Goal: Information Seeking & Learning: Learn about a topic

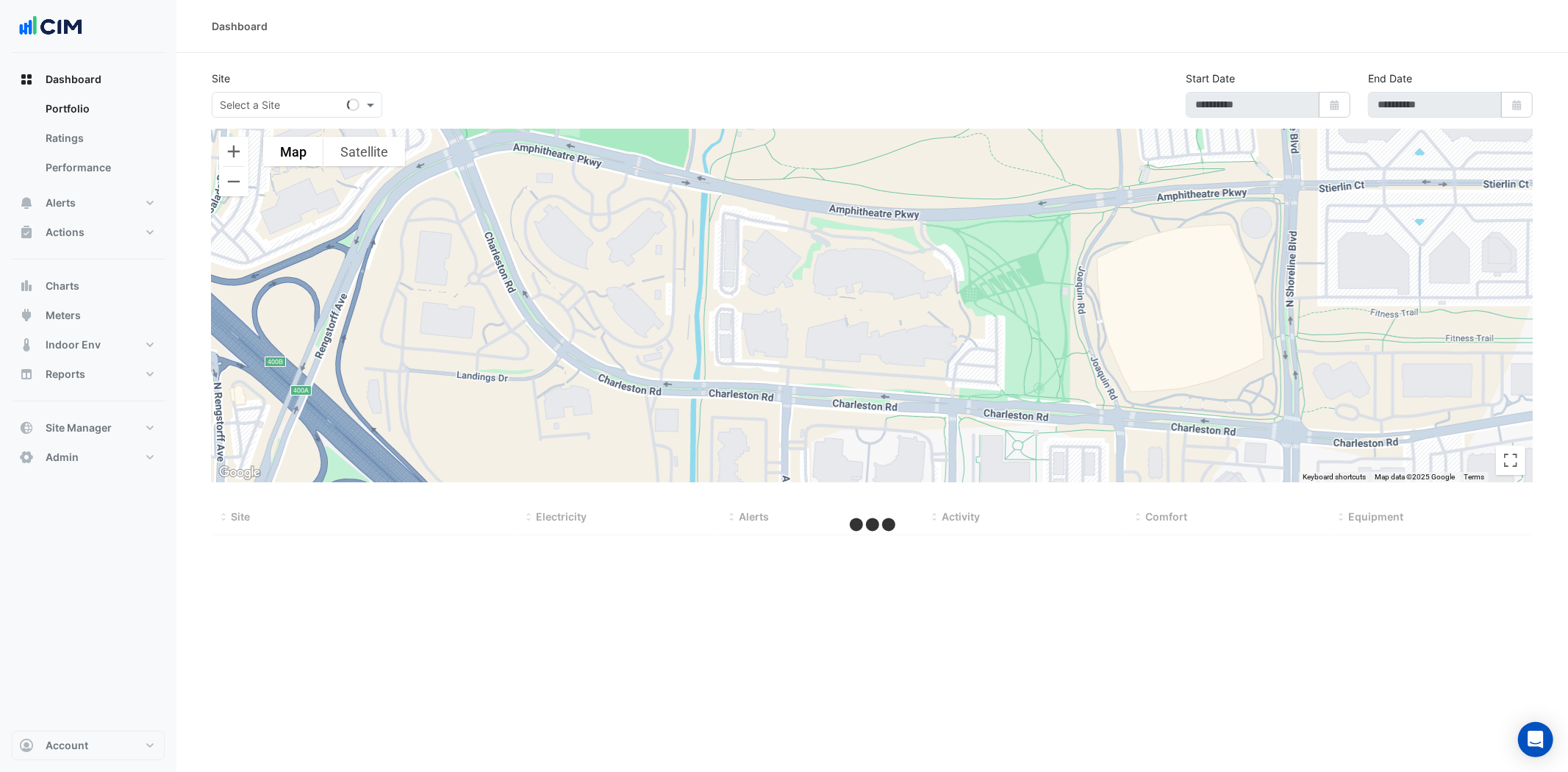
type input "**********"
select select "**"
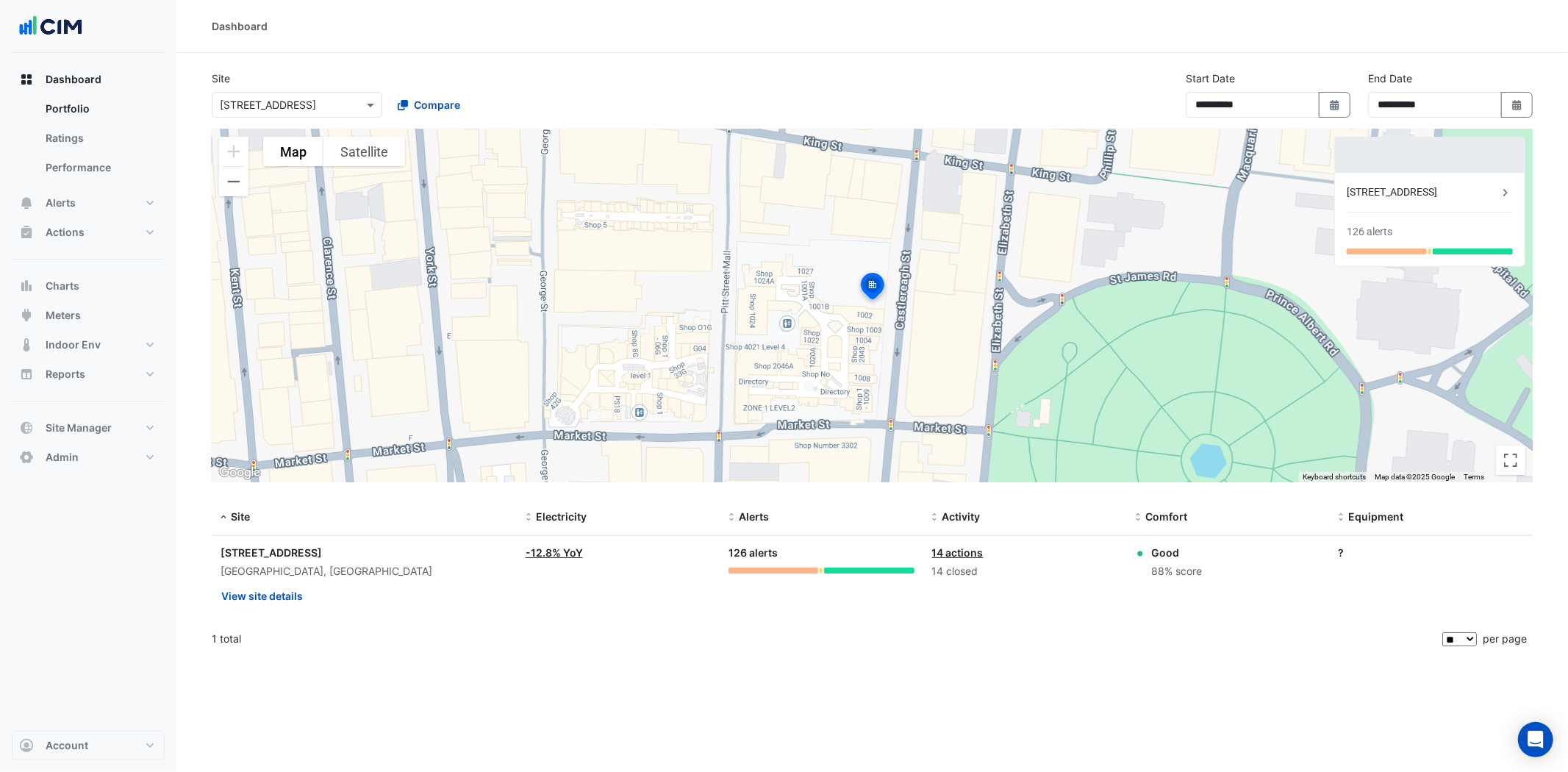
click at [273, 98] on input "text" at bounding box center [282, 106] width 125 height 15
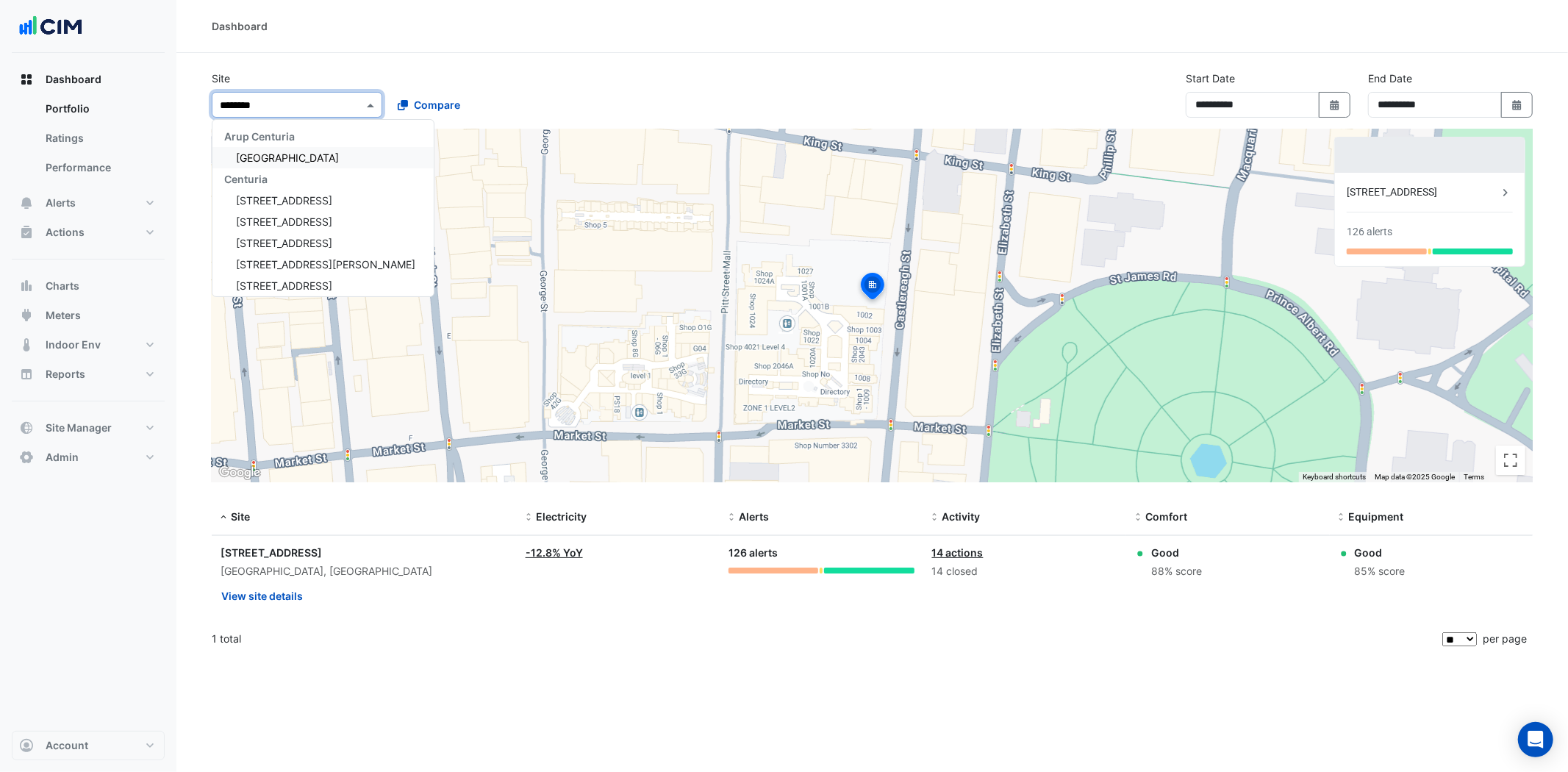
type input "*******"
click at [259, 174] on span "Centuria" at bounding box center [246, 179] width 43 height 13
click at [259, 177] on span "Centuria" at bounding box center [246, 179] width 43 height 13
click at [255, 179] on span "Centuria" at bounding box center [246, 179] width 43 height 13
click at [272, 197] on span "[STREET_ADDRESS]" at bounding box center [284, 200] width 96 height 13
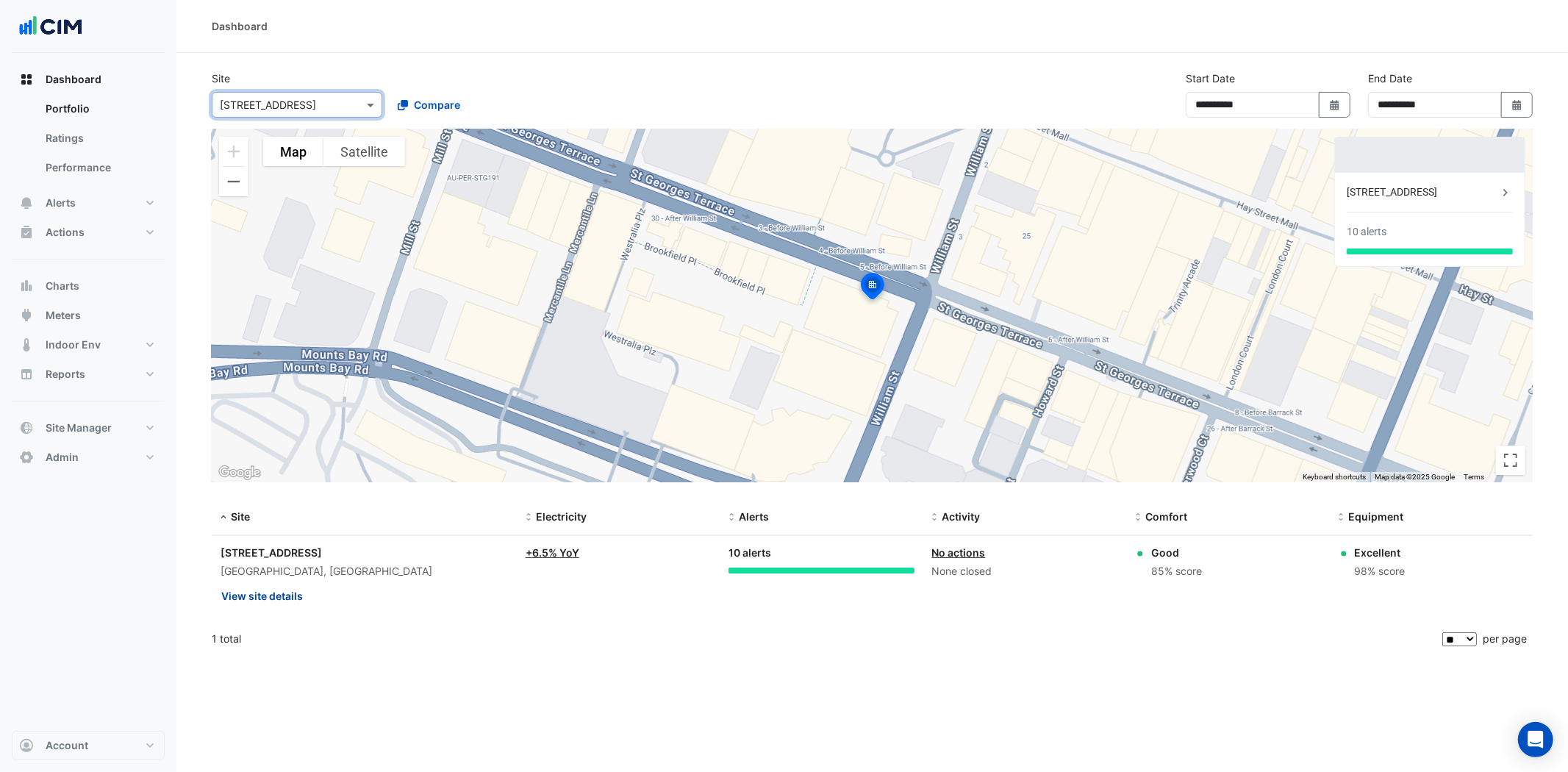
click at [274, 597] on button "View site details" at bounding box center [261, 596] width 83 height 26
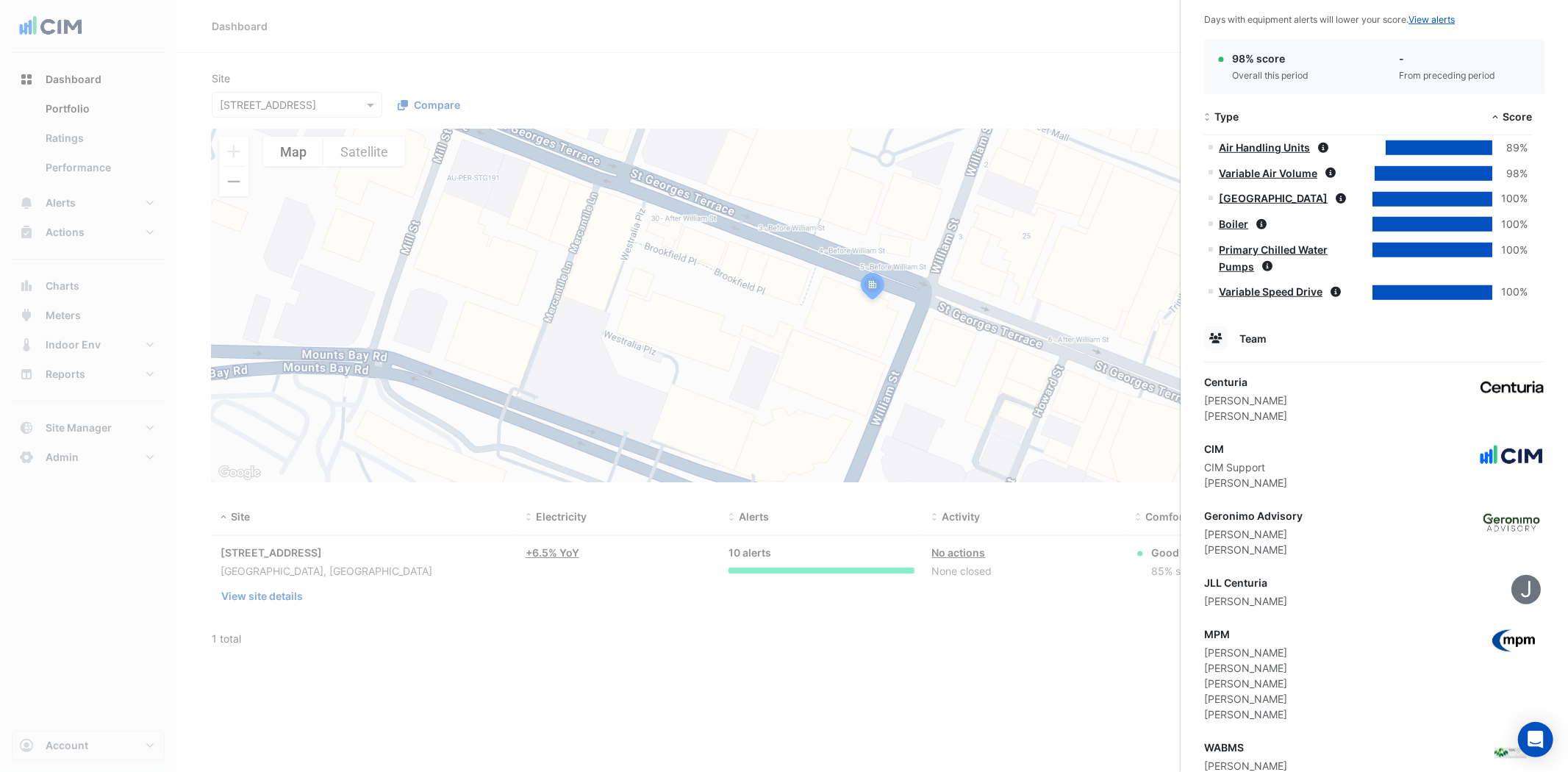
scroll to position [849, 0]
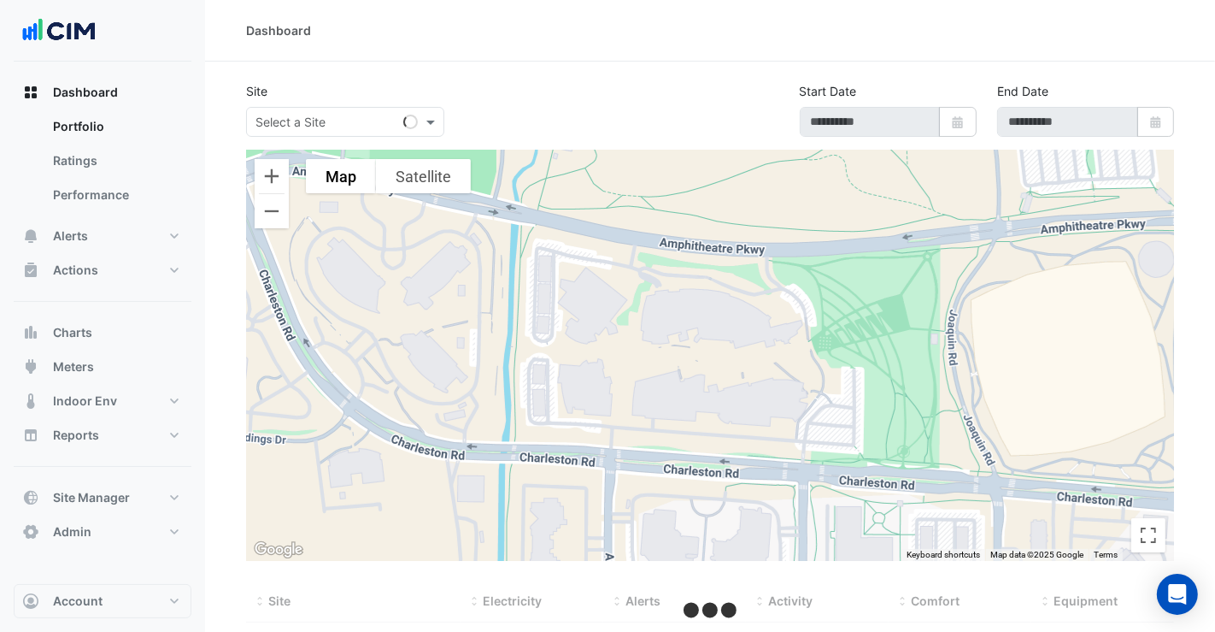
select select "**"
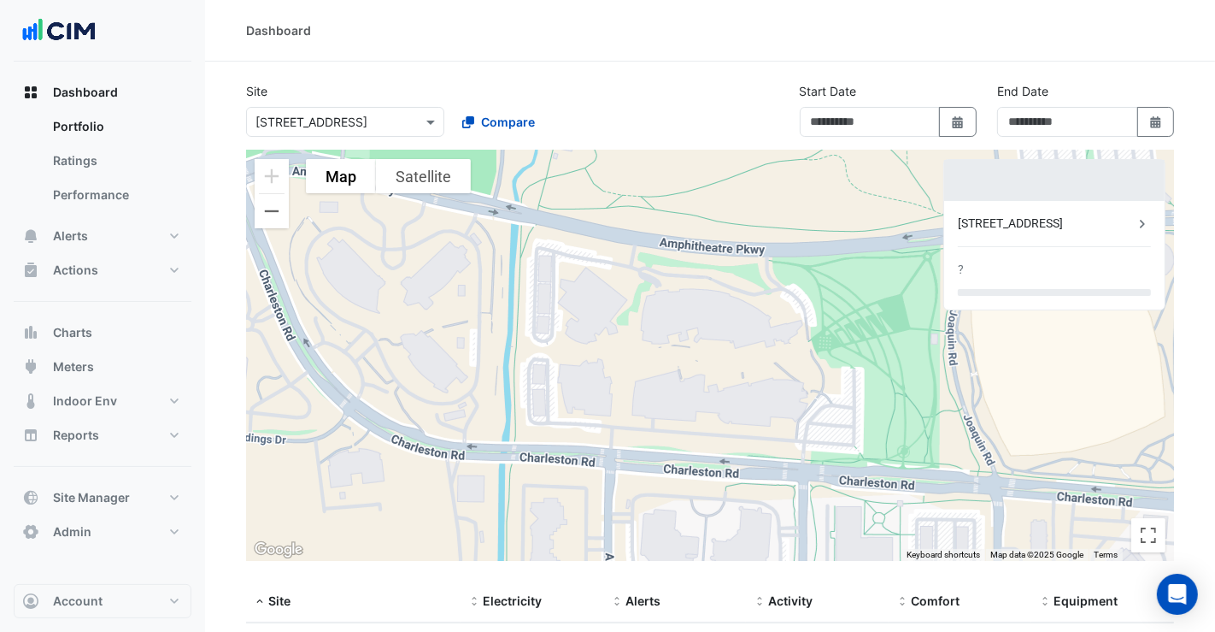
type input "**********"
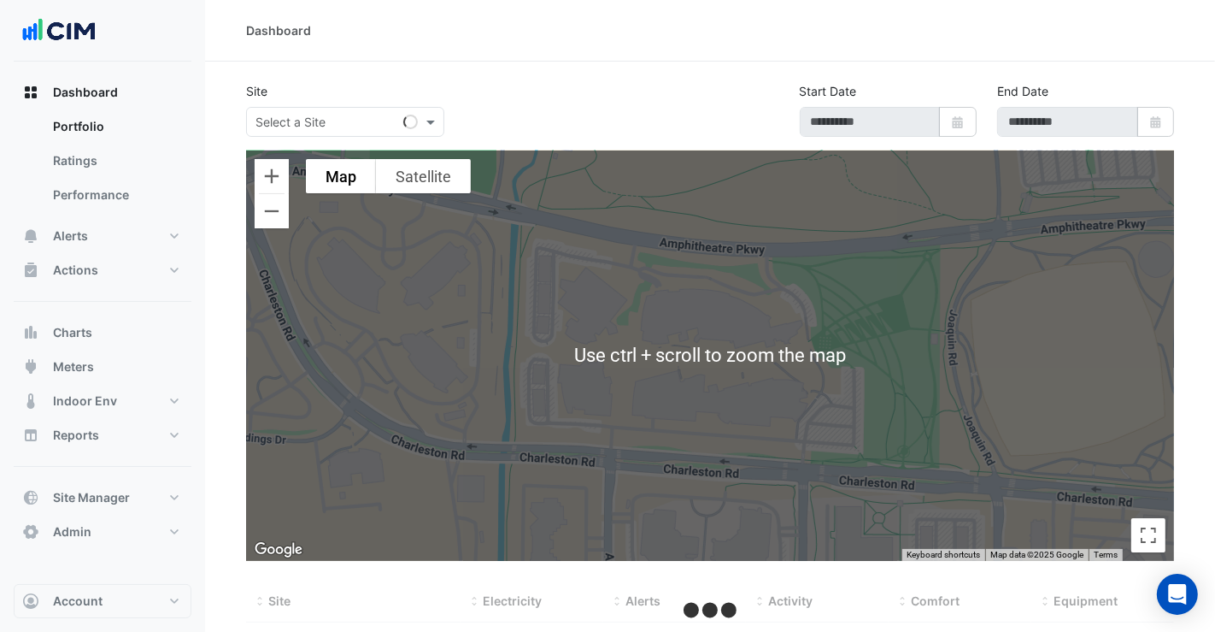
select select "**"
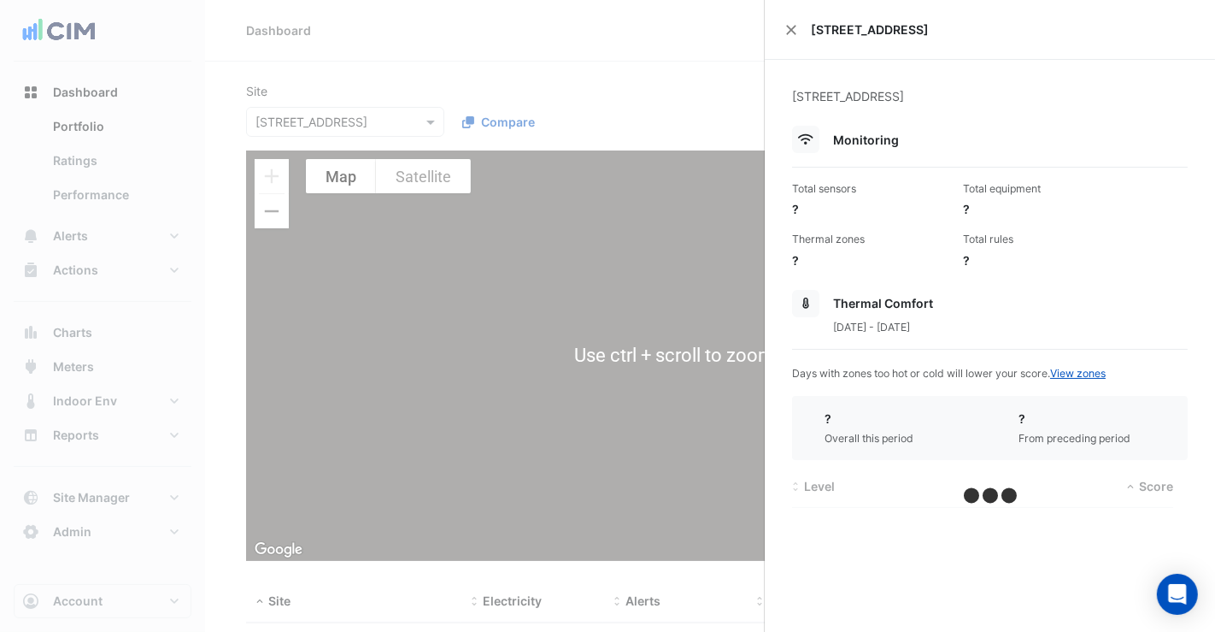
type input "**********"
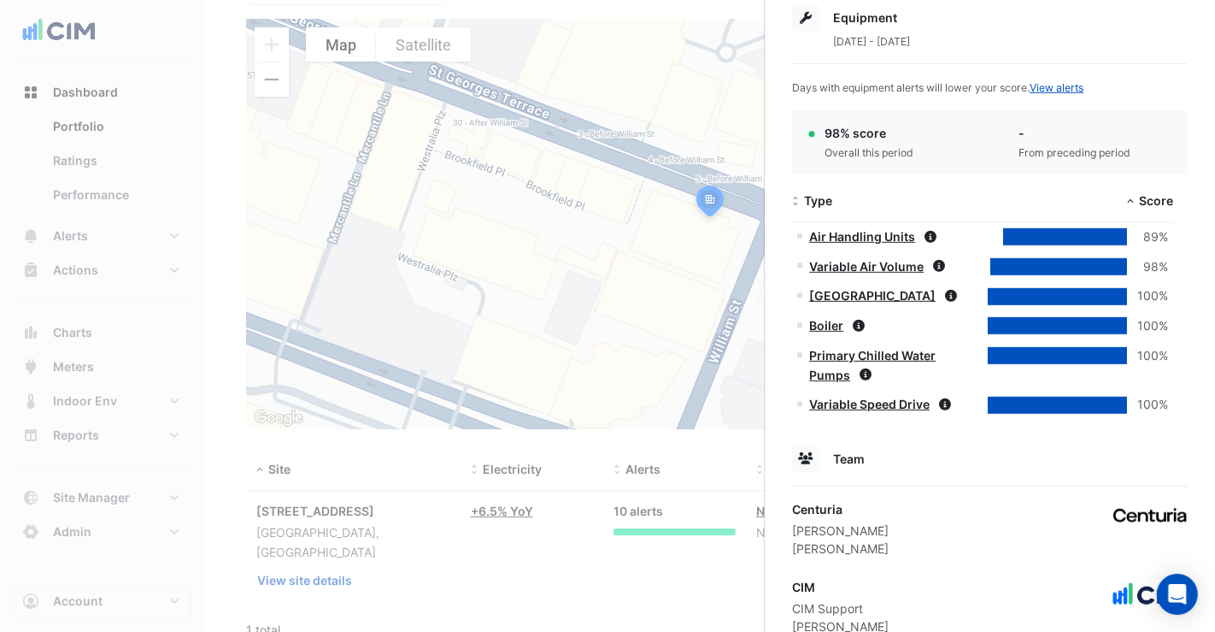
scroll to position [1251, 0]
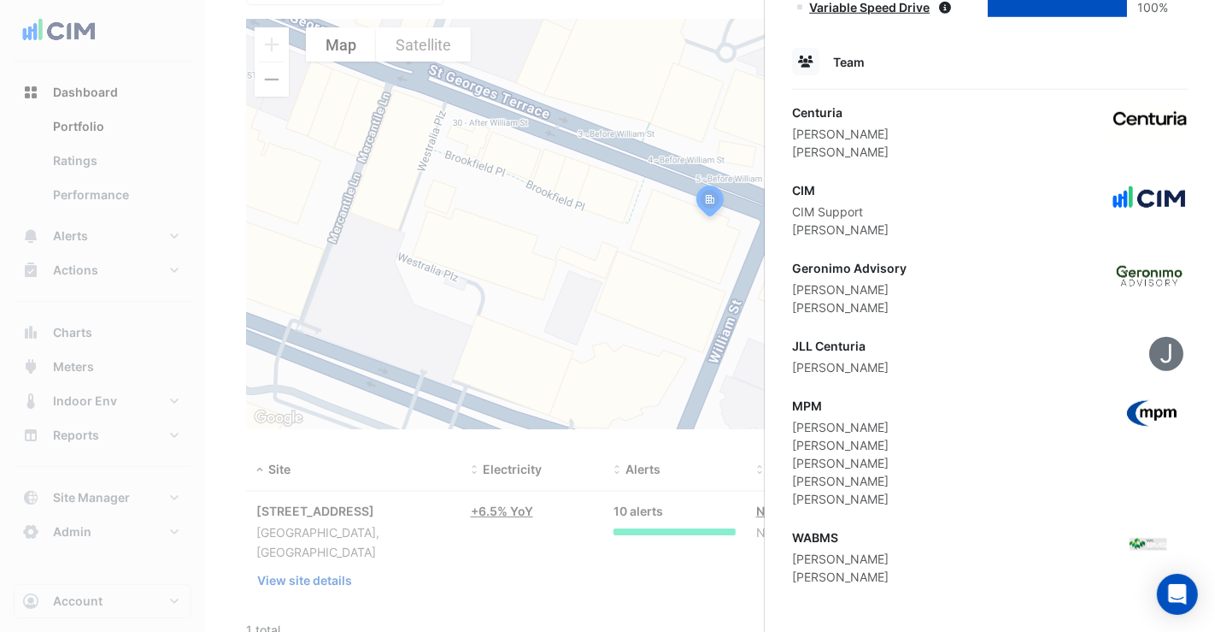
click at [676, 138] on ngb-offcanvas-backdrop at bounding box center [607, 316] width 1215 height 632
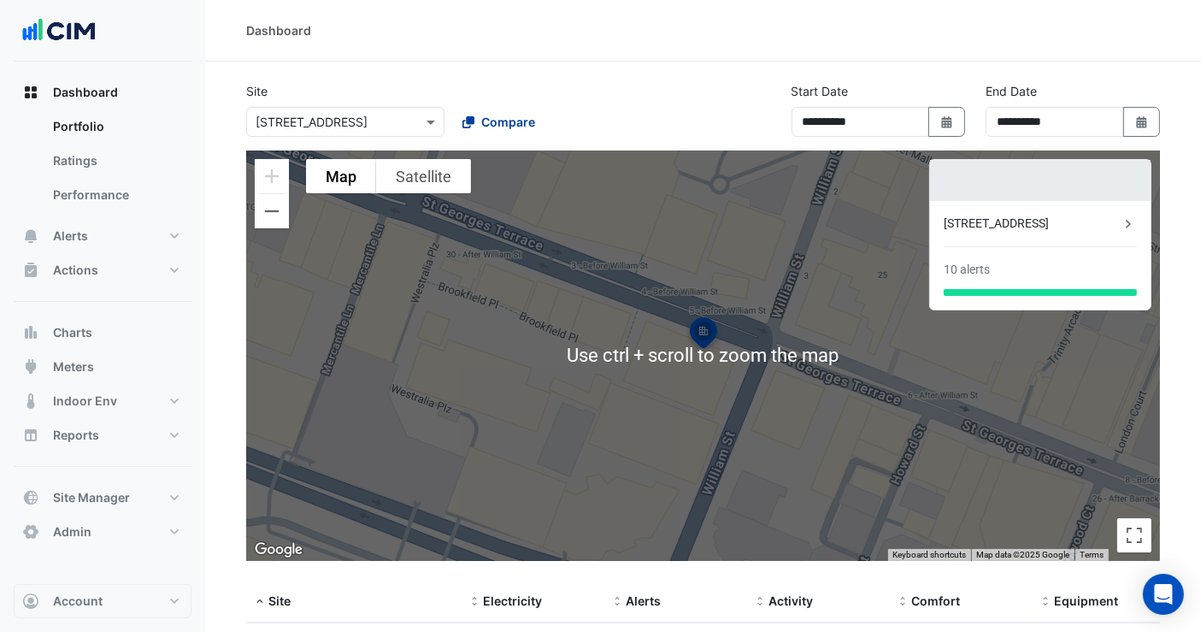
click at [488, 120] on span "Compare" at bounding box center [508, 122] width 54 height 18
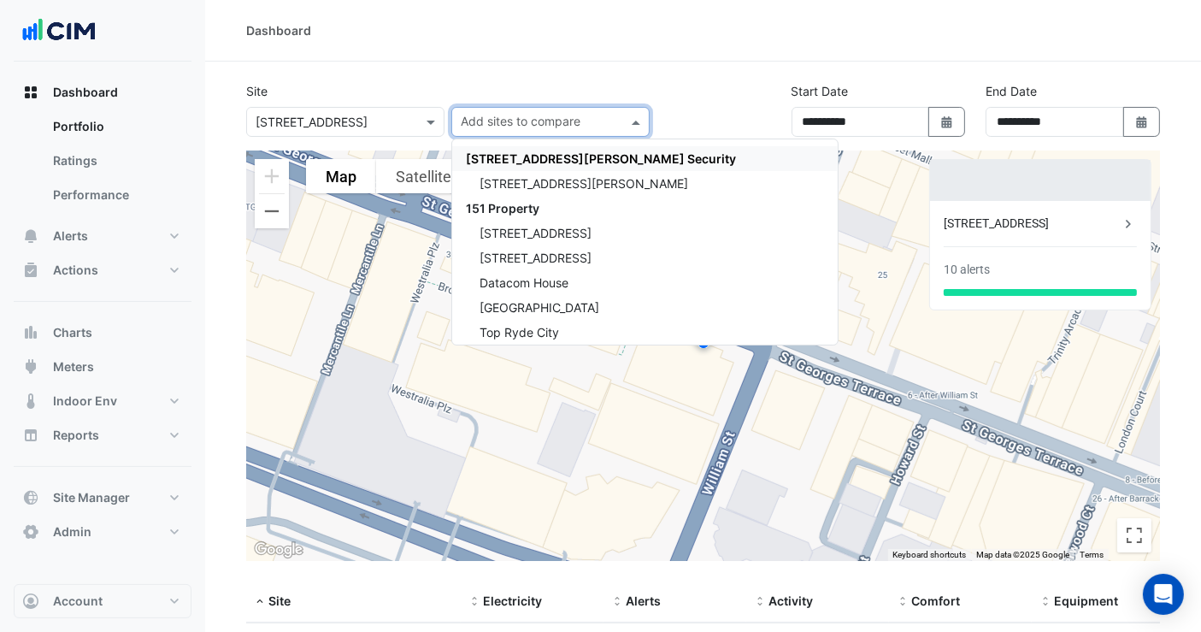
click at [658, 82] on div "Site Select a Site × 111 St Georges Terrace Add sites to compare 141 Walker Str…" at bounding box center [448, 109] width 424 height 55
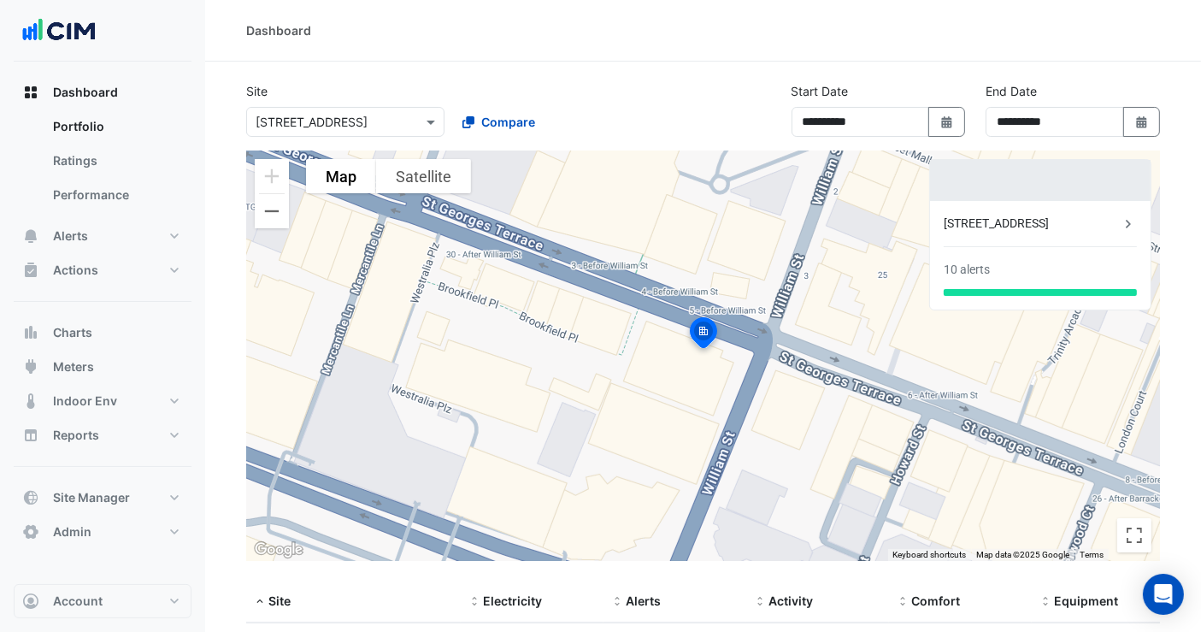
click at [525, 141] on div "**********" at bounding box center [703, 116] width 934 height 68
click at [524, 130] on span "Compare" at bounding box center [508, 122] width 54 height 18
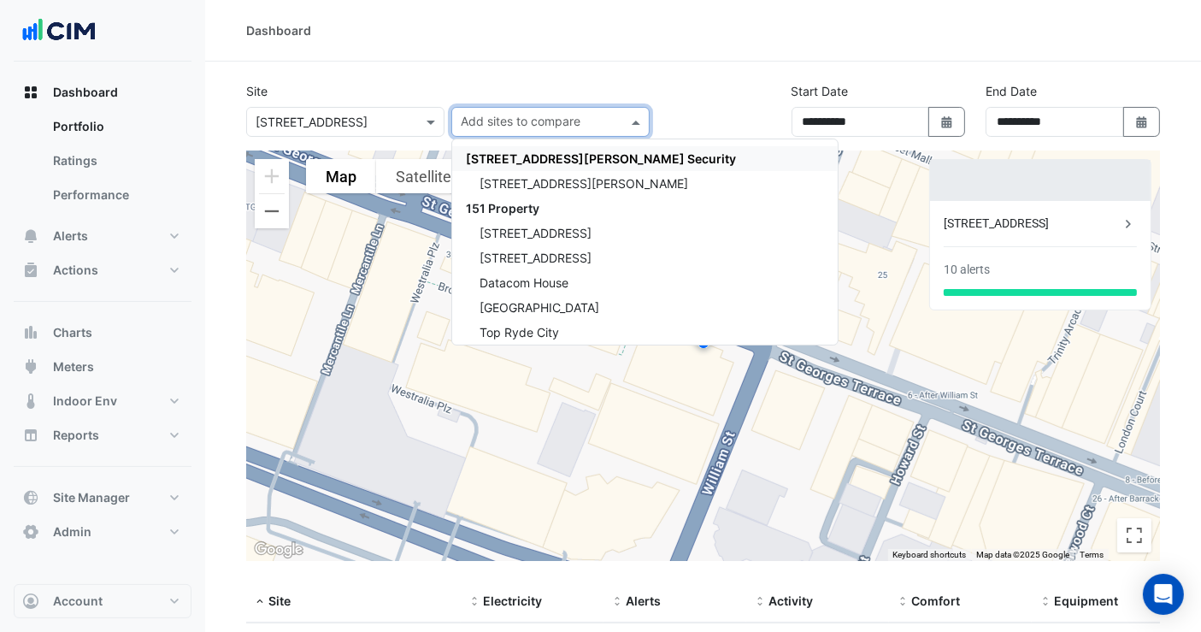
click at [525, 121] on input "text" at bounding box center [541, 124] width 160 height 18
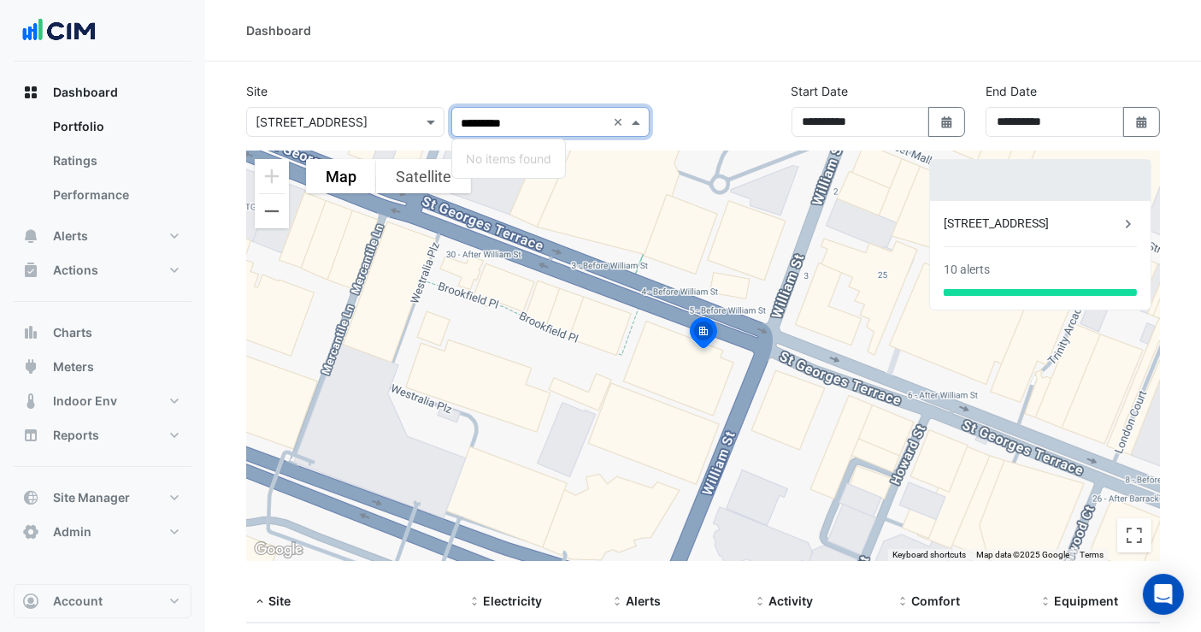
type input "********"
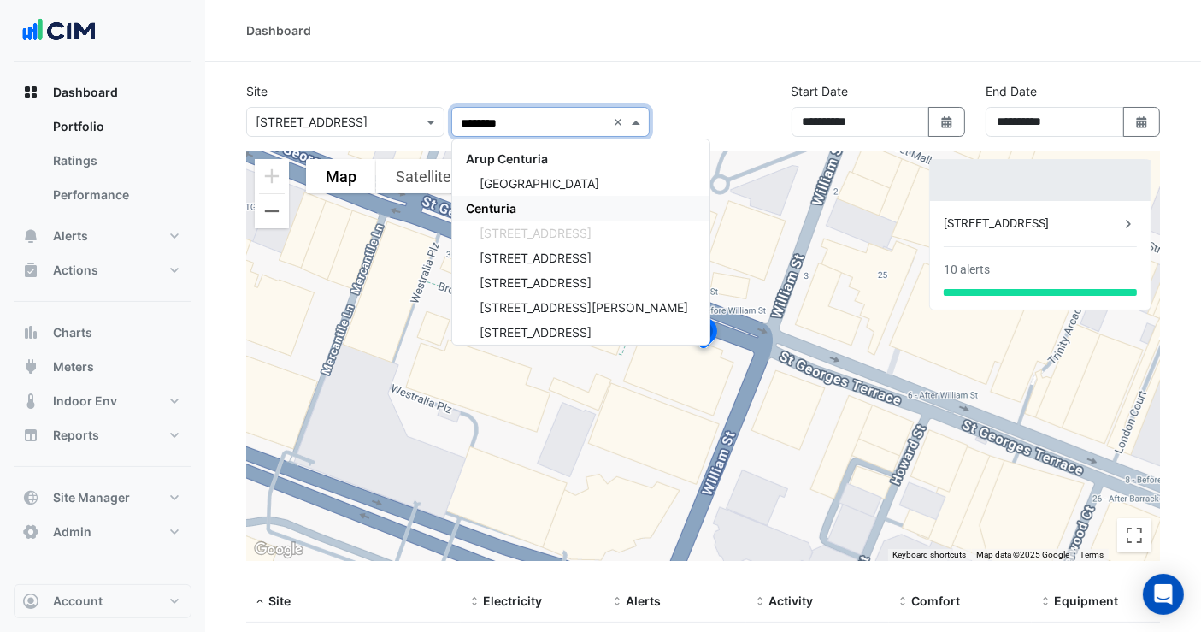
click at [487, 196] on div "Centuria" at bounding box center [580, 208] width 257 height 25
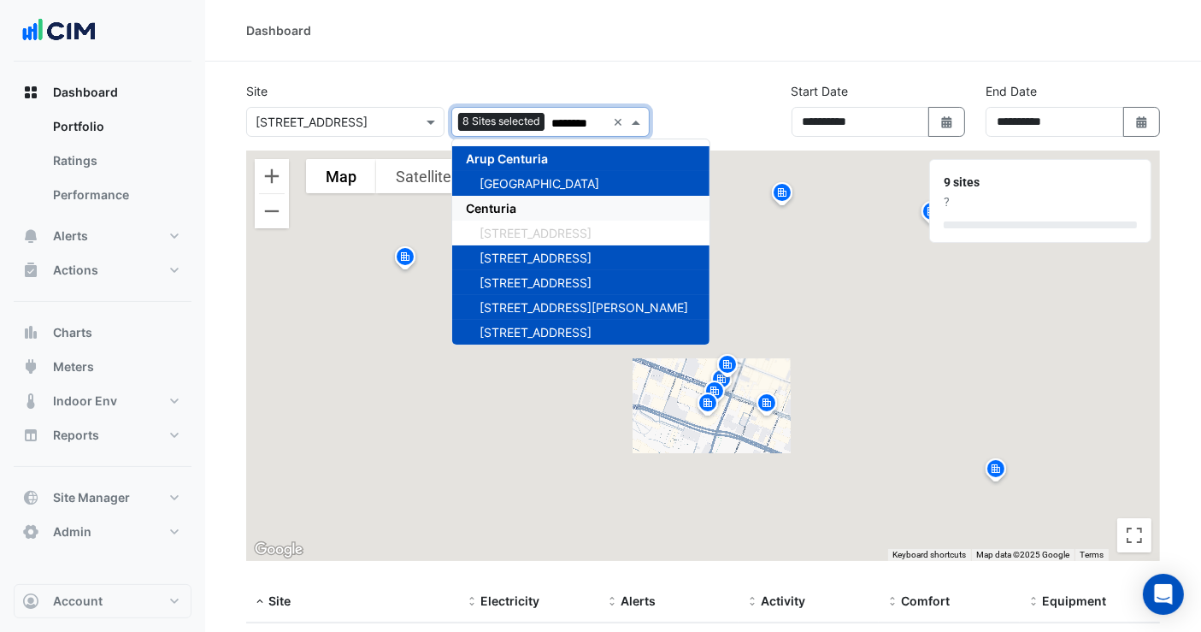
click at [486, 205] on span "Centuria" at bounding box center [491, 208] width 50 height 15
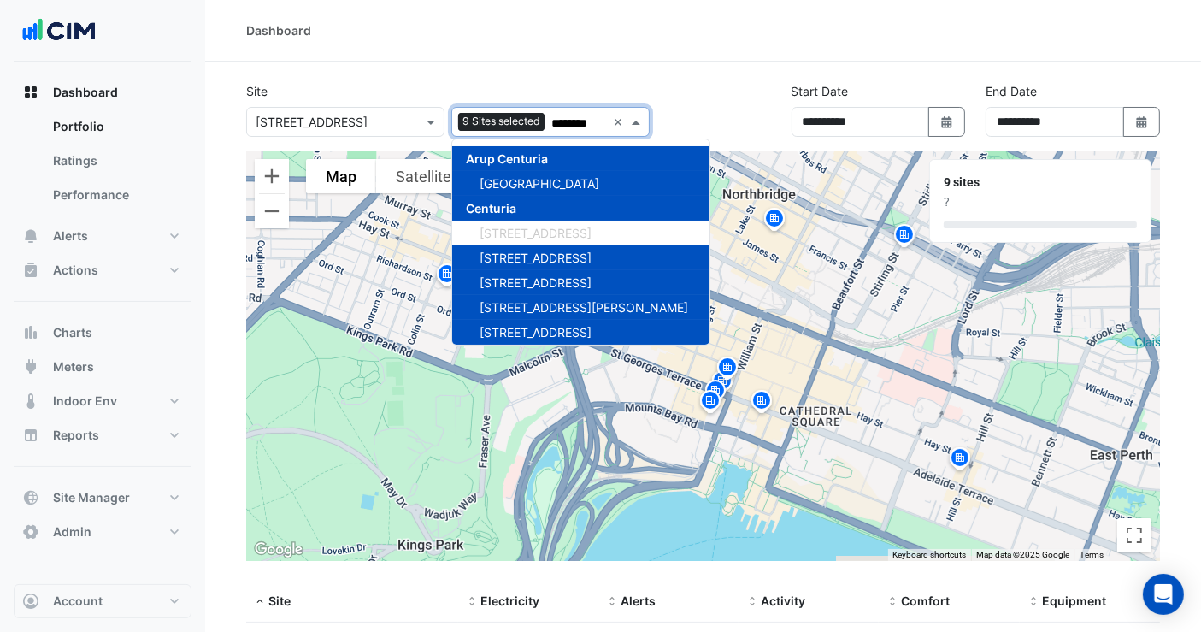
click at [486, 205] on span "Centuria" at bounding box center [491, 208] width 50 height 15
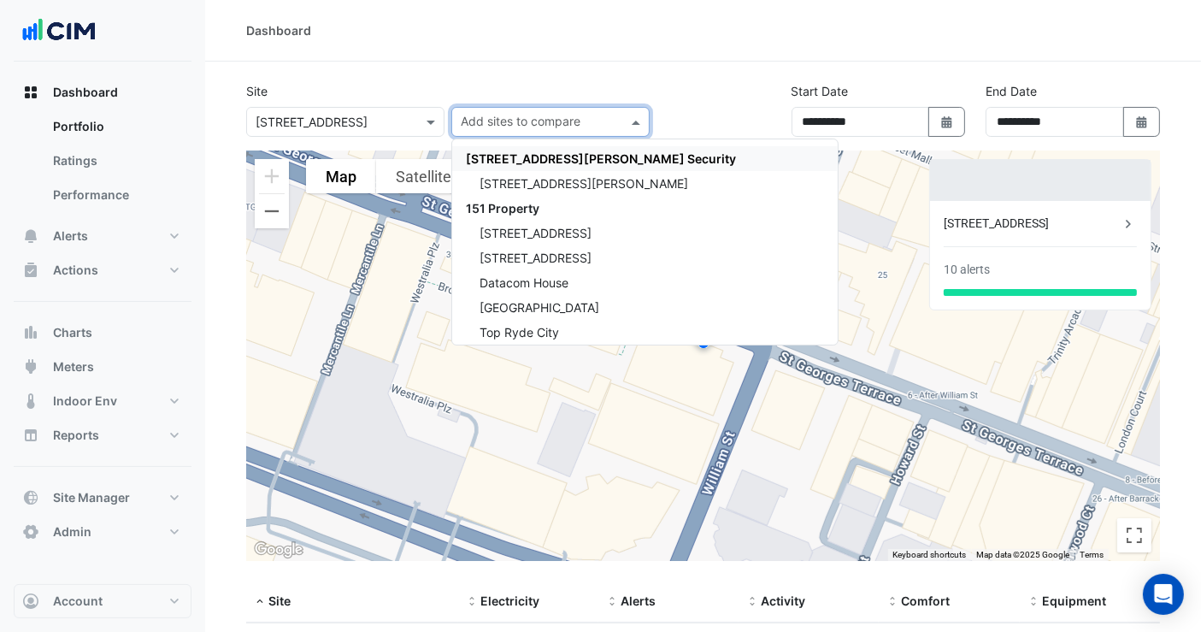
click at [513, 130] on input "text" at bounding box center [541, 124] width 160 height 18
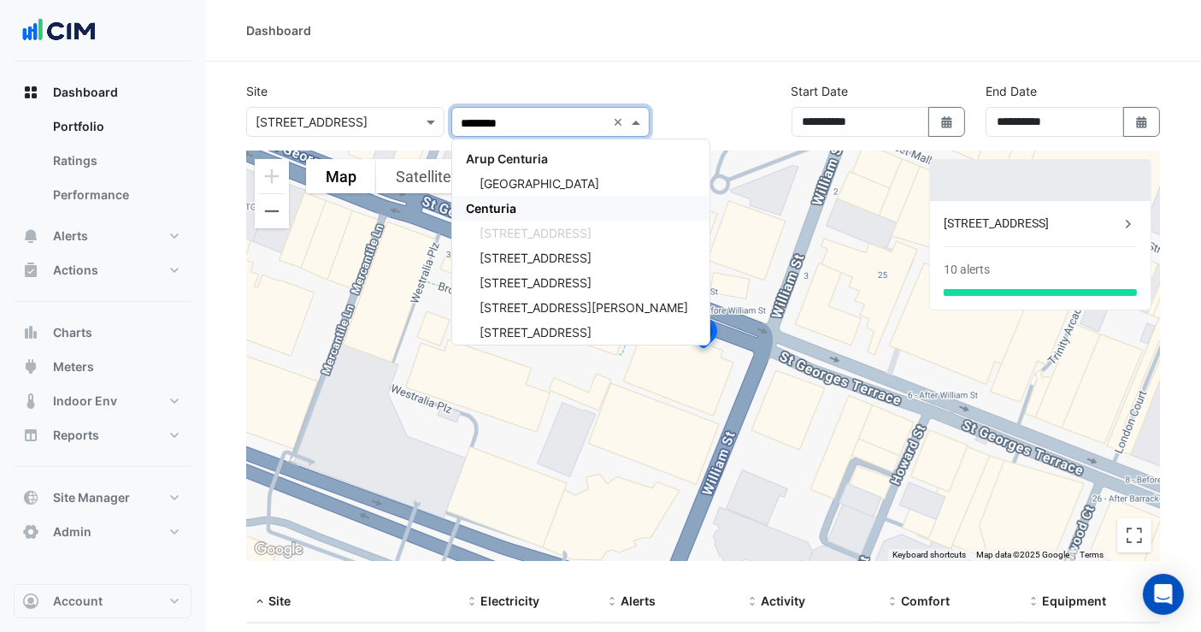
click at [477, 203] on span "Centuria" at bounding box center [491, 208] width 50 height 15
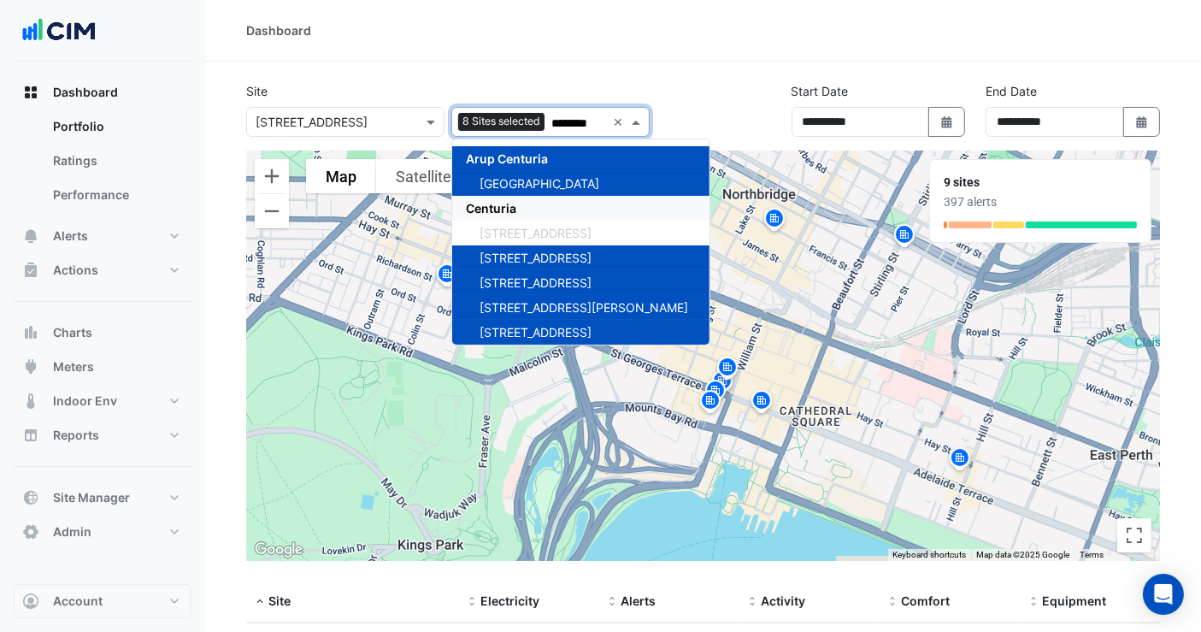
type input "********"
click at [732, 109] on div "**********" at bounding box center [703, 116] width 934 height 68
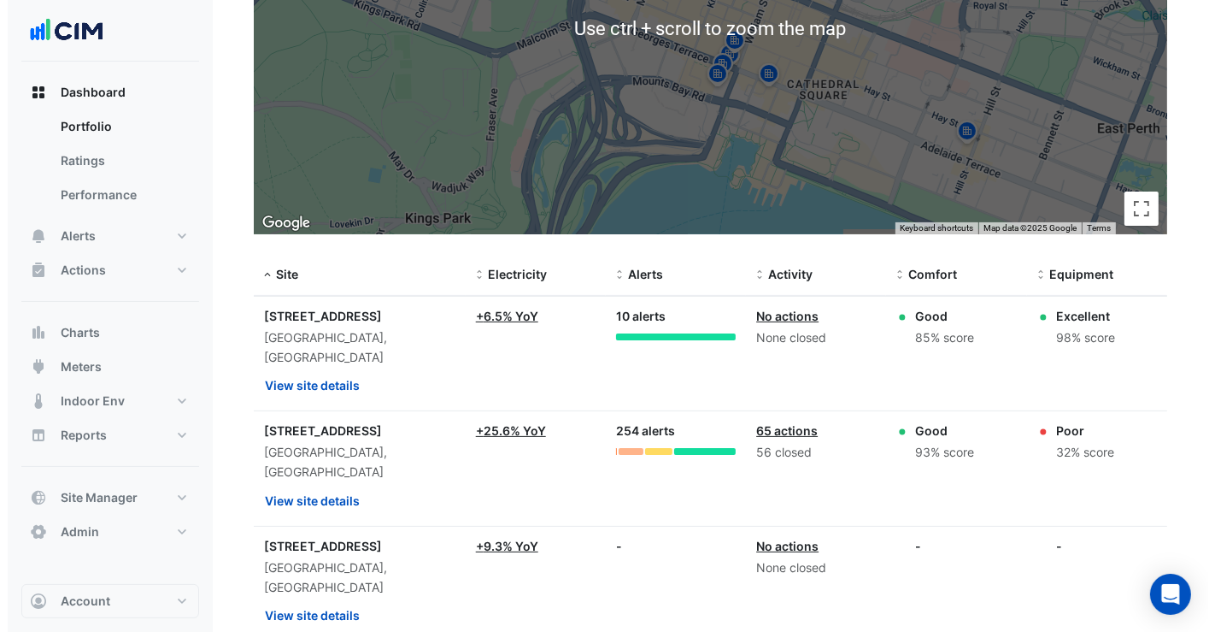
scroll to position [474, 0]
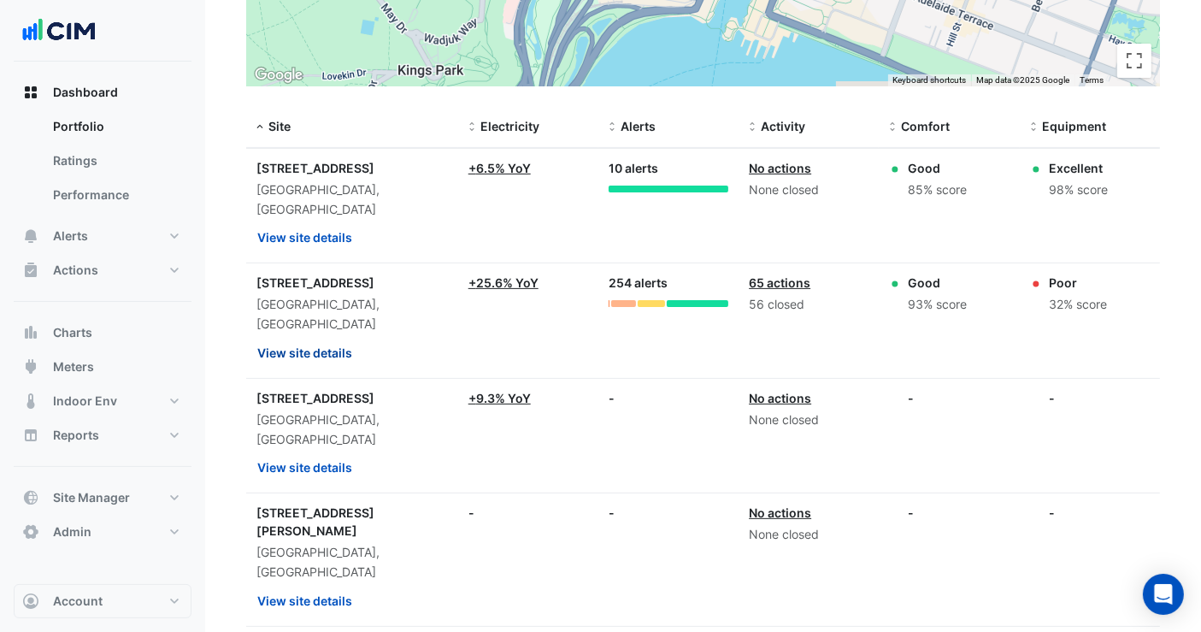
click at [307, 338] on button "View site details" at bounding box center [304, 353] width 97 height 30
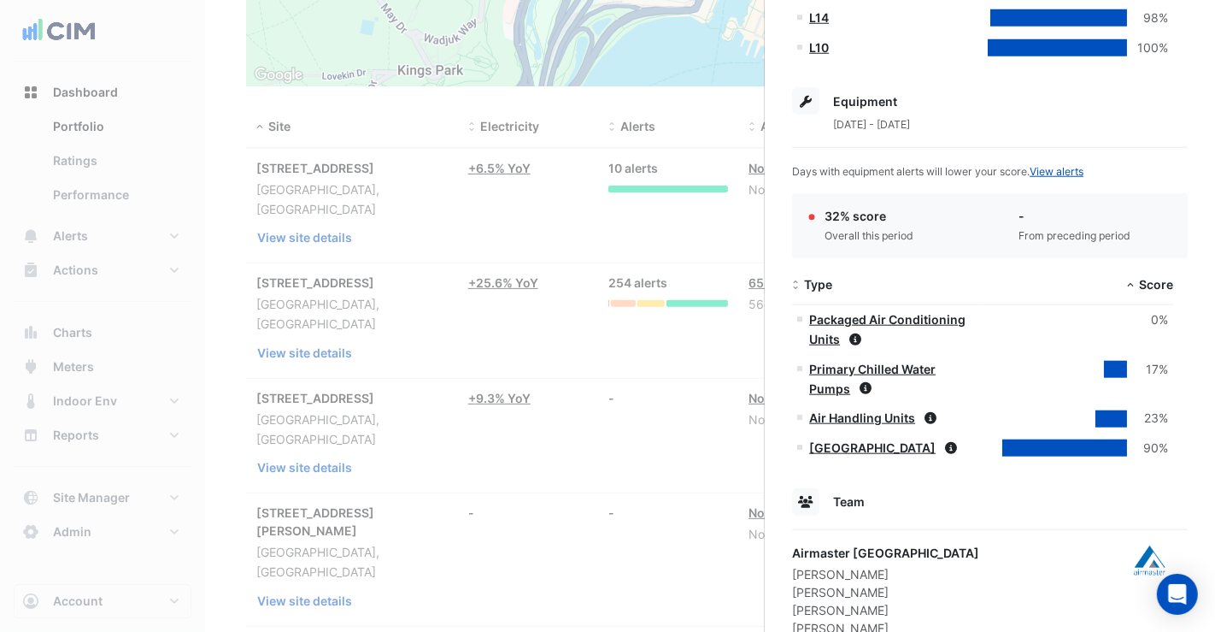
scroll to position [1021, 0]
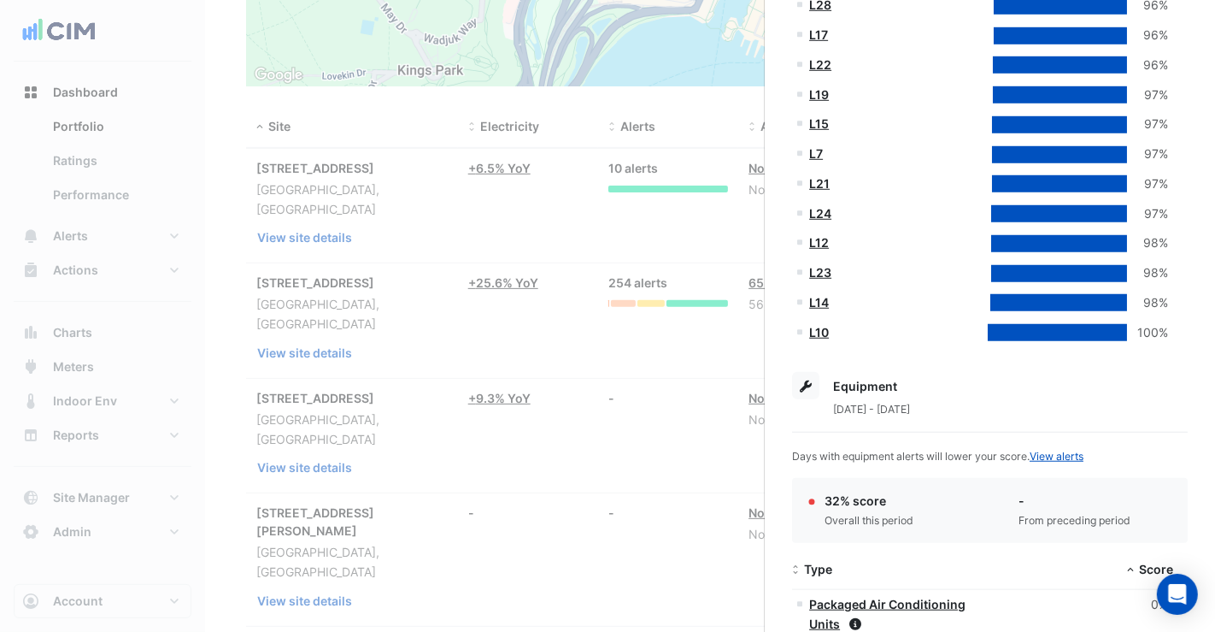
click at [385, 111] on ngb-offcanvas-backdrop at bounding box center [607, 316] width 1215 height 632
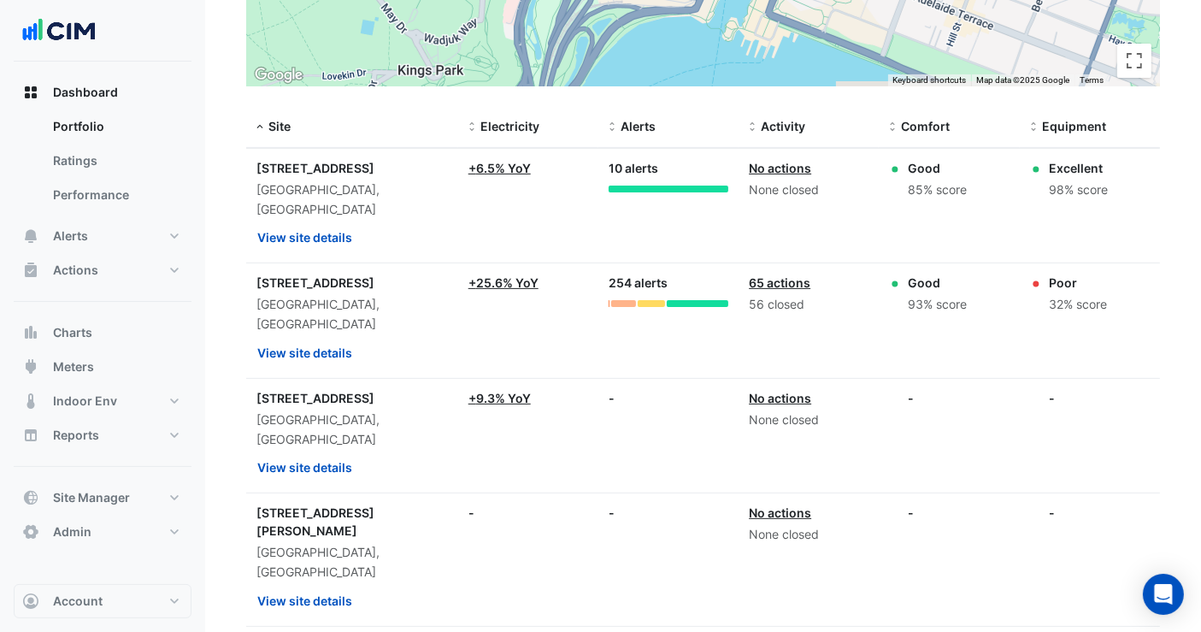
click at [325, 389] on div "144 Stirling Street" at bounding box center [351, 398] width 191 height 18
click at [309, 452] on button "View site details" at bounding box center [304, 467] width 97 height 30
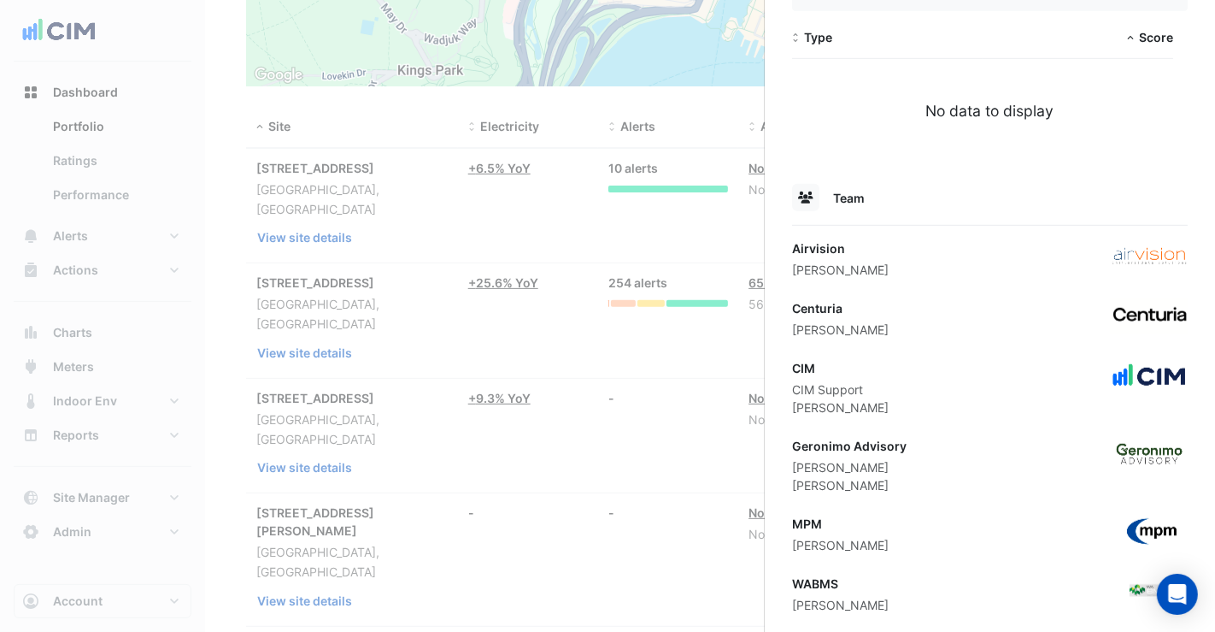
scroll to position [818, 0]
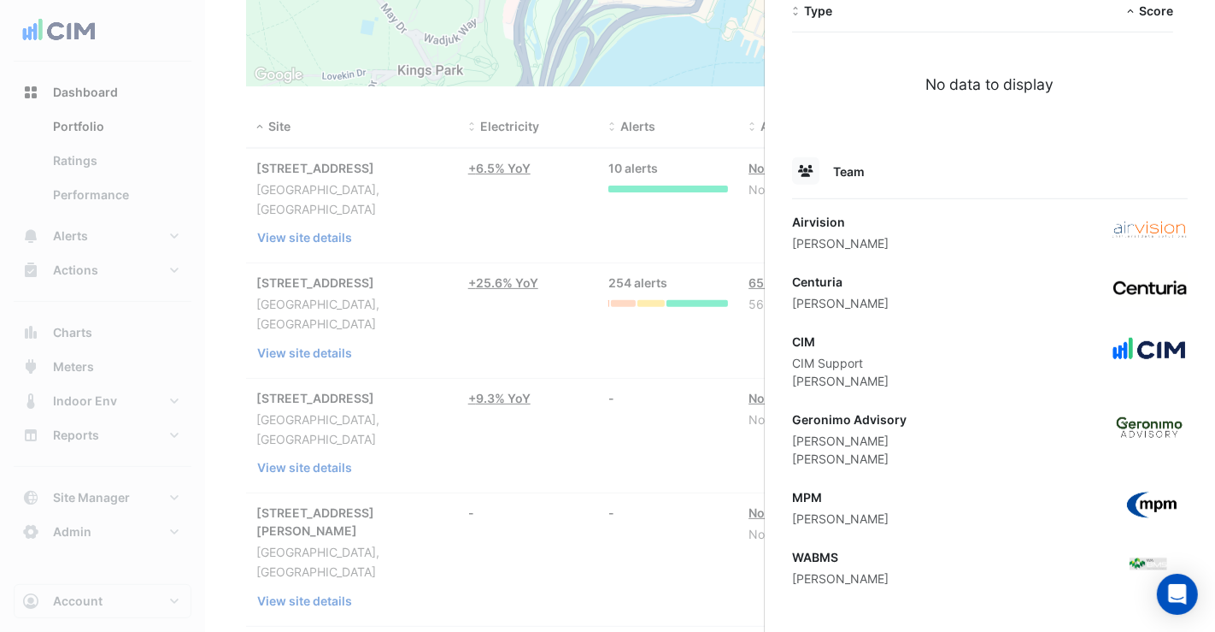
click at [329, 264] on ngb-offcanvas-backdrop at bounding box center [607, 316] width 1215 height 632
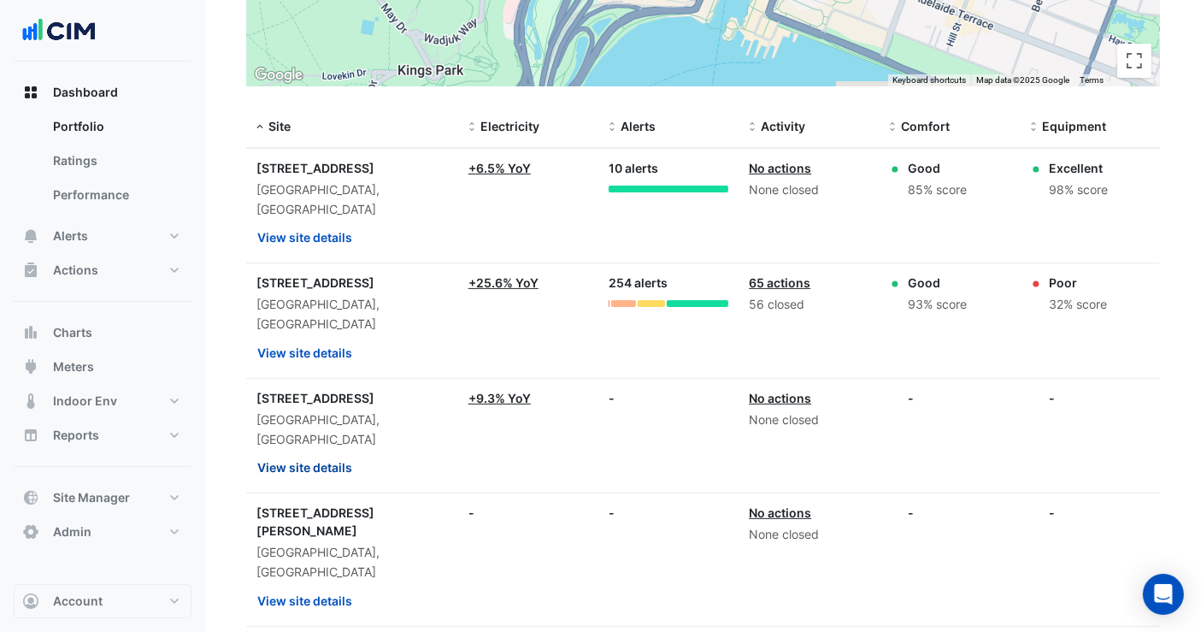
click at [340, 452] on button "View site details" at bounding box center [304, 467] width 97 height 30
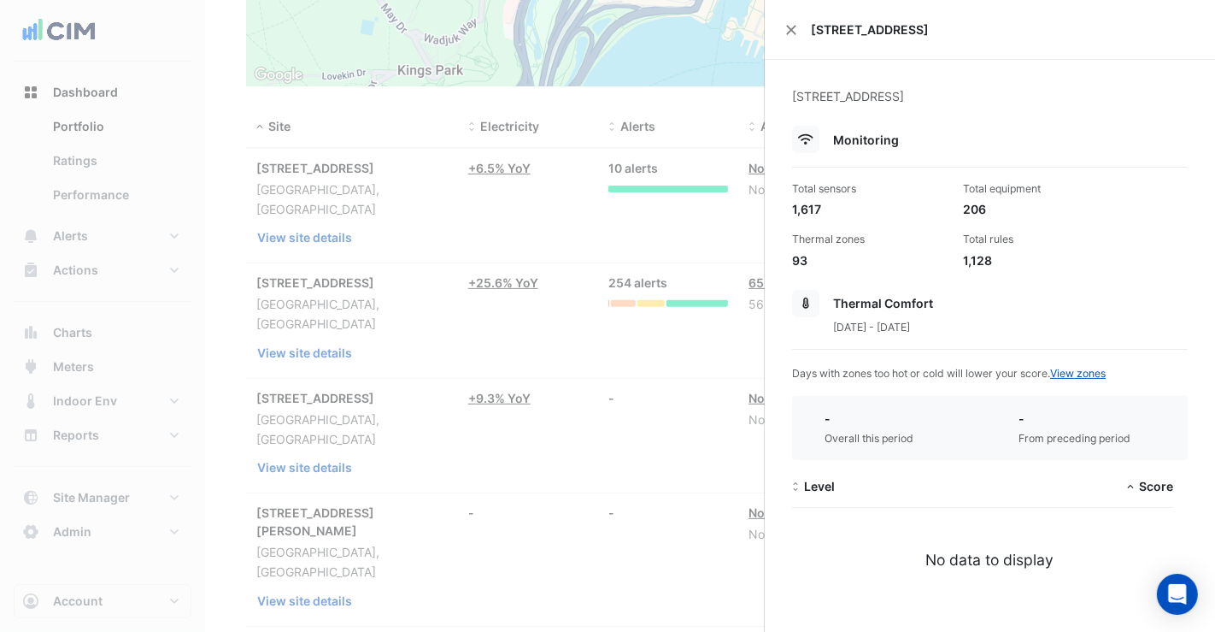
click at [781, 26] on div "144 Stirling Street" at bounding box center [990, 30] width 450 height 60
click at [793, 37] on div "144 Stirling Street" at bounding box center [990, 30] width 450 height 60
click at [793, 21] on div "144 Stirling Street" at bounding box center [990, 30] width 450 height 60
click at [793, 28] on button "Close" at bounding box center [792, 30] width 12 height 12
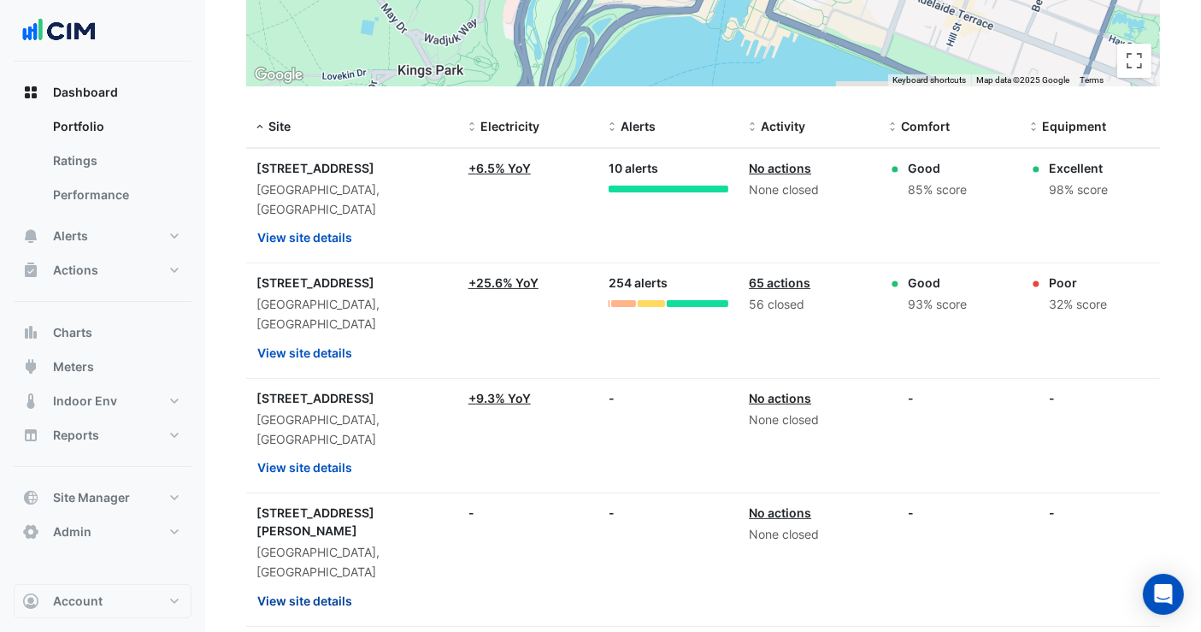
click at [297, 586] on button "View site details" at bounding box center [304, 601] width 97 height 30
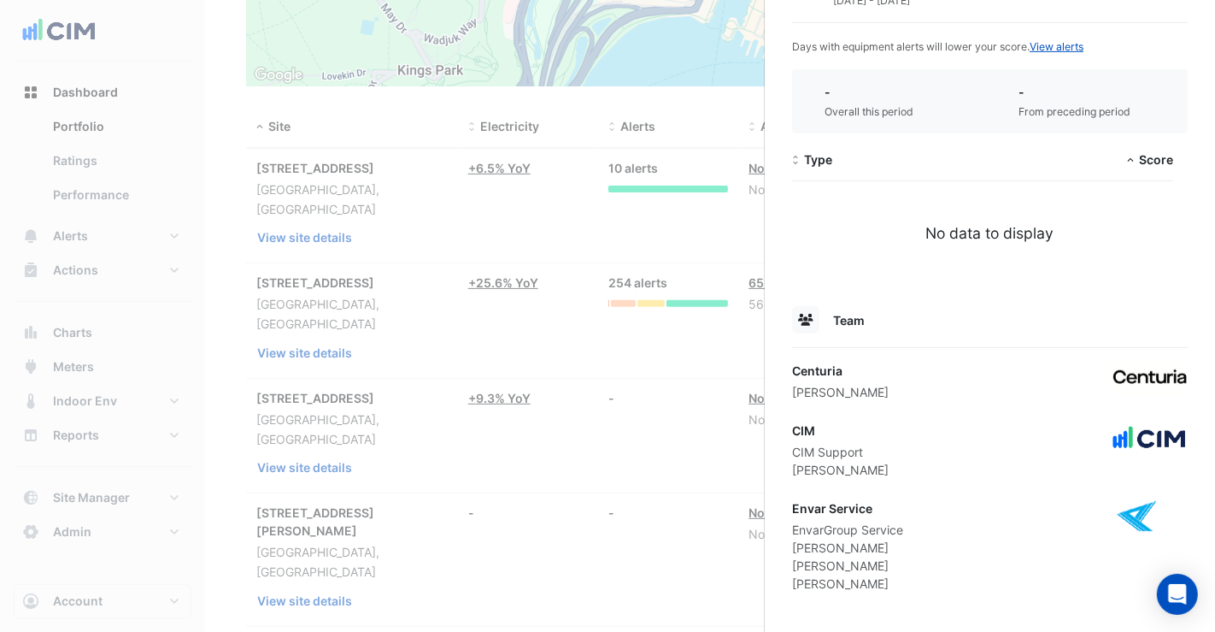
scroll to position [674, 0]
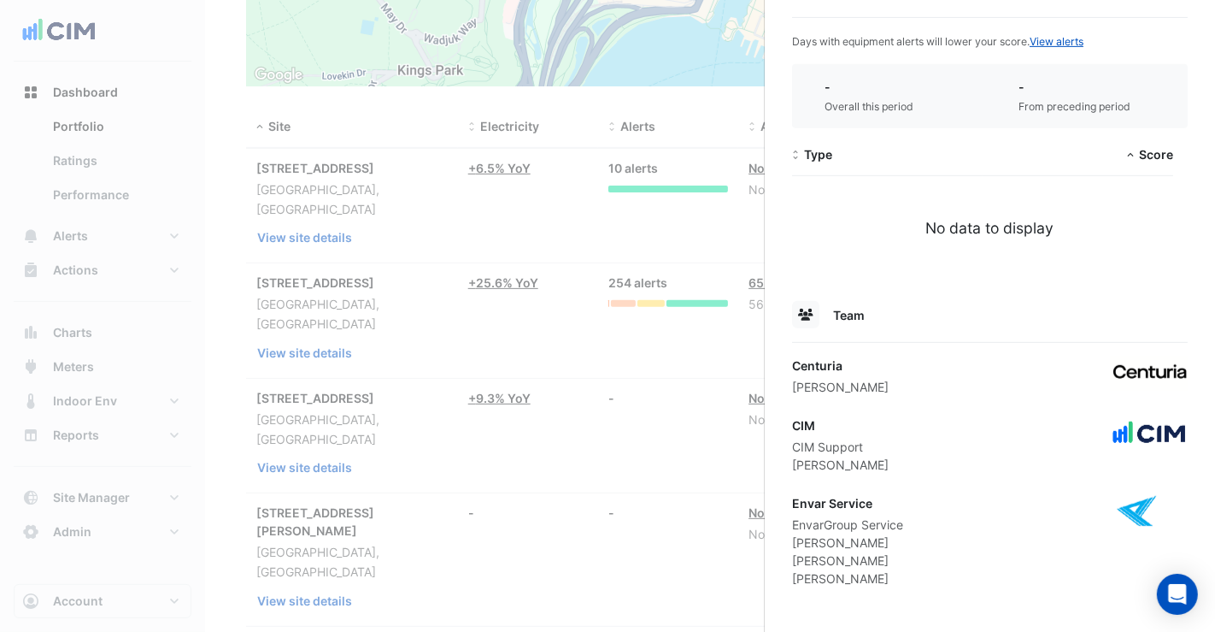
click at [626, 383] on ngb-offcanvas-backdrop at bounding box center [607, 316] width 1215 height 632
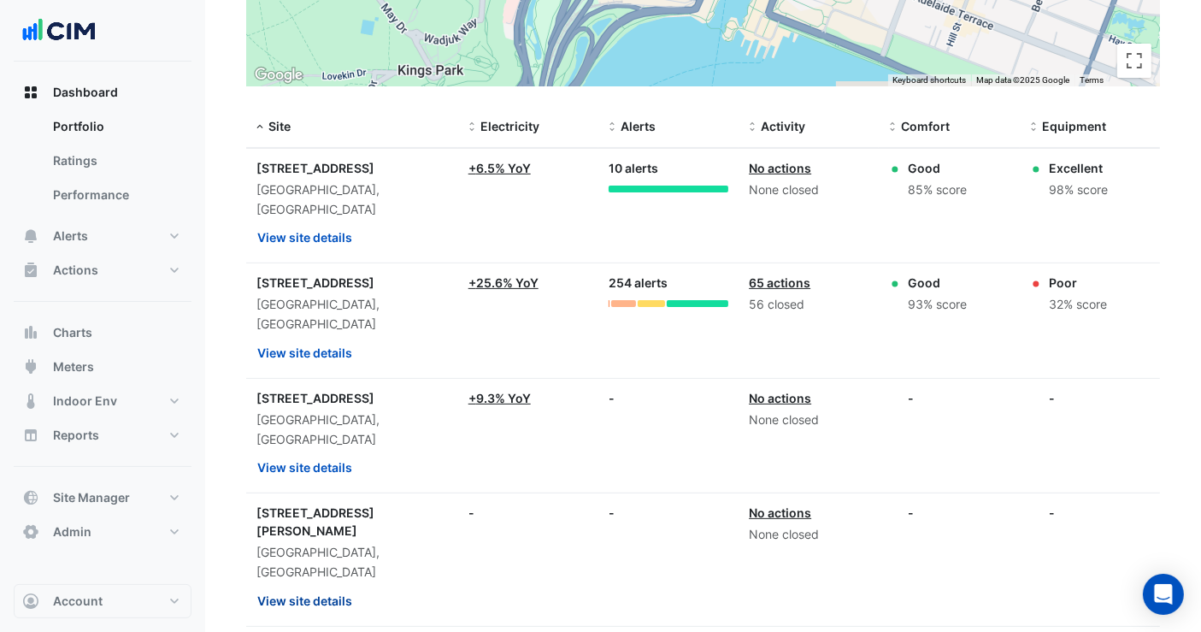
click at [323, 586] on button "View site details" at bounding box center [304, 601] width 97 height 30
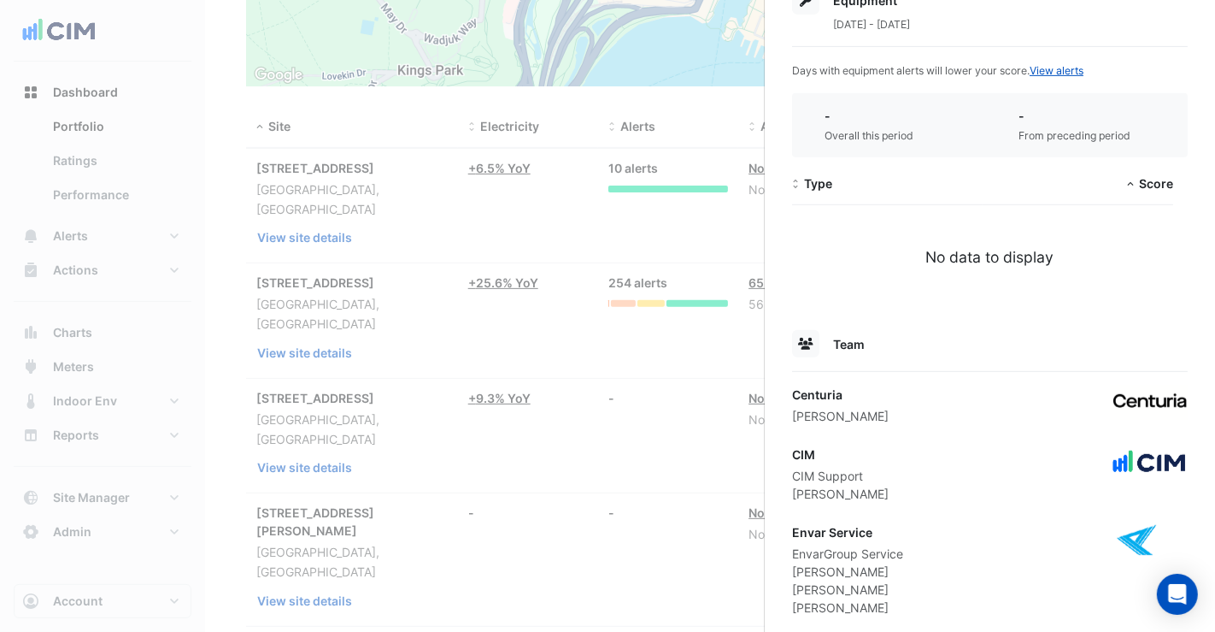
scroll to position [674, 0]
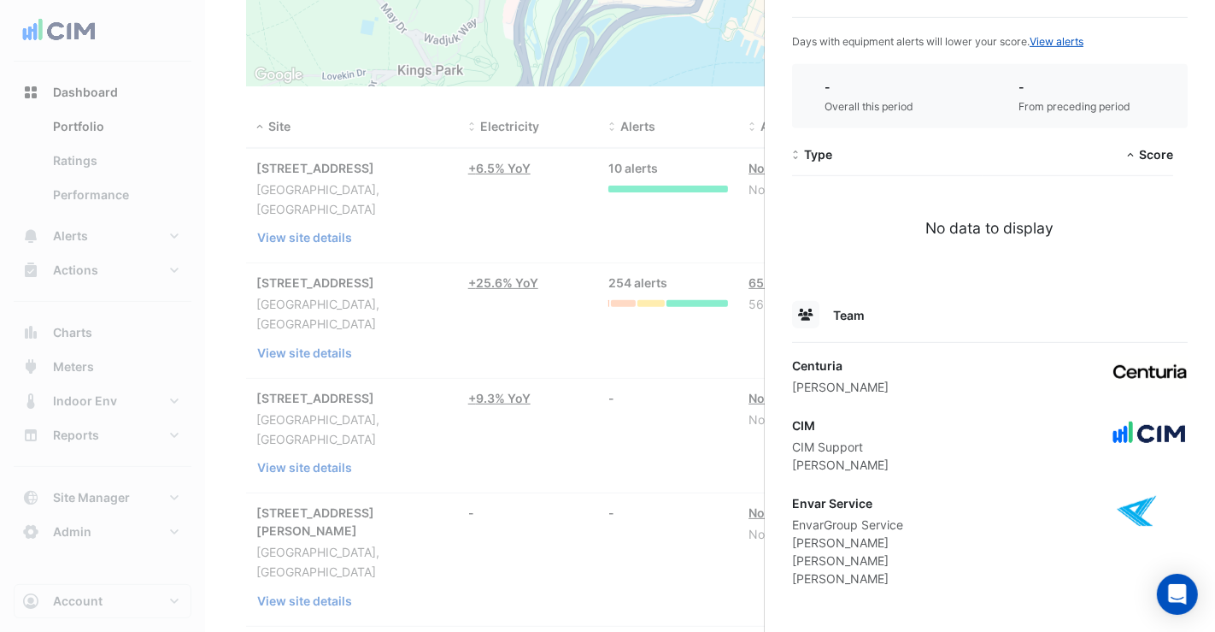
drag, startPoint x: 359, startPoint y: 462, endPoint x: 344, endPoint y: 509, distance: 48.4
click at [359, 462] on ngb-offcanvas-backdrop at bounding box center [607, 316] width 1215 height 632
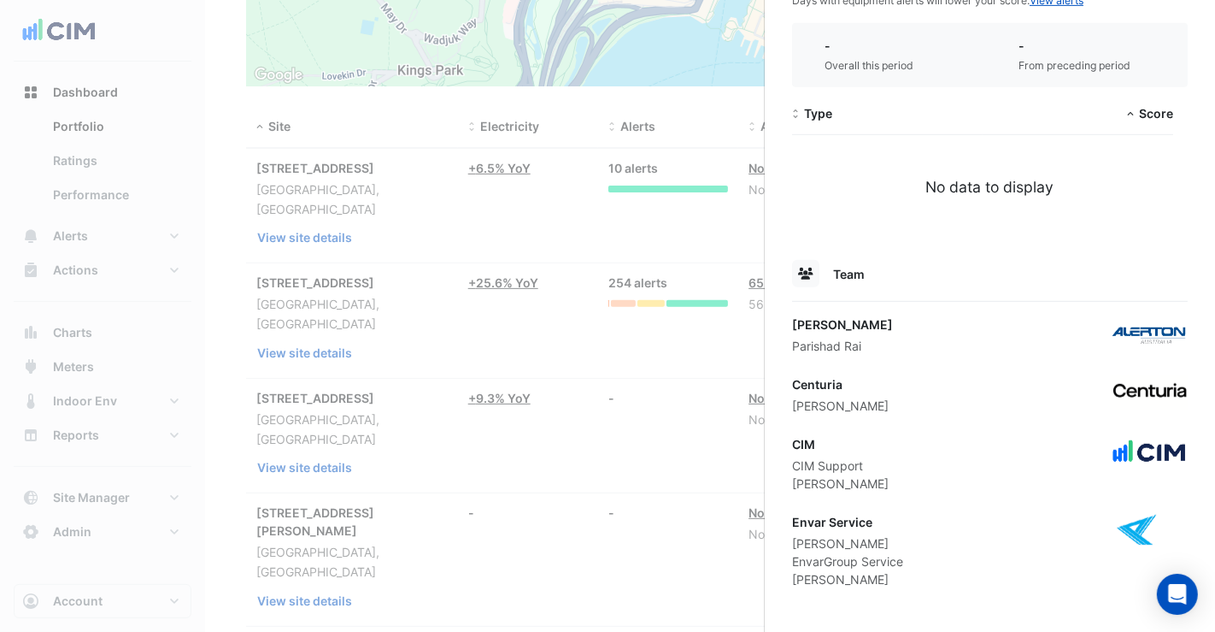
scroll to position [716, 0]
click at [453, 520] on ngb-offcanvas-backdrop at bounding box center [607, 316] width 1215 height 632
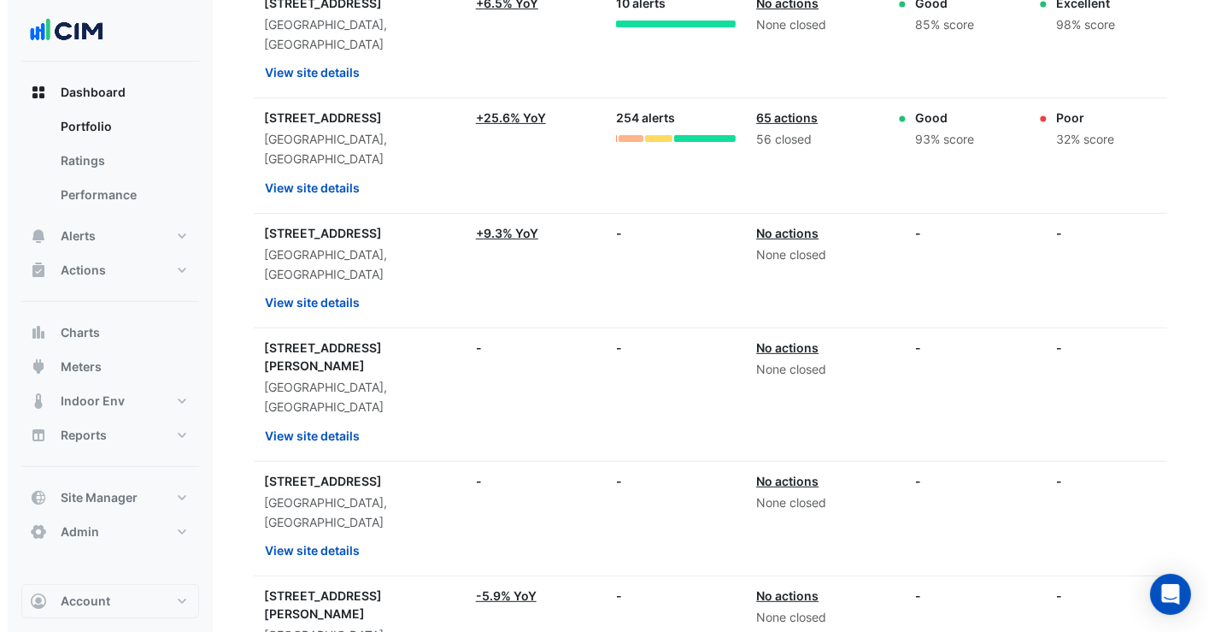
scroll to position [759, 0]
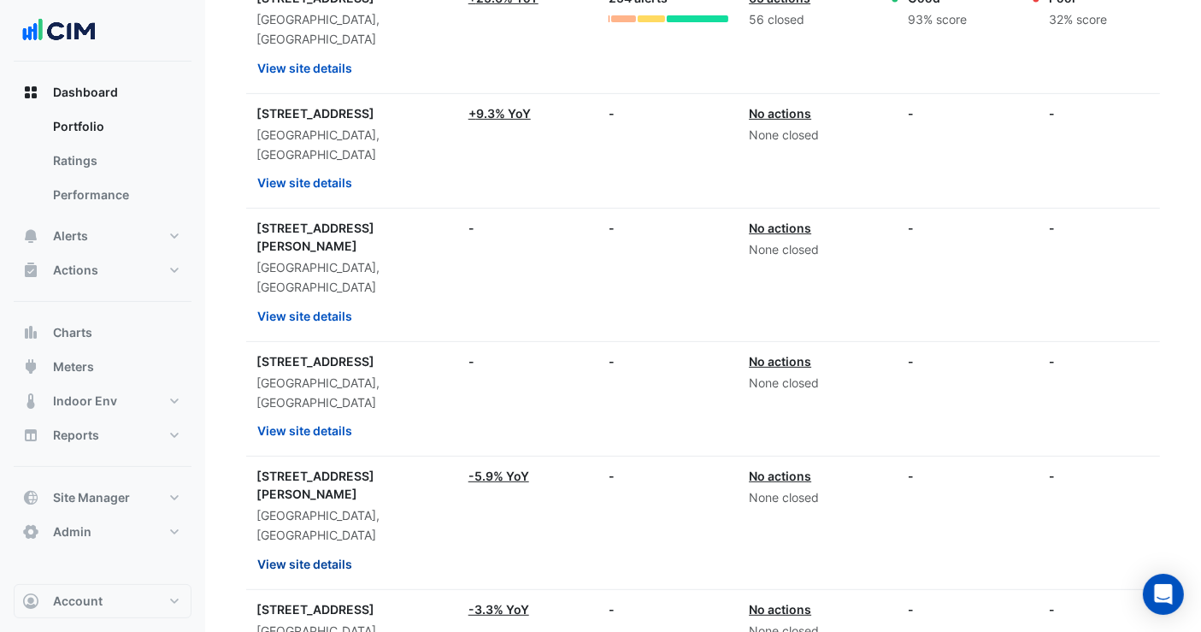
click at [319, 549] on button "View site details" at bounding box center [304, 564] width 97 height 30
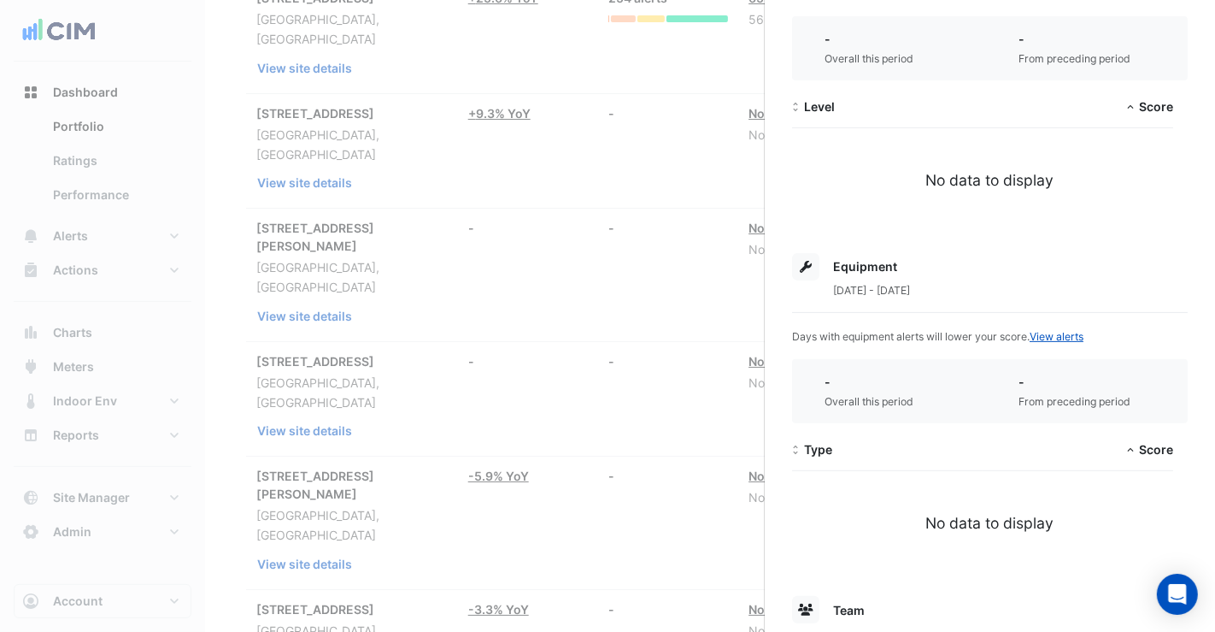
scroll to position [818, 0]
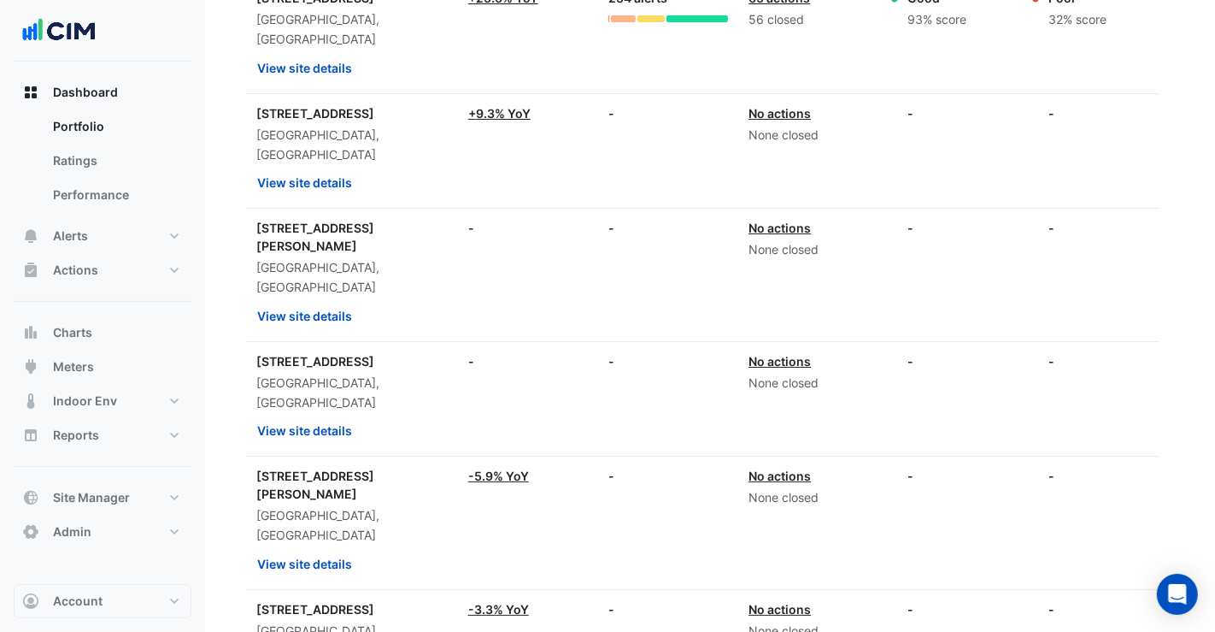
click at [566, 299] on ngb-offcanvas-backdrop at bounding box center [607, 316] width 1215 height 632
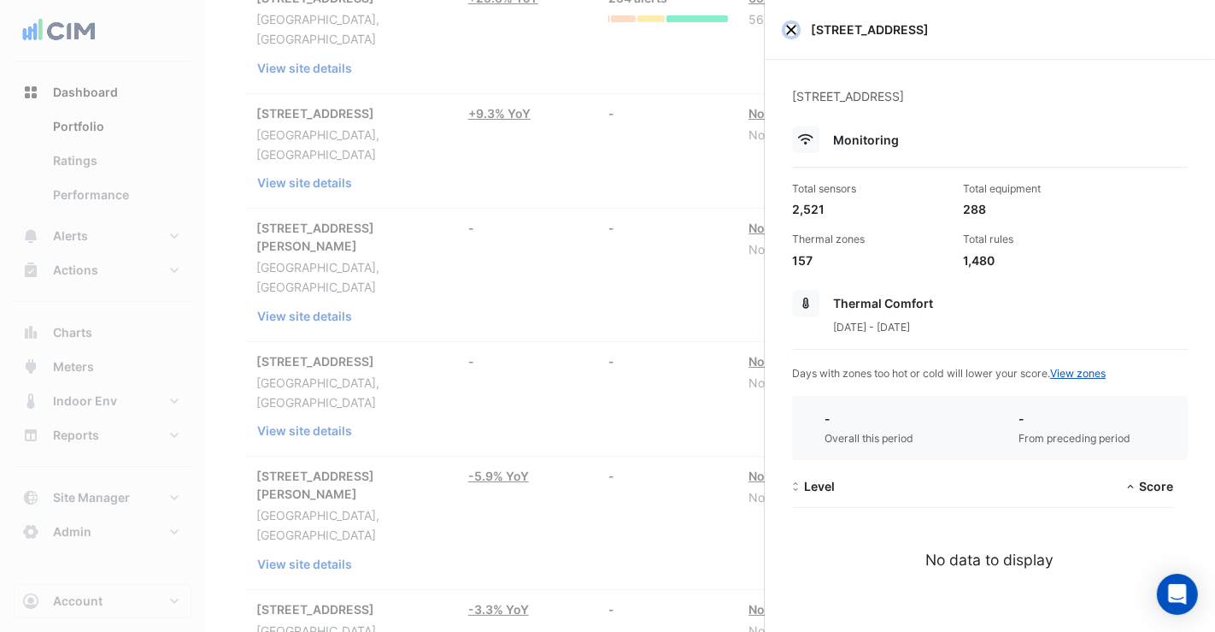
click at [793, 29] on button "Close" at bounding box center [792, 30] width 12 height 12
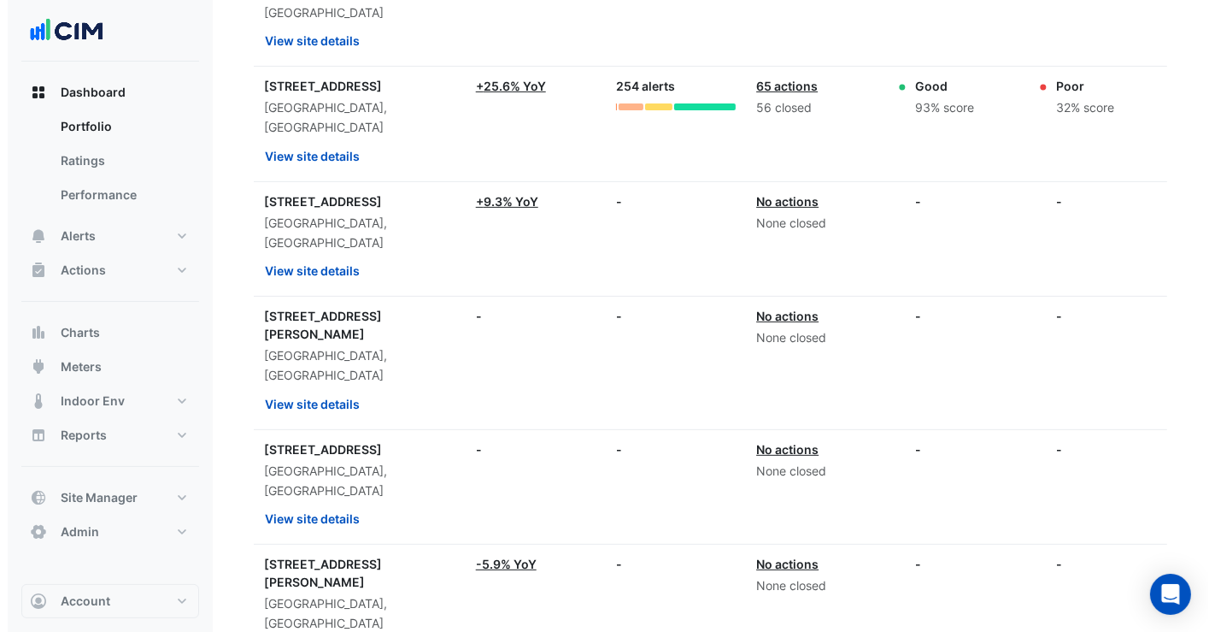
scroll to position [569, 0]
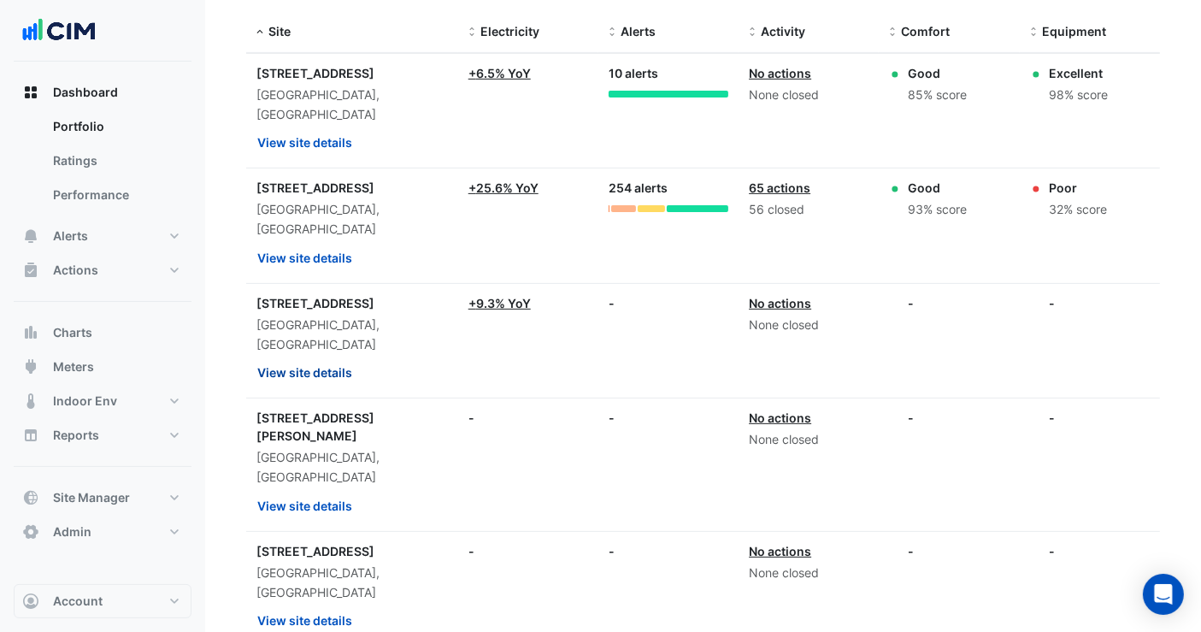
click at [315, 357] on button "View site details" at bounding box center [304, 372] width 97 height 30
click at [322, 357] on button "View site details" at bounding box center [304, 372] width 97 height 30
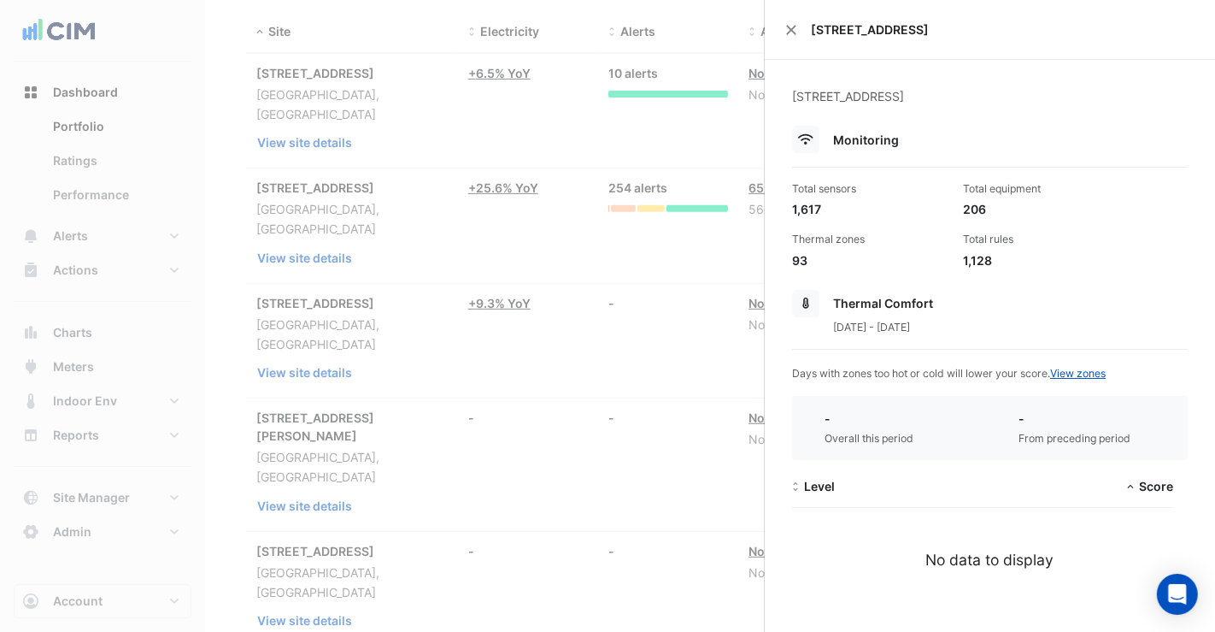
click at [785, 24] on div "144 Stirling Street" at bounding box center [990, 30] width 450 height 60
click at [789, 26] on button "Close" at bounding box center [792, 30] width 12 height 12
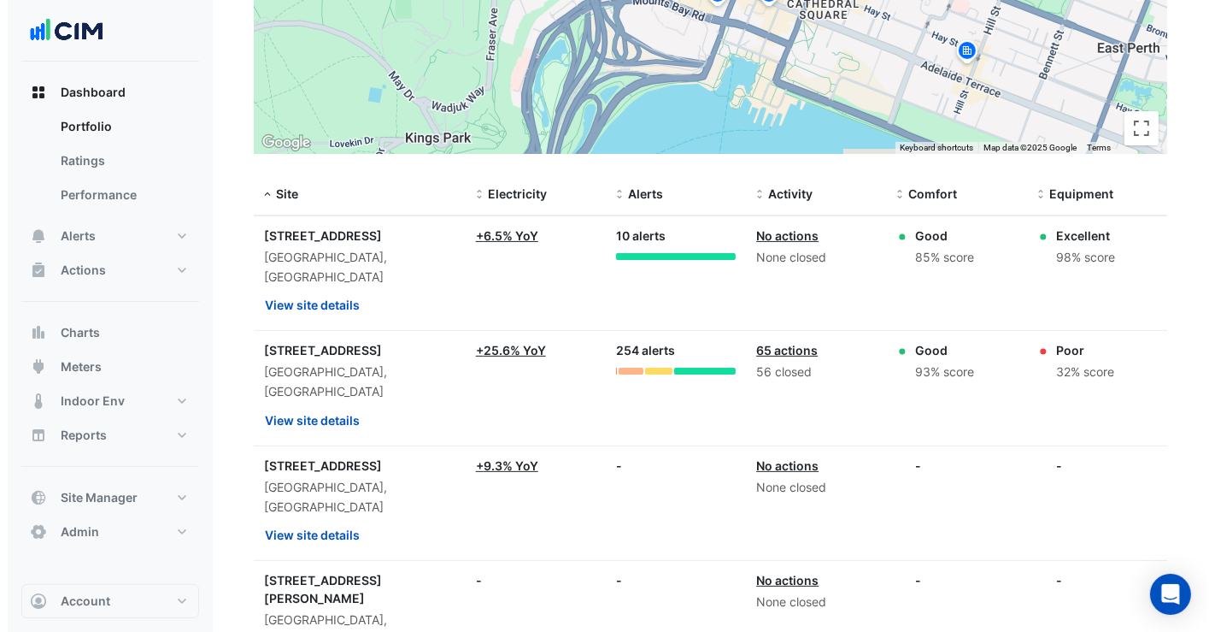
scroll to position [285, 0]
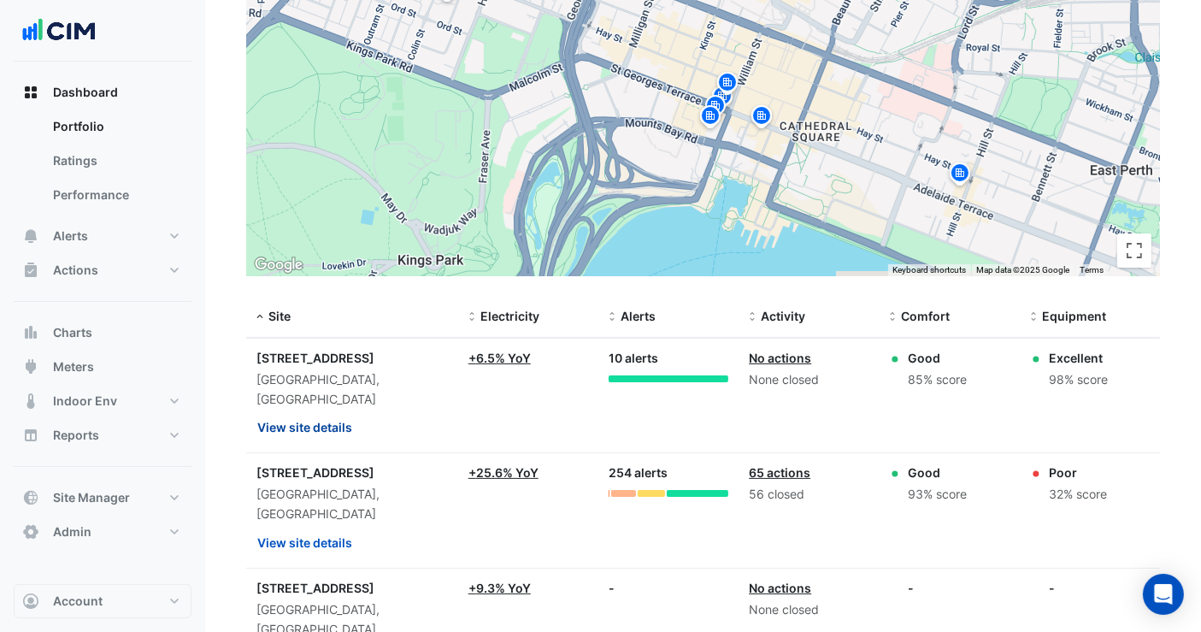
click at [327, 412] on button "View site details" at bounding box center [304, 427] width 97 height 30
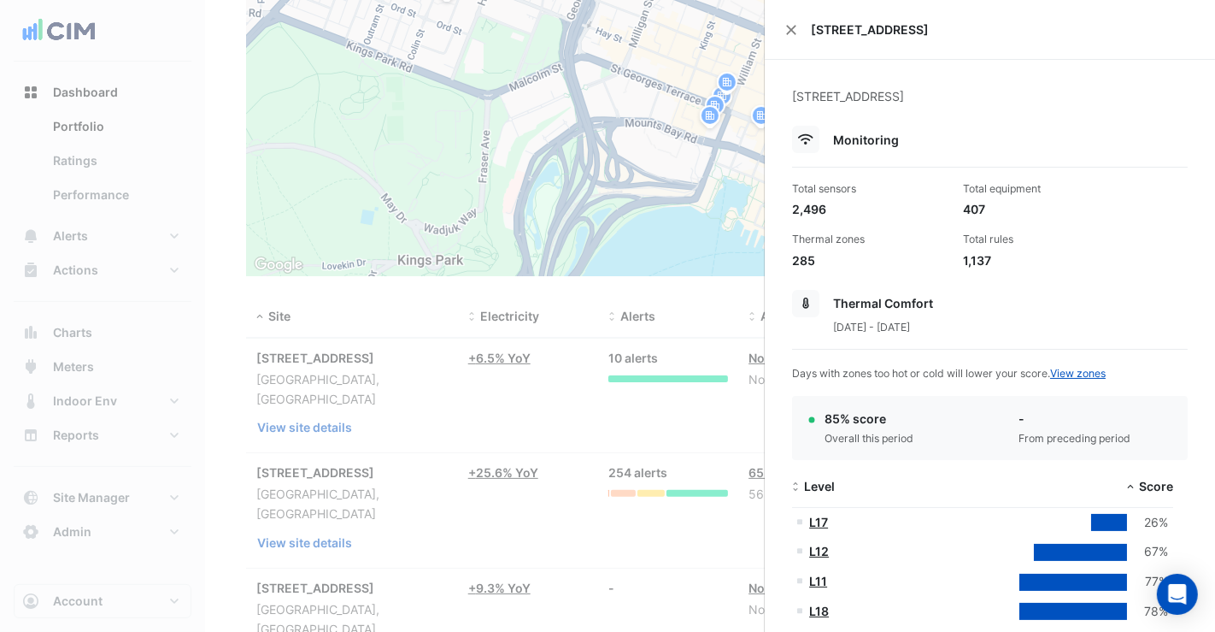
click at [797, 34] on div "[STREET_ADDRESS]" at bounding box center [990, 30] width 450 height 60
click at [784, 39] on div "[STREET_ADDRESS]" at bounding box center [990, 30] width 450 height 60
click at [791, 27] on button "Close" at bounding box center [792, 30] width 12 height 12
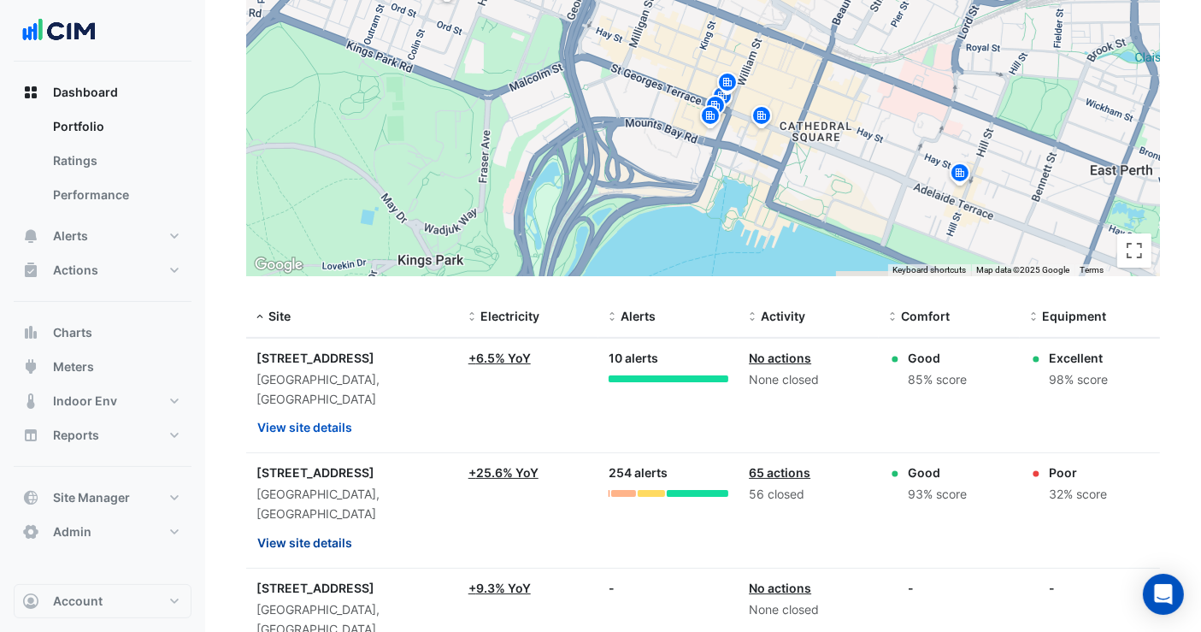
click at [323, 527] on button "View site details" at bounding box center [304, 542] width 97 height 30
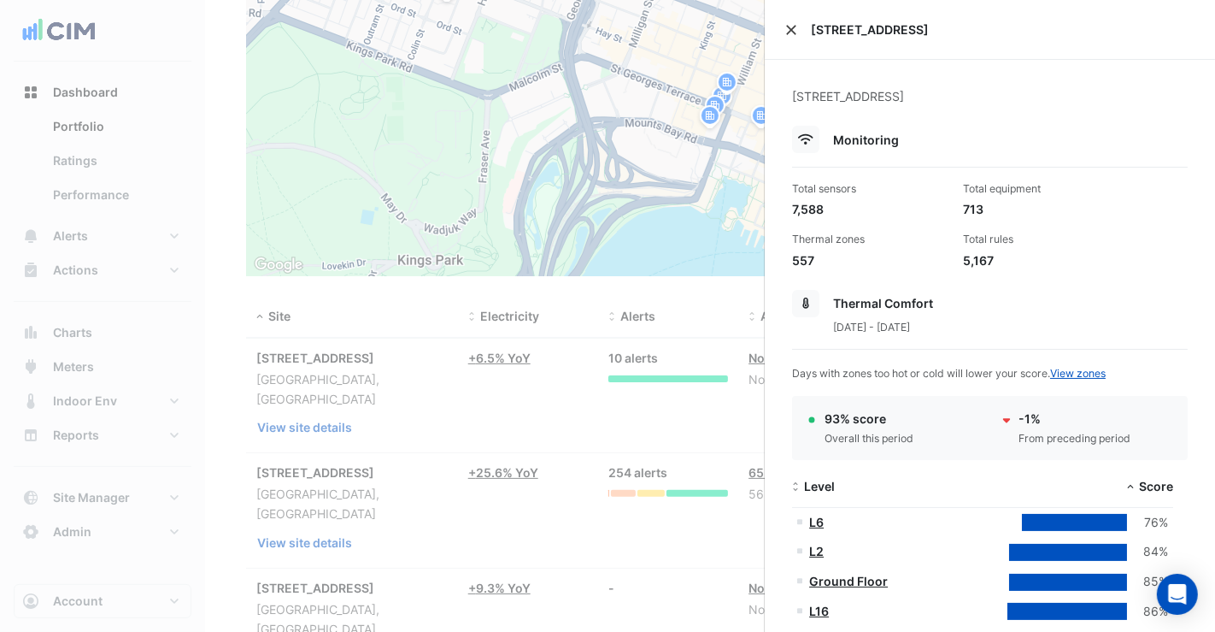
drag, startPoint x: 787, startPoint y: 30, endPoint x: 488, endPoint y: 269, distance: 383.1
click at [786, 30] on button "Close" at bounding box center [792, 30] width 12 height 12
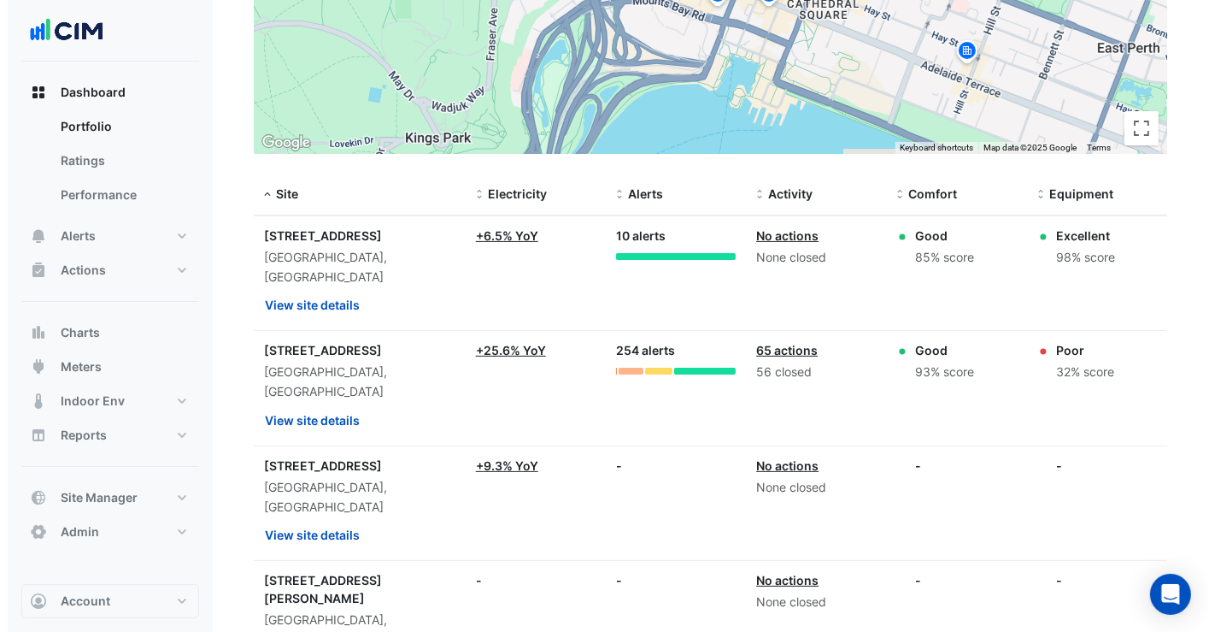
scroll to position [474, 0]
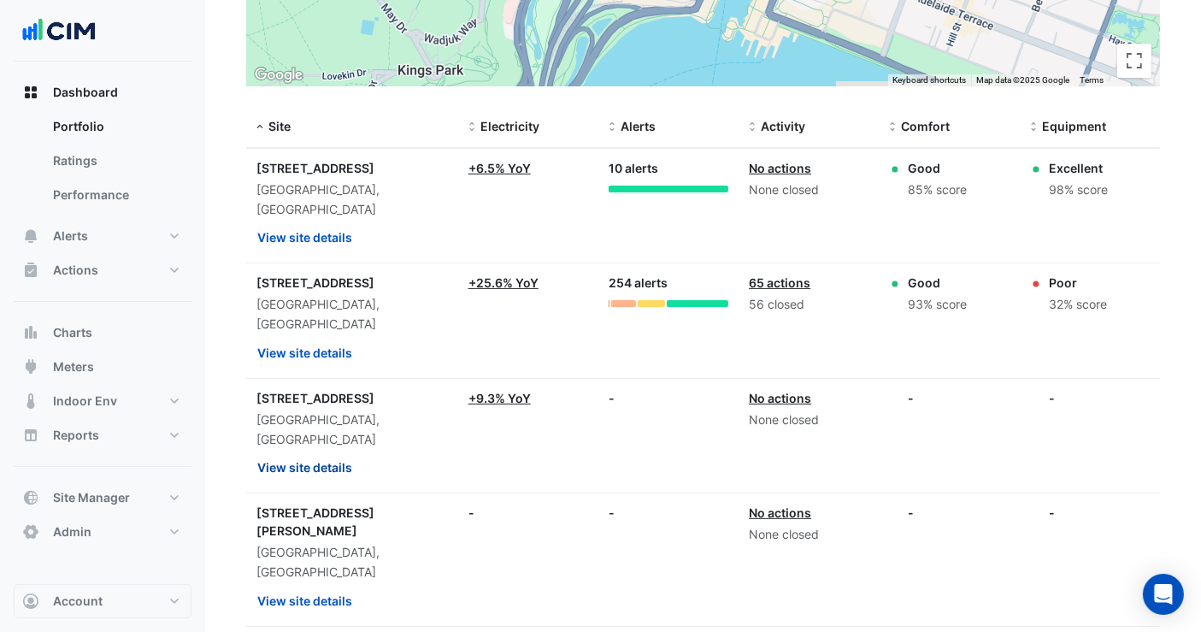
click at [320, 452] on button "View site details" at bounding box center [304, 467] width 97 height 30
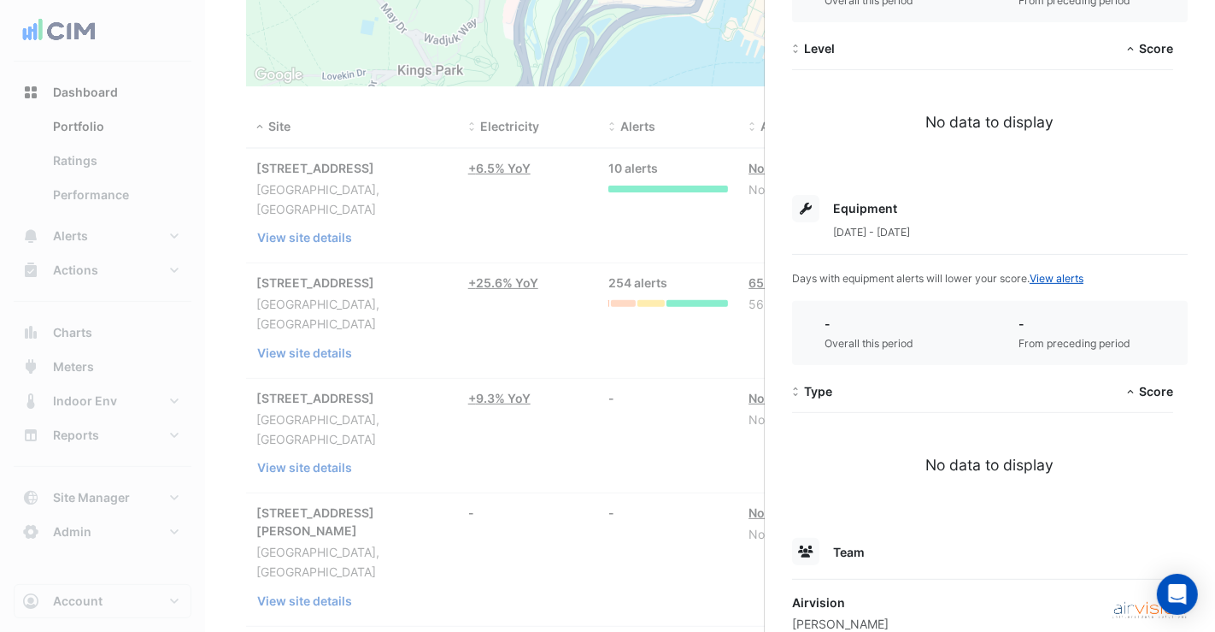
scroll to position [58, 0]
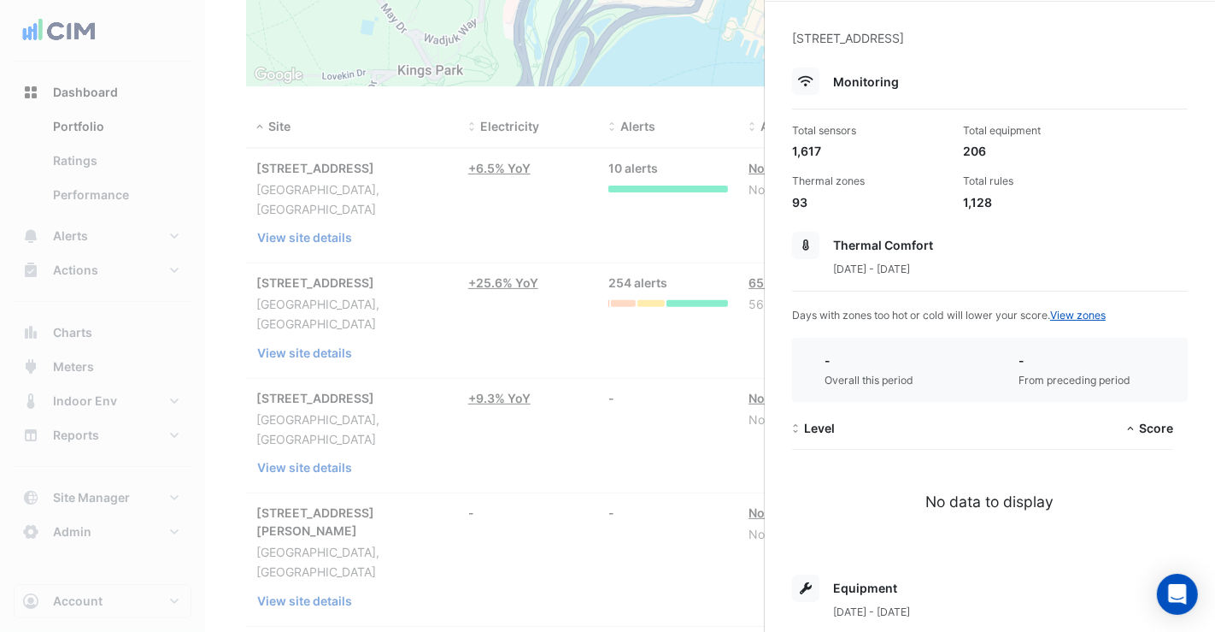
click at [567, 493] on ngb-offcanvas-backdrop at bounding box center [607, 316] width 1215 height 632
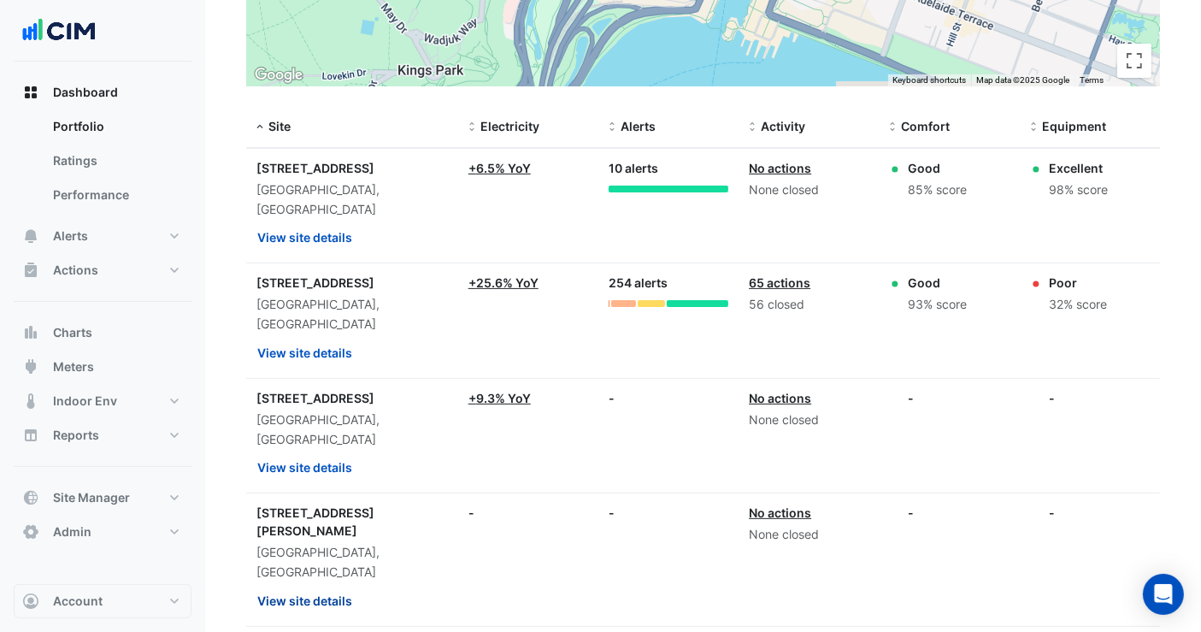
click at [335, 586] on button "View site details" at bounding box center [304, 601] width 97 height 30
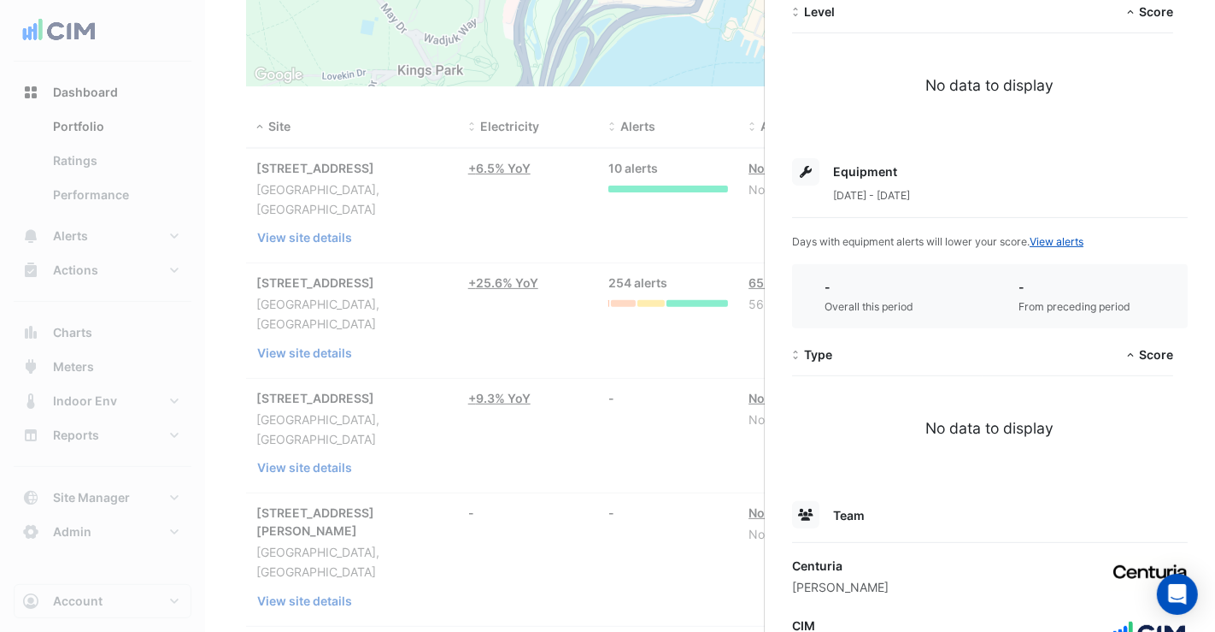
scroll to position [674, 0]
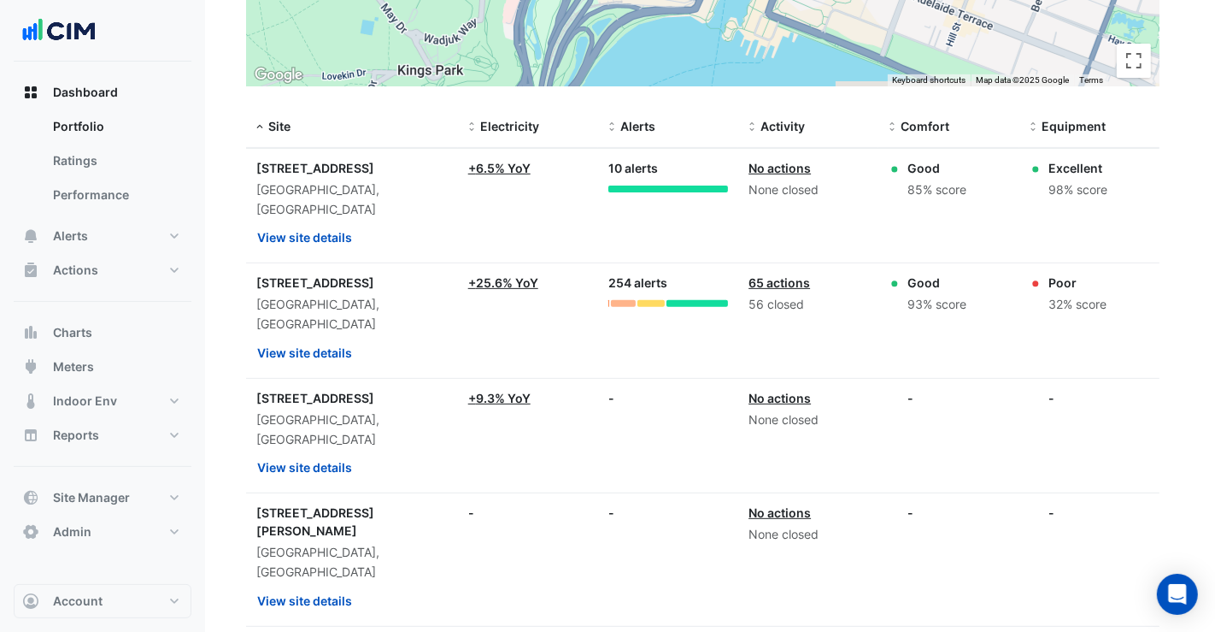
click at [561, 438] on ngb-offcanvas-backdrop at bounding box center [607, 316] width 1215 height 632
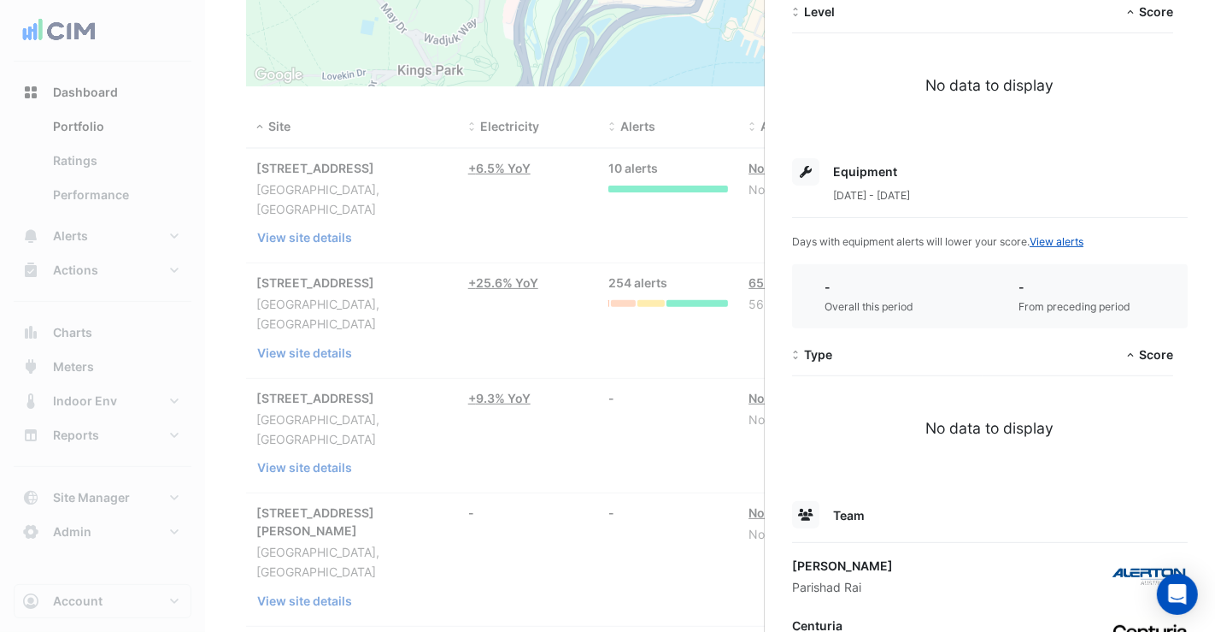
scroll to position [716, 0]
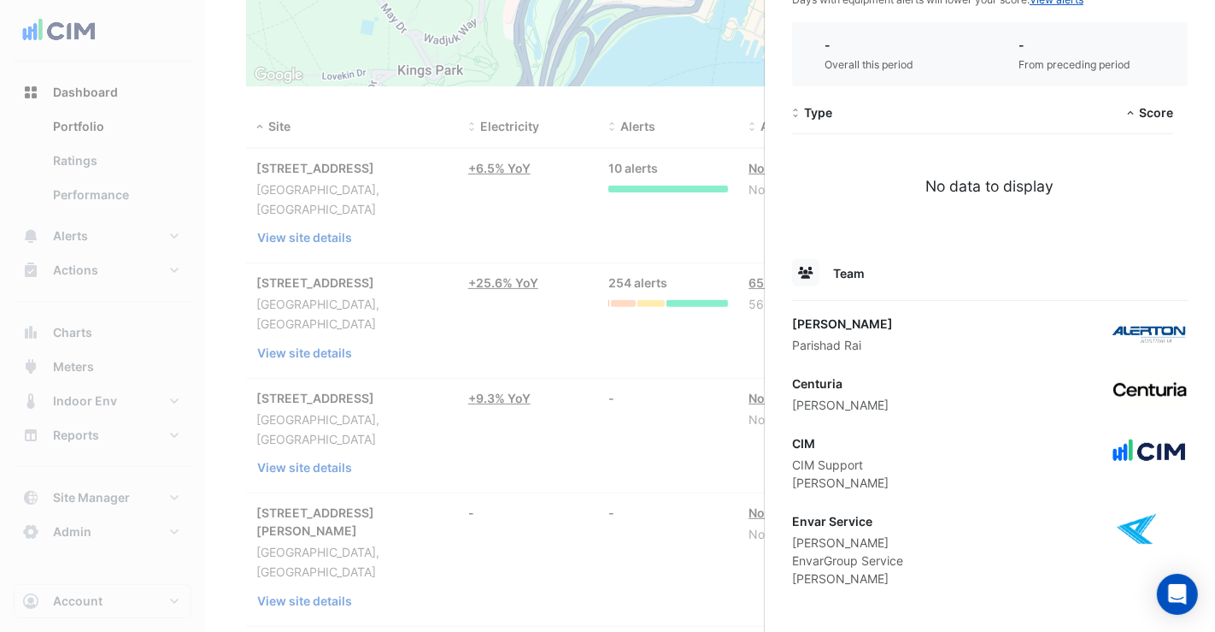
click at [306, 486] on ngb-offcanvas-backdrop at bounding box center [607, 316] width 1215 height 632
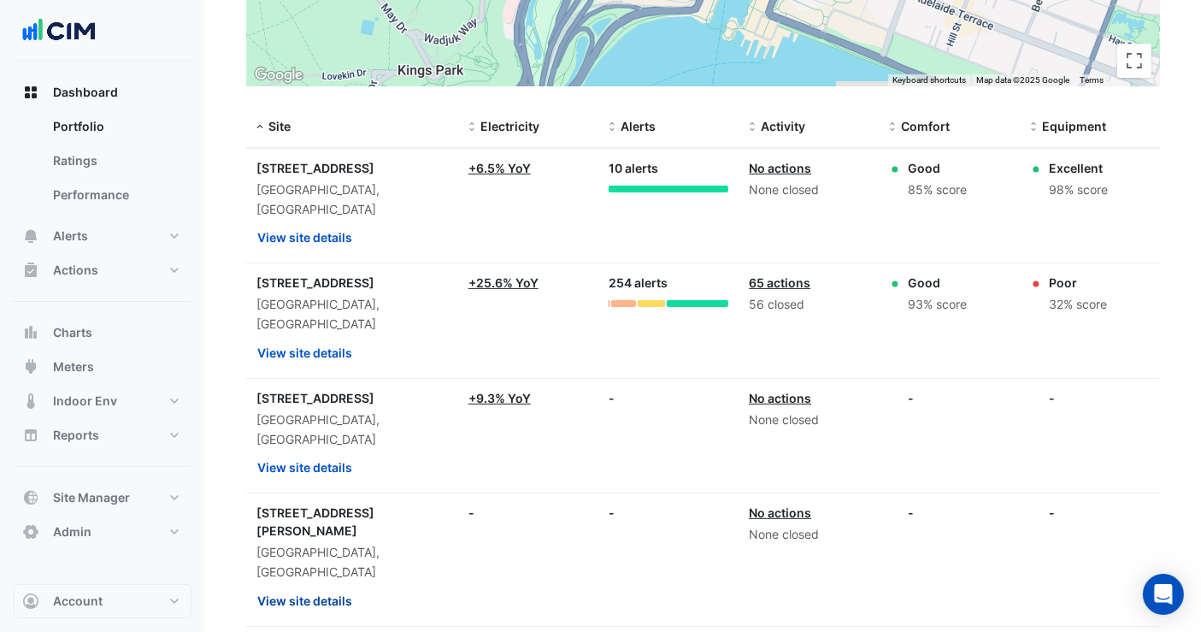
click at [308, 586] on button "View site details" at bounding box center [304, 601] width 97 height 30
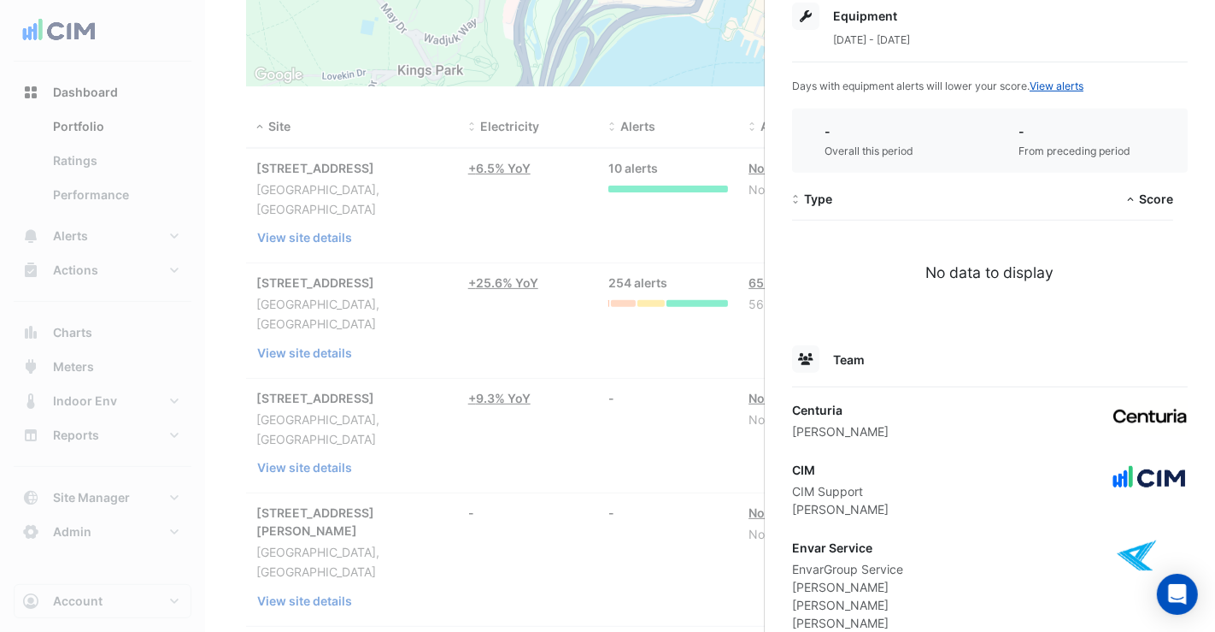
scroll to position [674, 0]
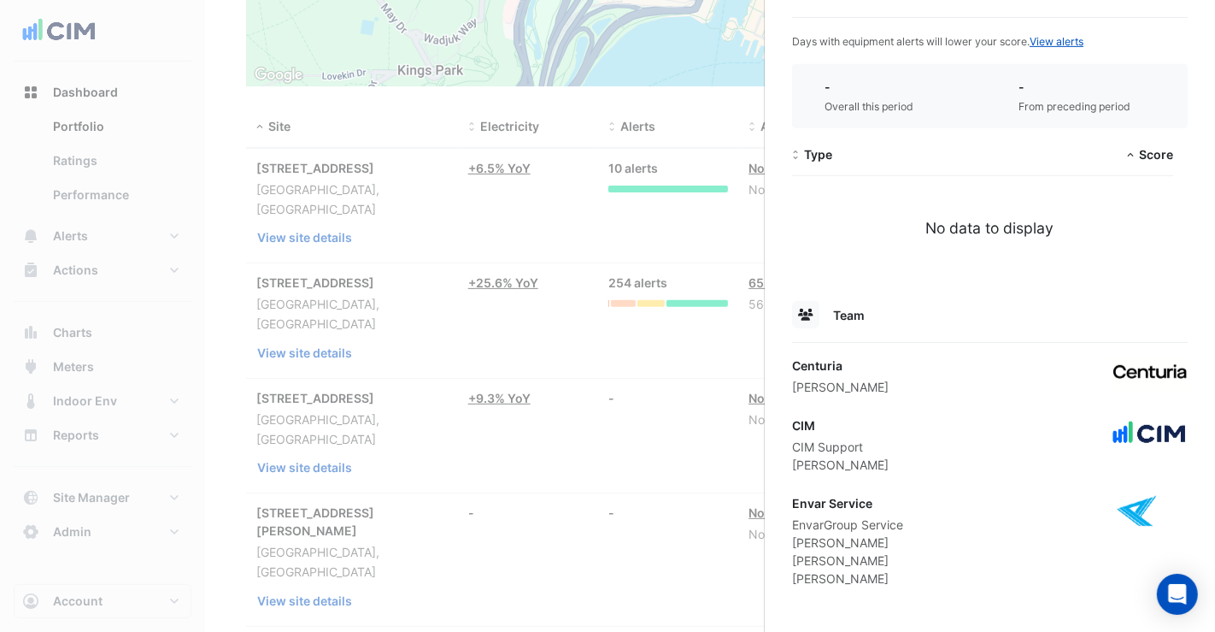
click at [309, 594] on ngb-offcanvas-backdrop at bounding box center [607, 316] width 1215 height 632
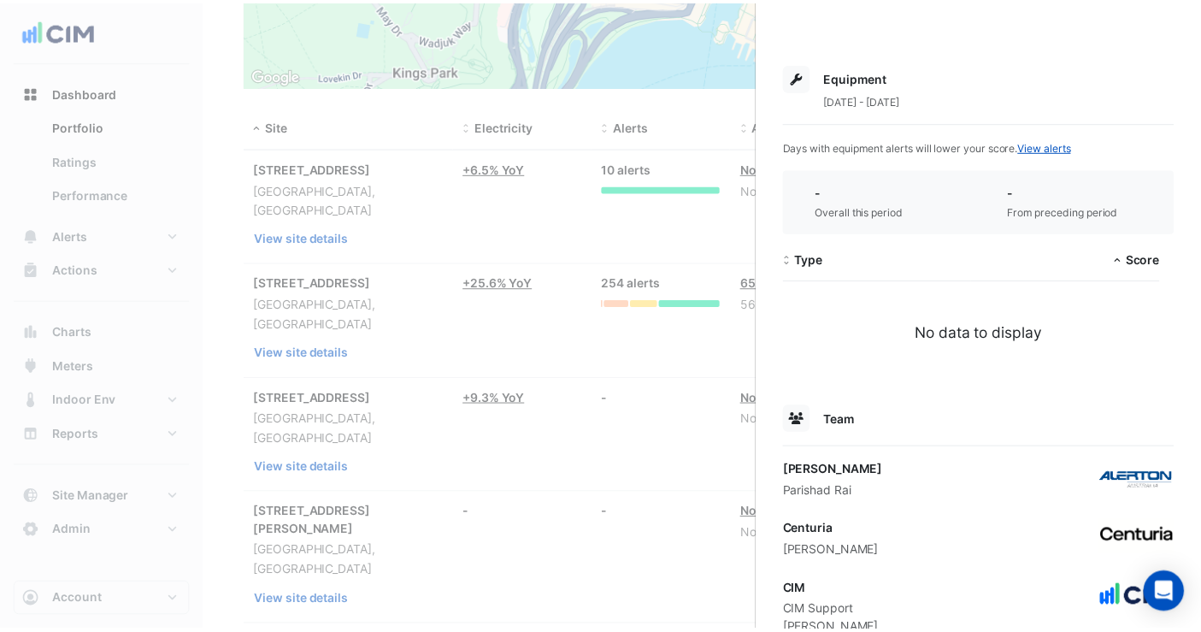
scroll to position [716, 0]
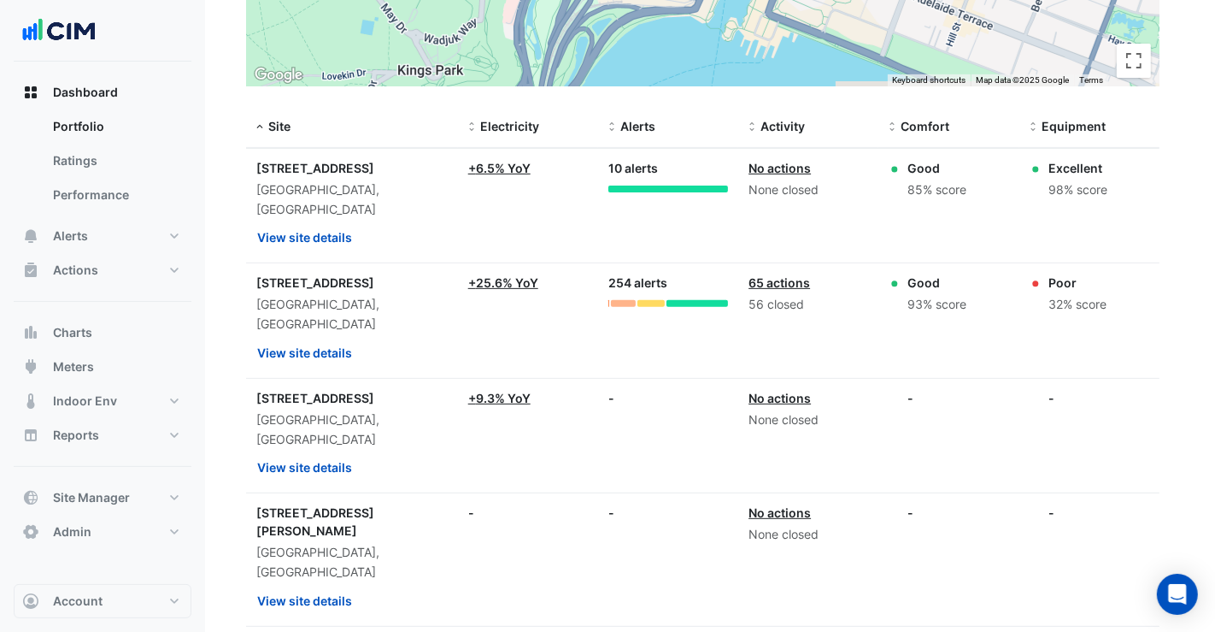
click at [620, 402] on ngb-offcanvas-backdrop at bounding box center [607, 316] width 1215 height 632
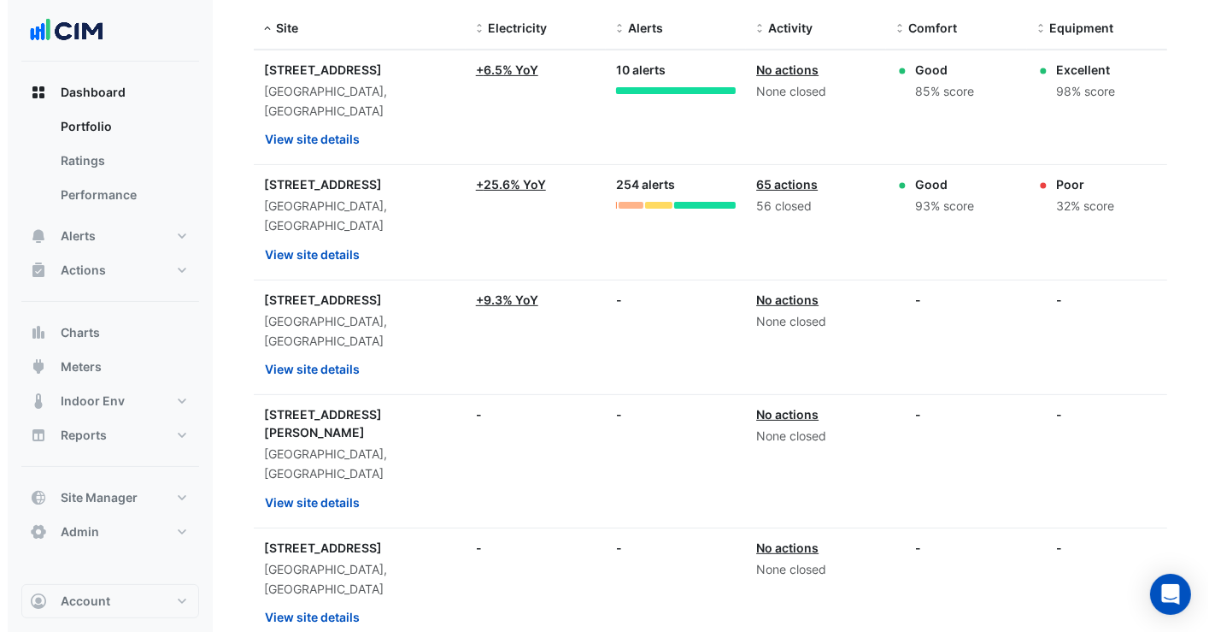
scroll to position [664, 0]
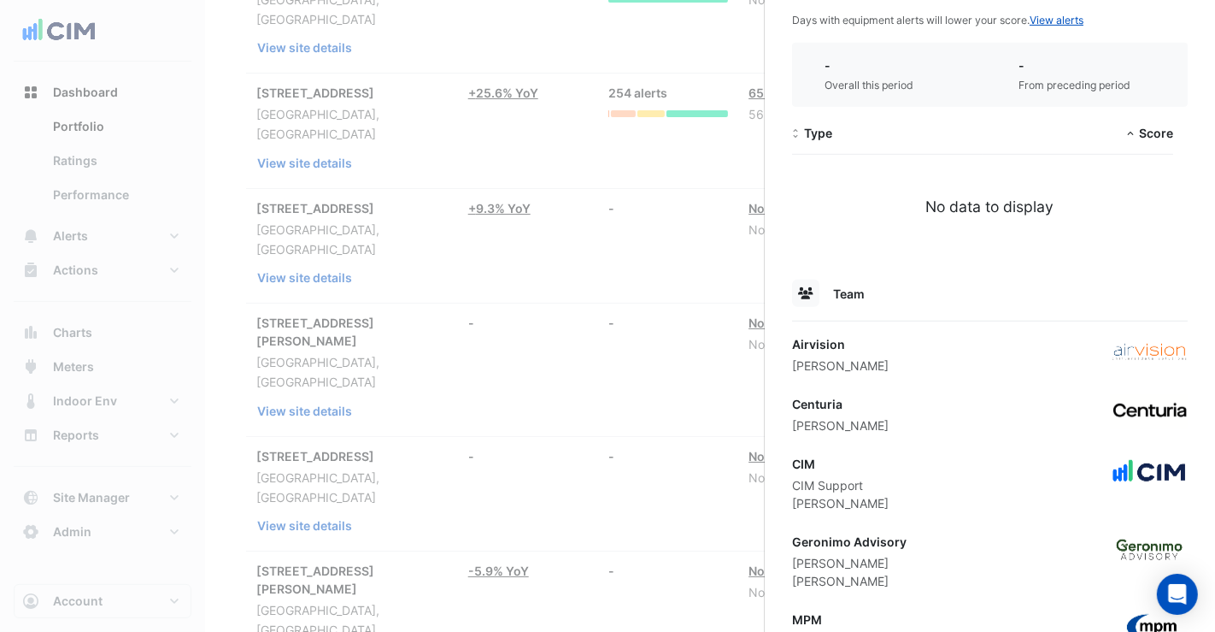
scroll to position [818, 0]
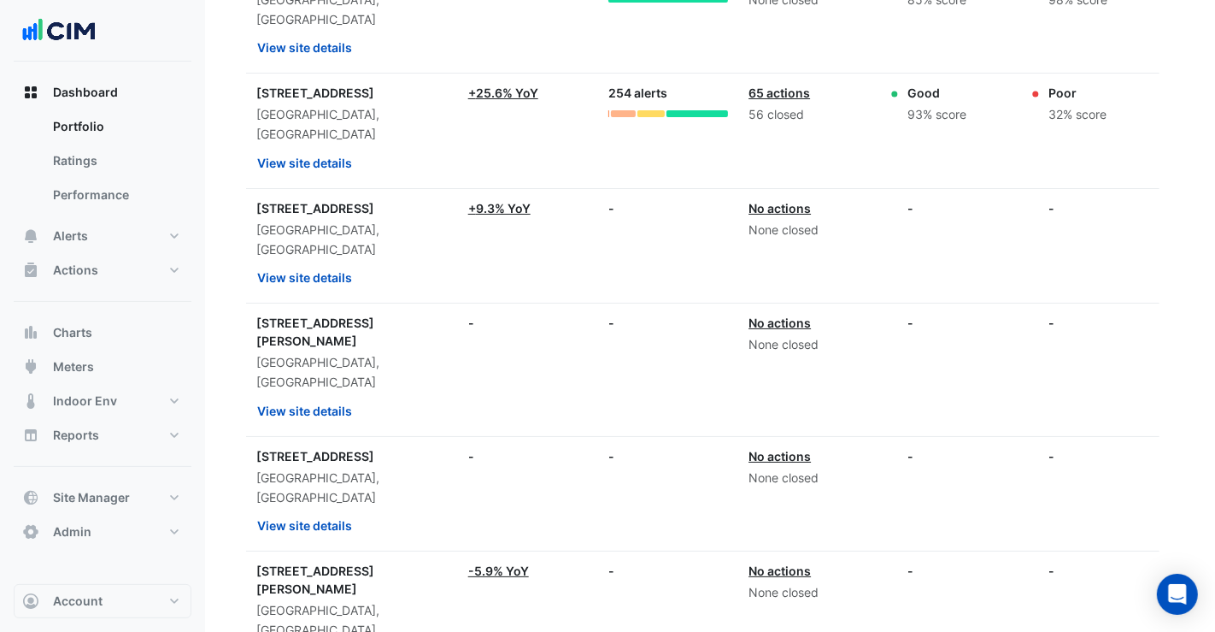
click at [391, 479] on ngb-offcanvas-backdrop at bounding box center [607, 316] width 1215 height 632
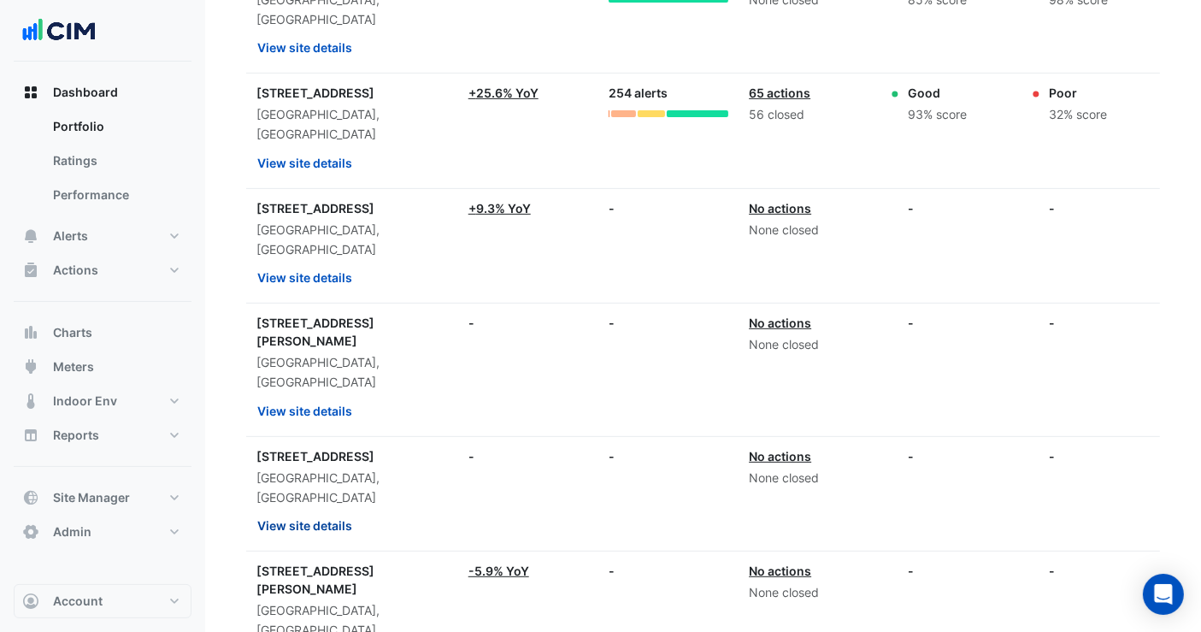
click at [339, 510] on button "View site details" at bounding box center [304, 525] width 97 height 30
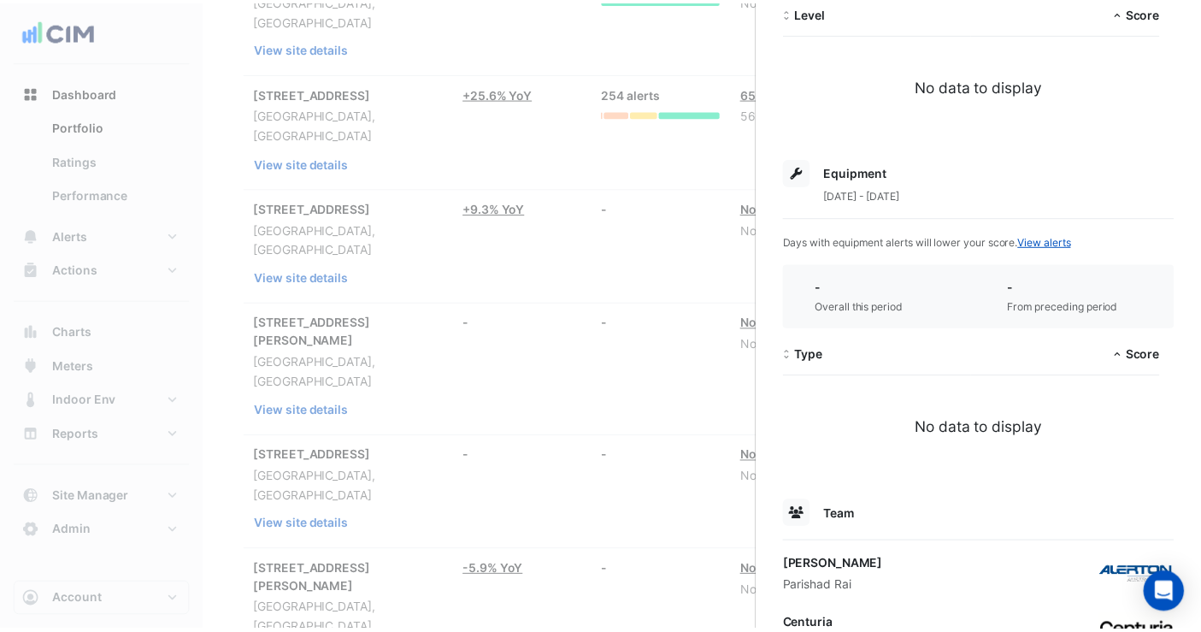
scroll to position [716, 0]
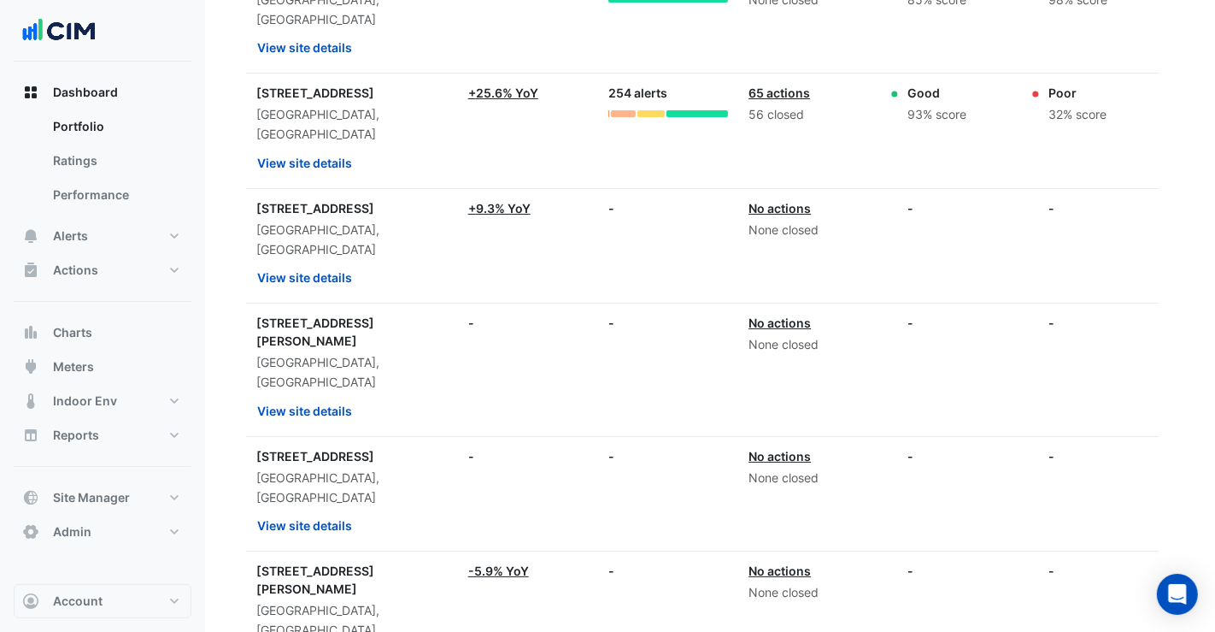
click at [312, 414] on ngb-offcanvas-backdrop at bounding box center [607, 316] width 1215 height 632
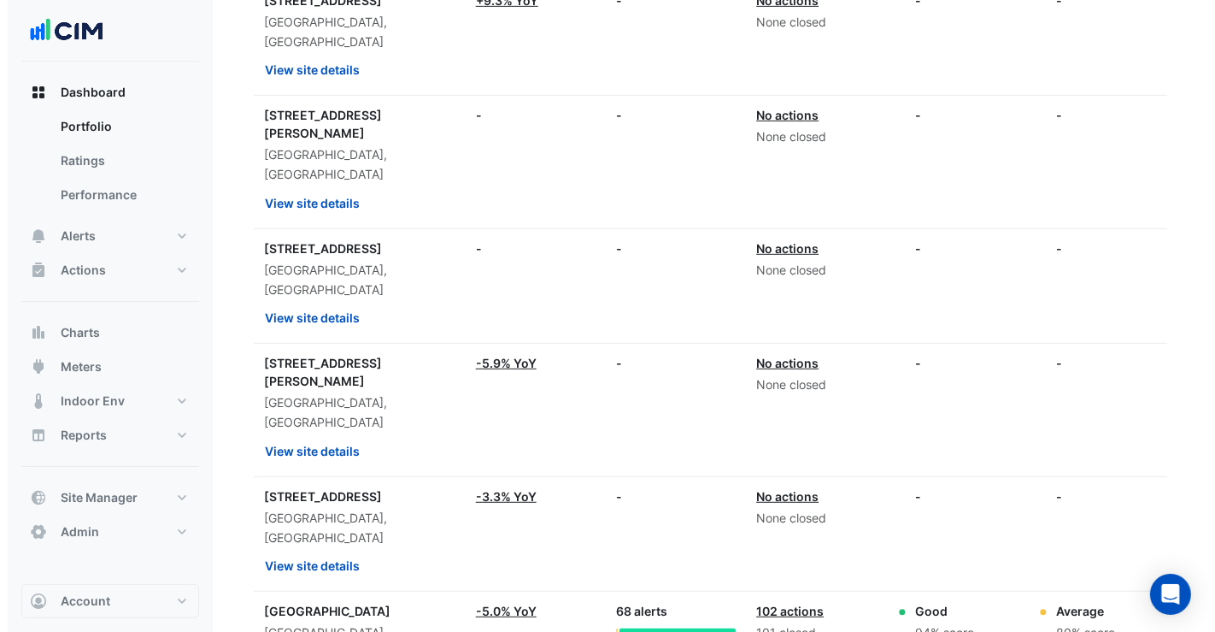
scroll to position [945, 0]
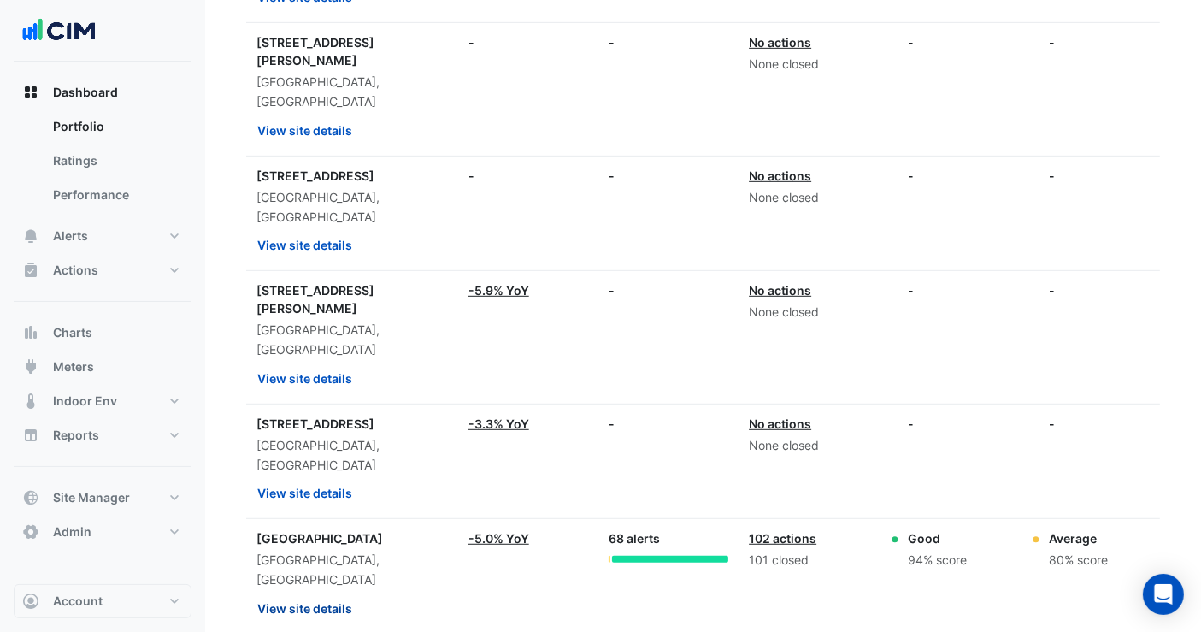
click at [317, 593] on button "View site details" at bounding box center [304, 608] width 97 height 30
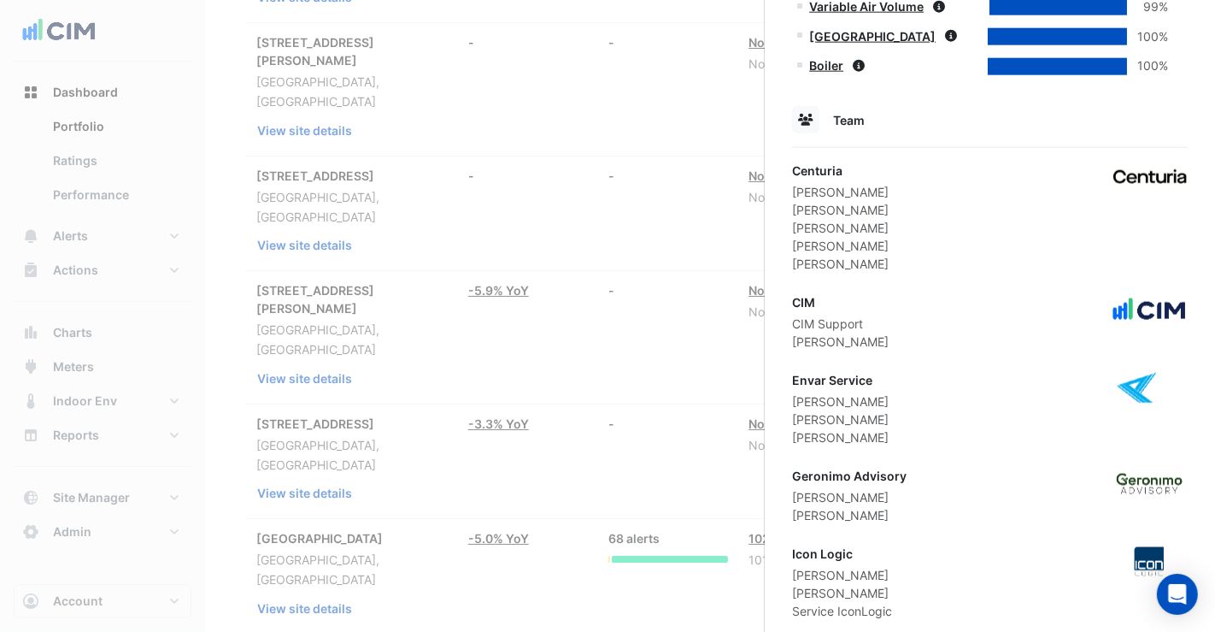
scroll to position [1811, 0]
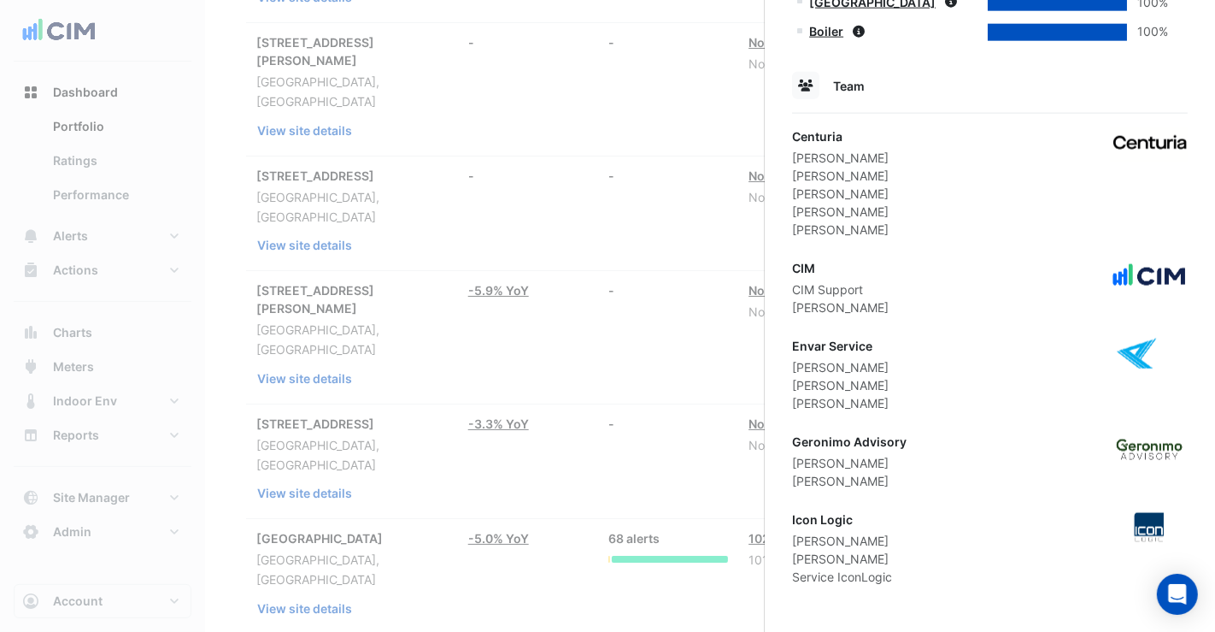
click at [598, 105] on ngb-offcanvas-backdrop at bounding box center [607, 316] width 1215 height 632
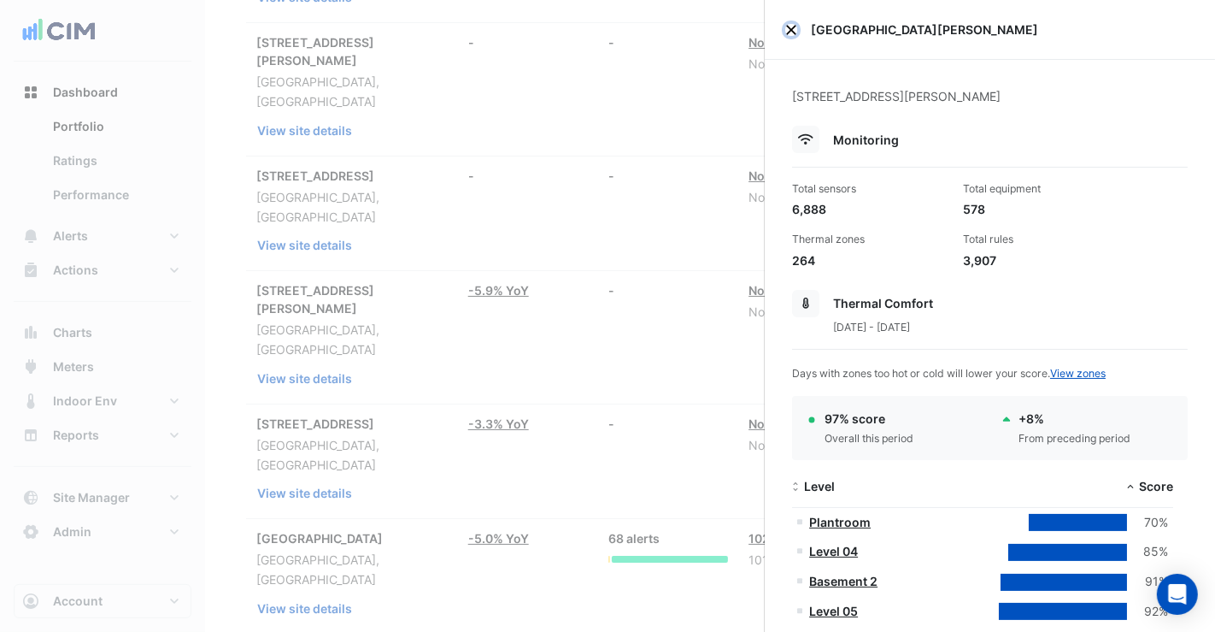
click at [796, 26] on button "Close" at bounding box center [792, 30] width 12 height 12
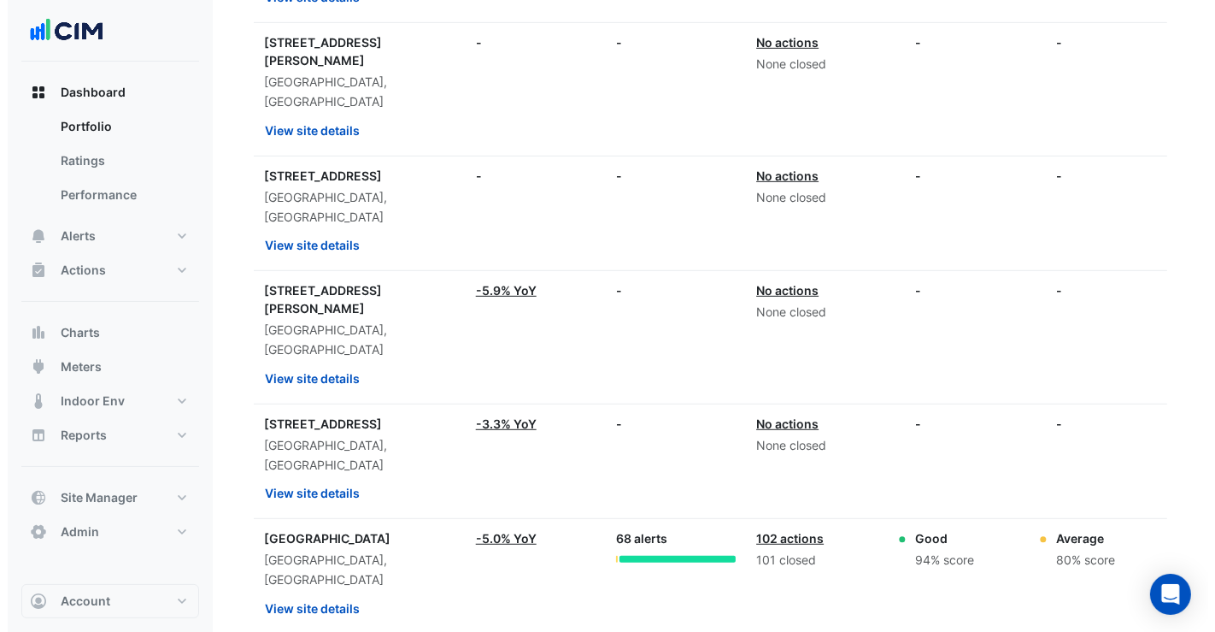
scroll to position [659, 0]
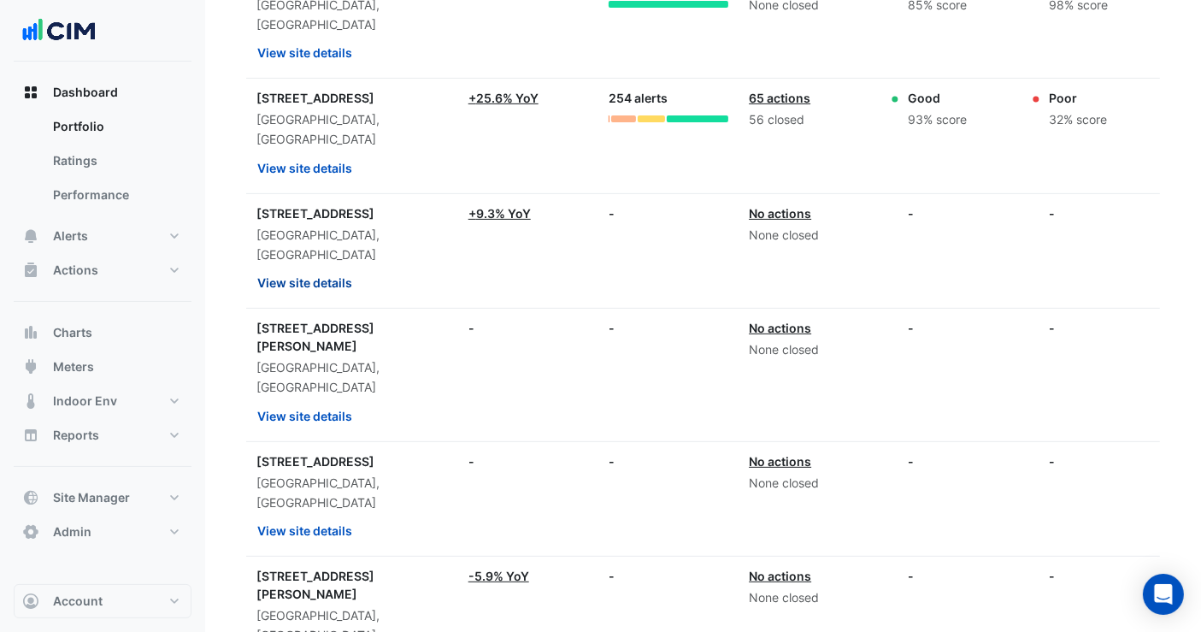
click at [351, 268] on button "View site details" at bounding box center [304, 283] width 97 height 30
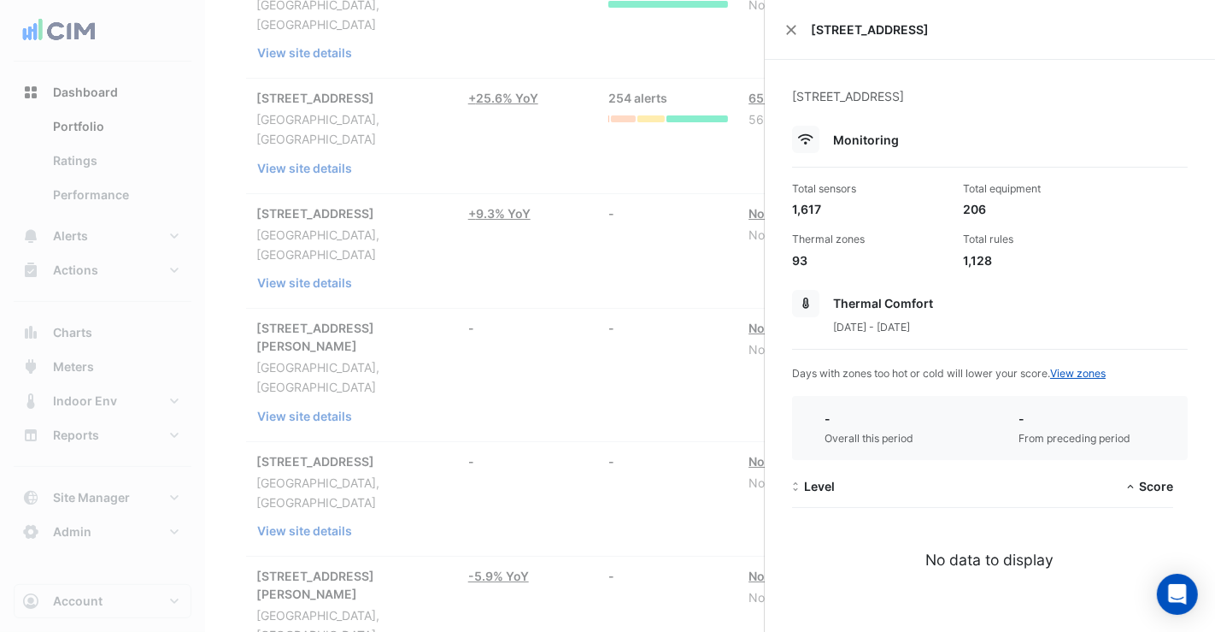
drag, startPoint x: 639, startPoint y: 489, endPoint x: 617, endPoint y: 488, distance: 22.2
click at [639, 489] on ngb-offcanvas-backdrop at bounding box center [607, 316] width 1215 height 632
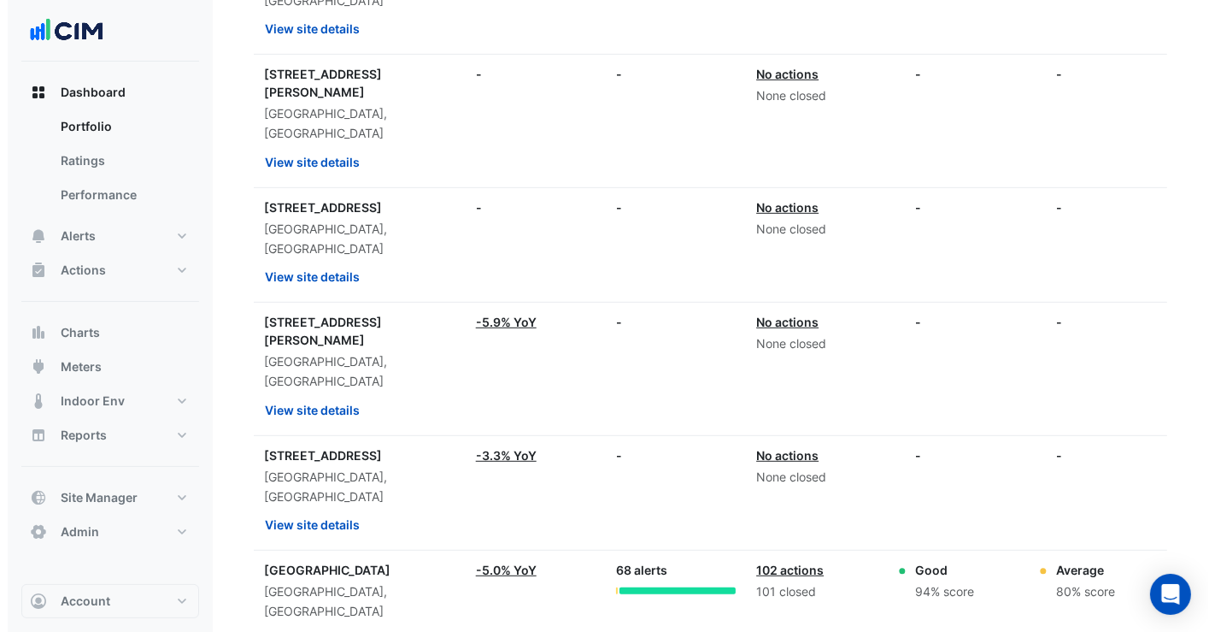
scroll to position [945, 0]
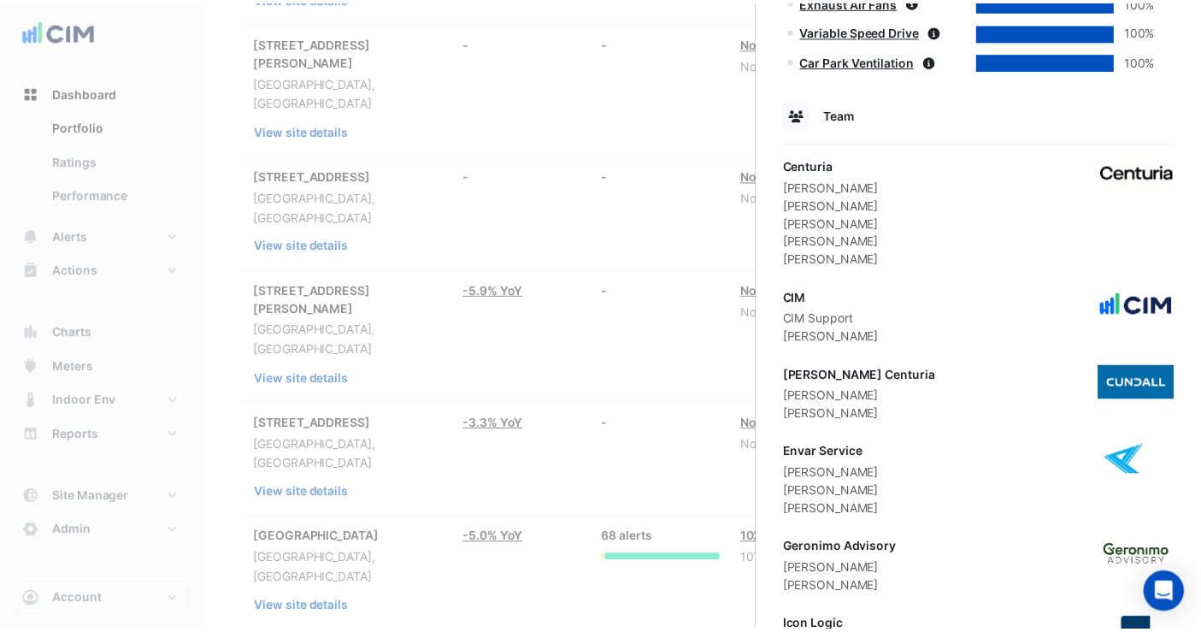
scroll to position [1800, 0]
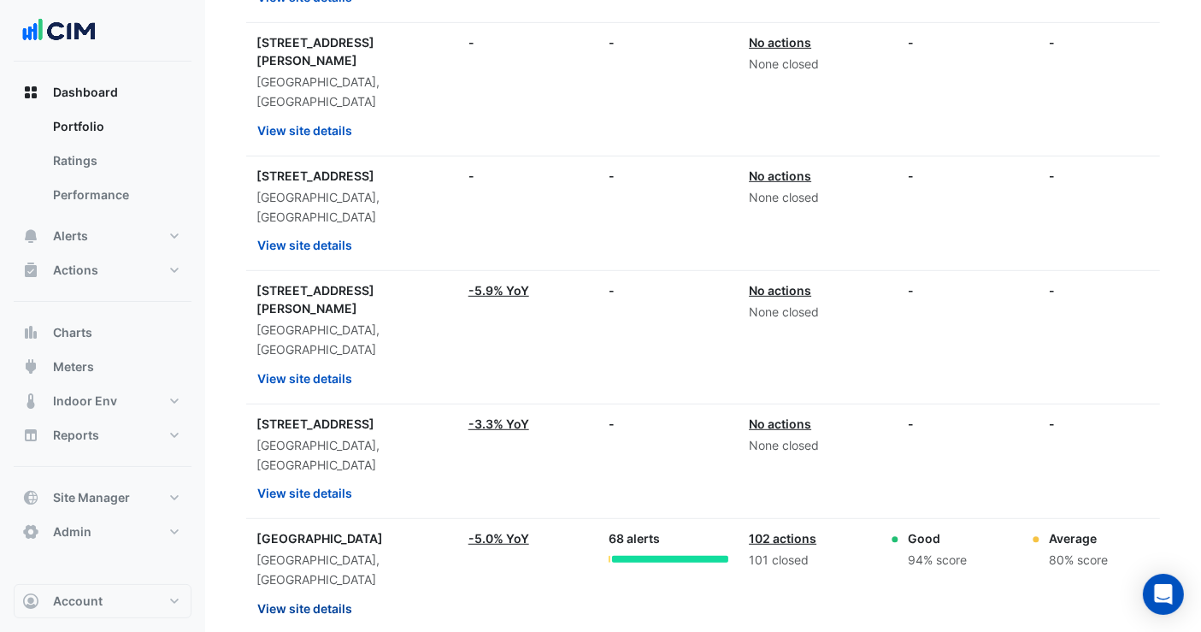
click at [351, 593] on button "View site details" at bounding box center [304, 608] width 97 height 30
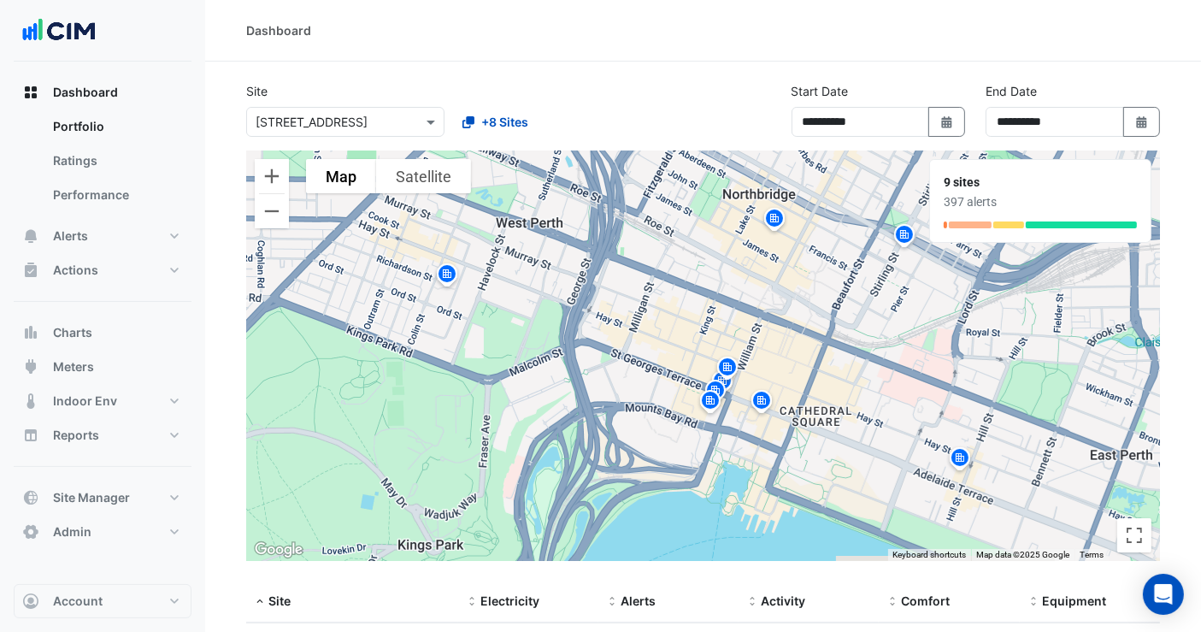
drag, startPoint x: 715, startPoint y: 88, endPoint x: 778, endPoint y: 4, distance: 104.5
click at [715, 88] on div "**********" at bounding box center [703, 116] width 934 height 68
click at [346, 121] on input "text" at bounding box center [328, 123] width 145 height 18
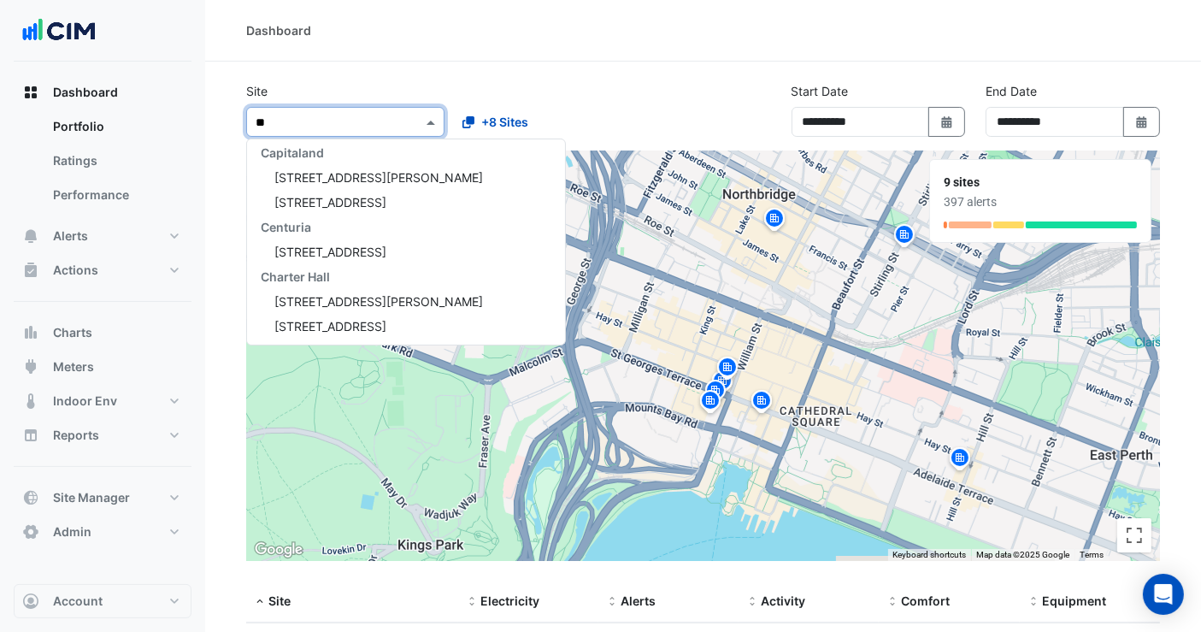
scroll to position [81, 0]
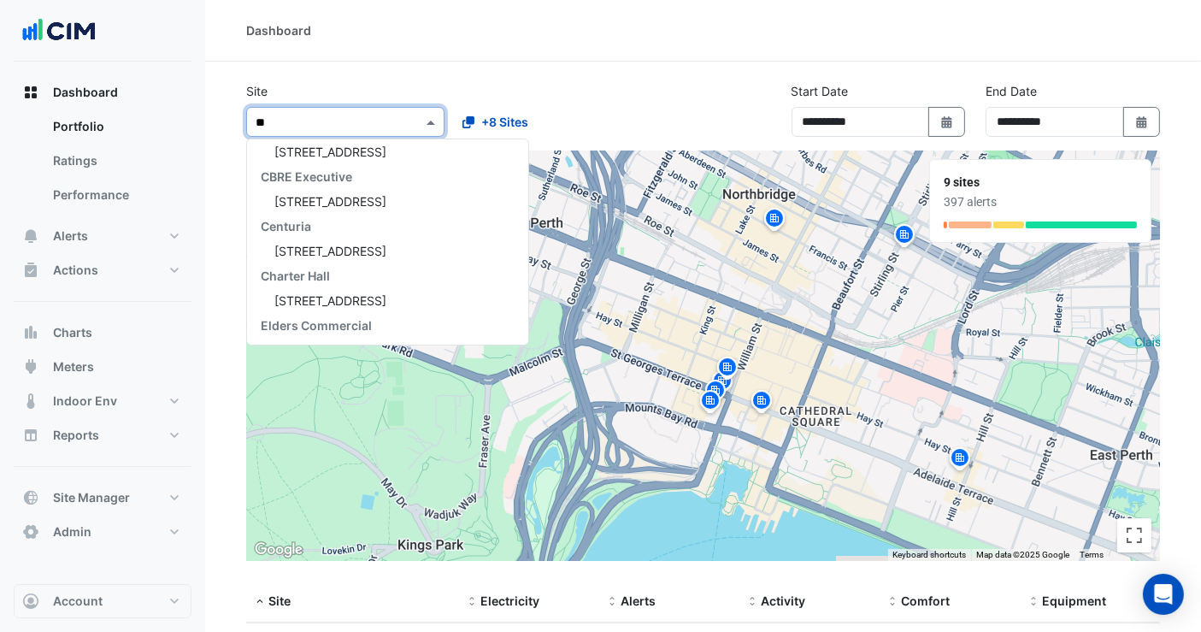
type input "***"
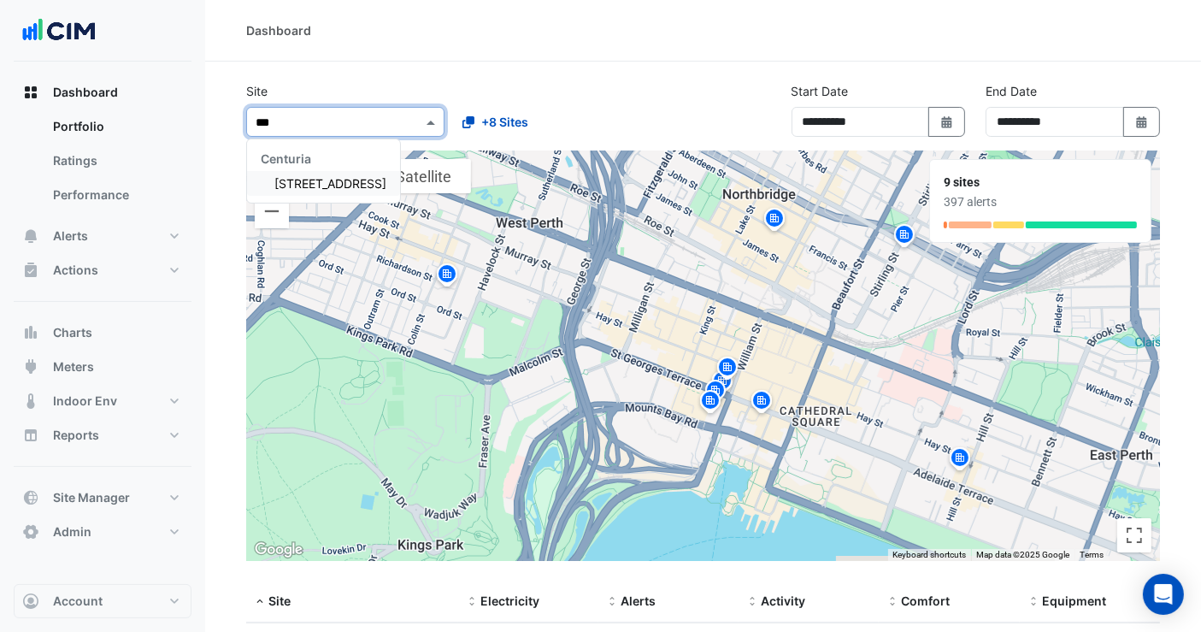
click at [344, 184] on span "226 Adelaide Terrace" at bounding box center [330, 183] width 112 height 15
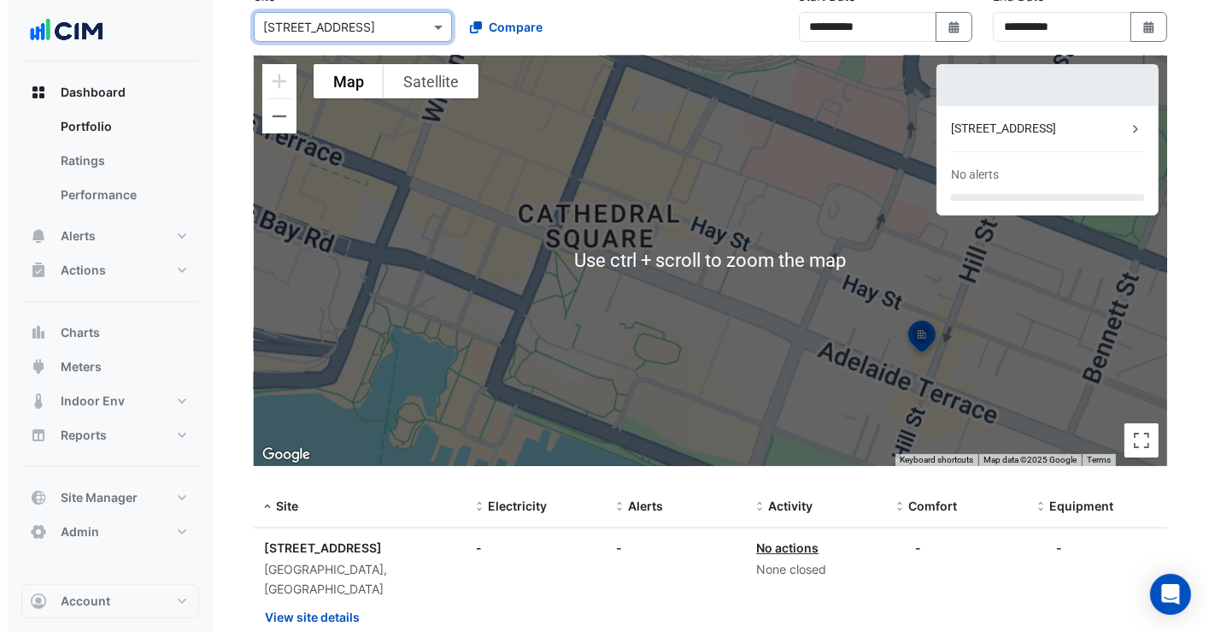
scroll to position [132, 0]
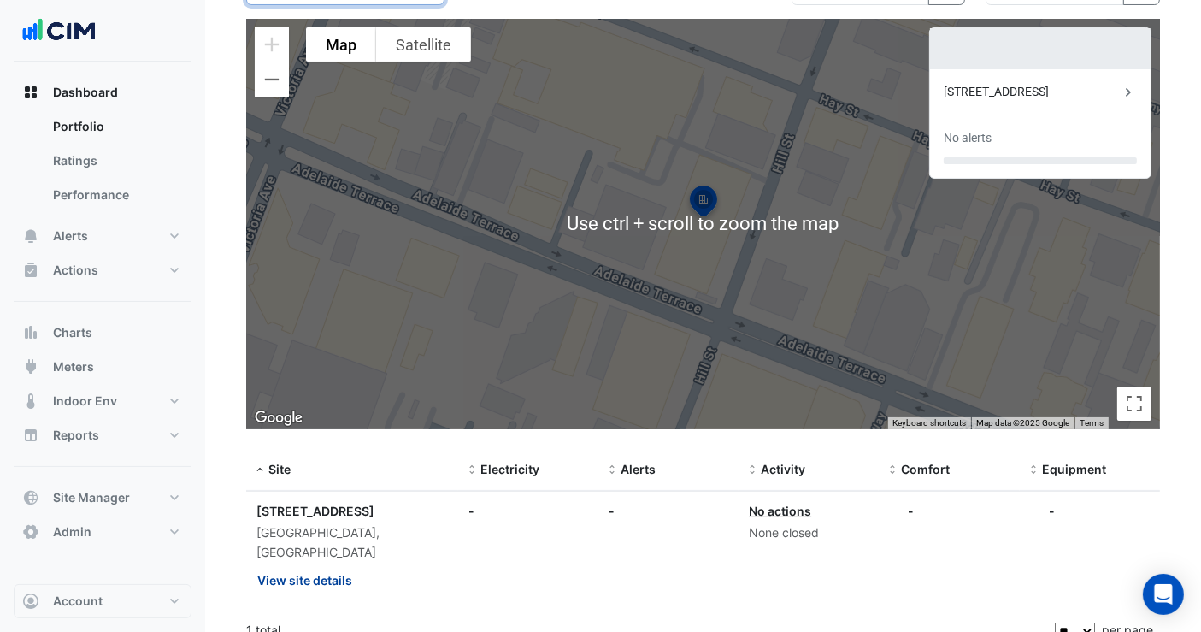
click at [327, 565] on button "View site details" at bounding box center [304, 580] width 97 height 30
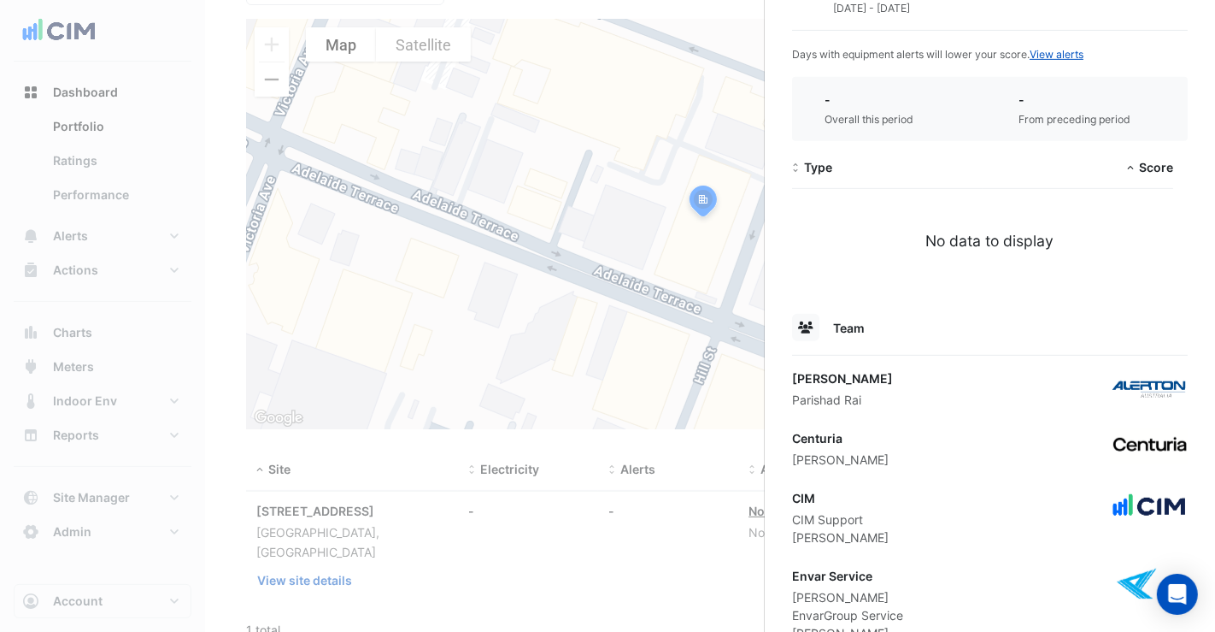
scroll to position [716, 0]
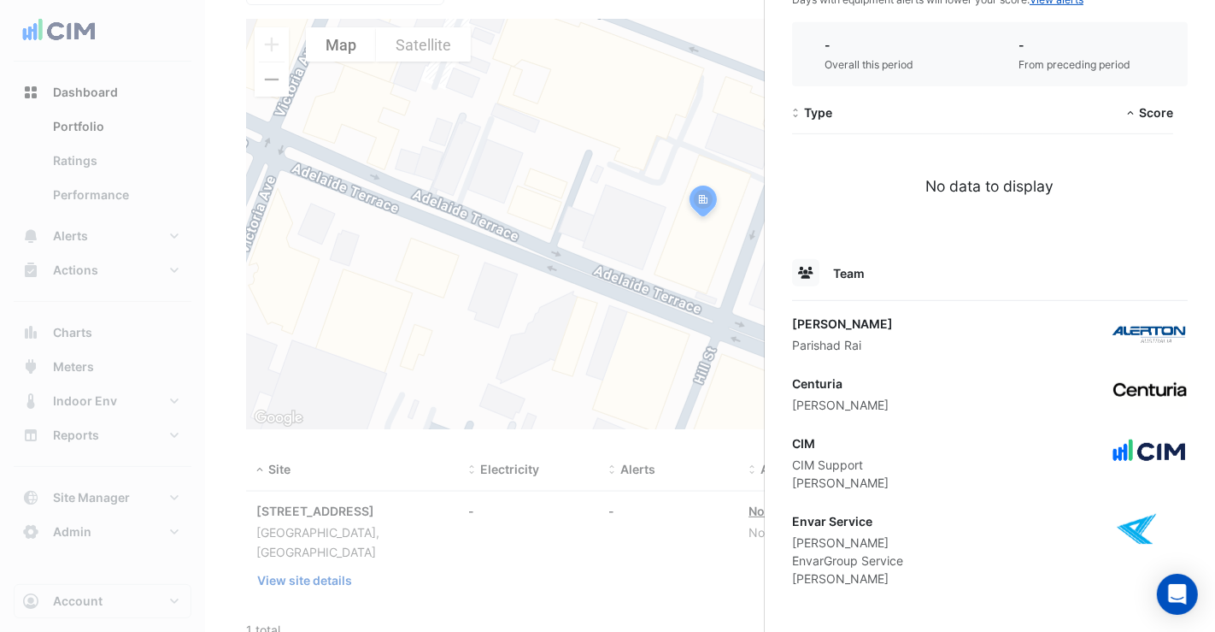
click at [542, 539] on ngb-offcanvas-backdrop at bounding box center [607, 316] width 1215 height 632
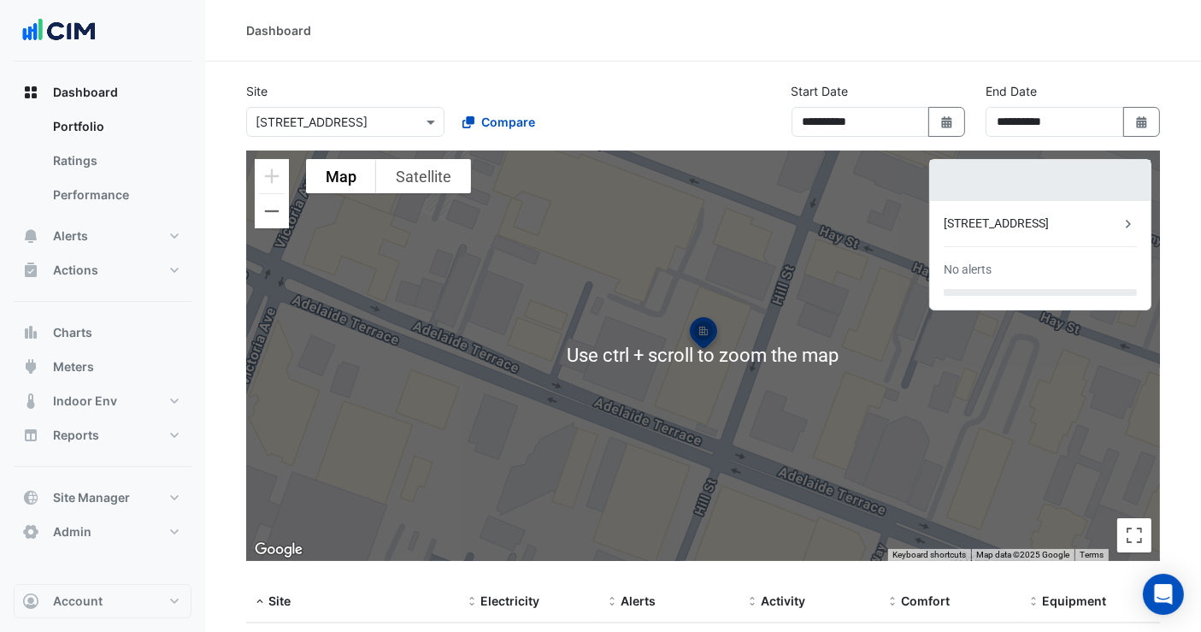
click at [383, 127] on input "text" at bounding box center [328, 123] width 145 height 18
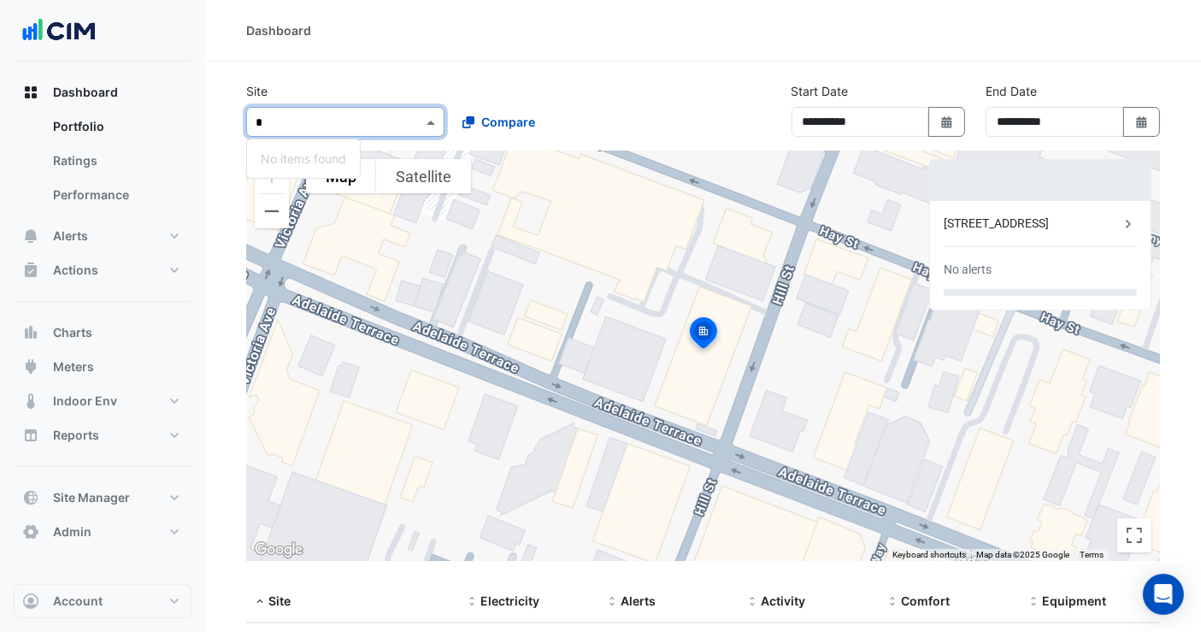
type input "*"
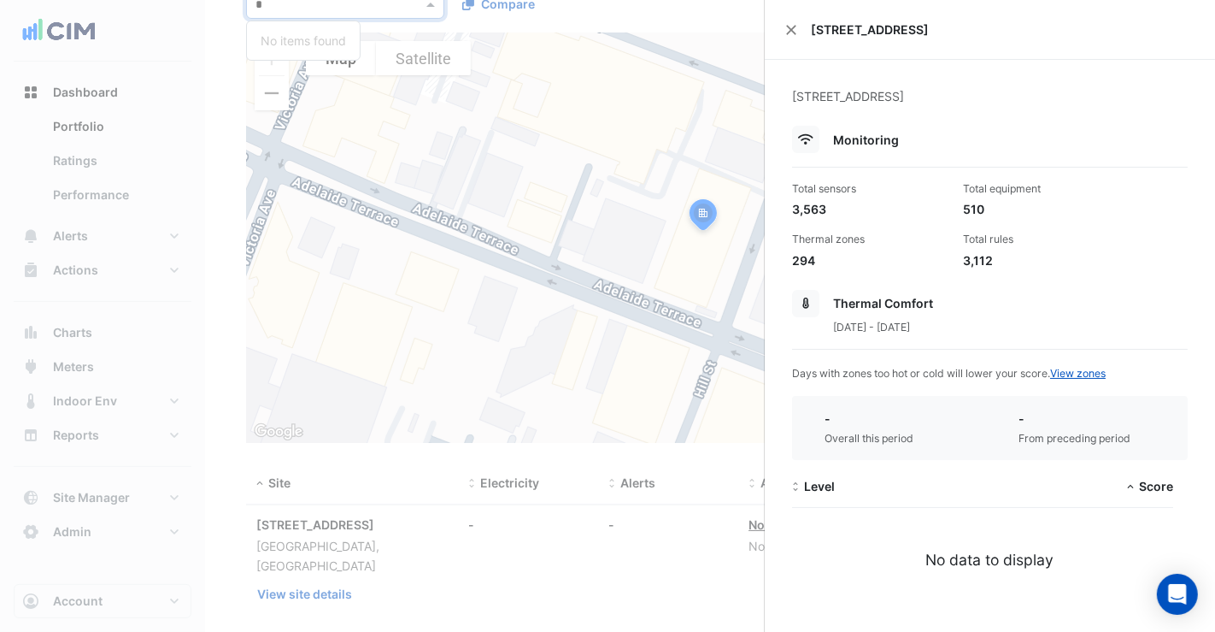
scroll to position [132, 0]
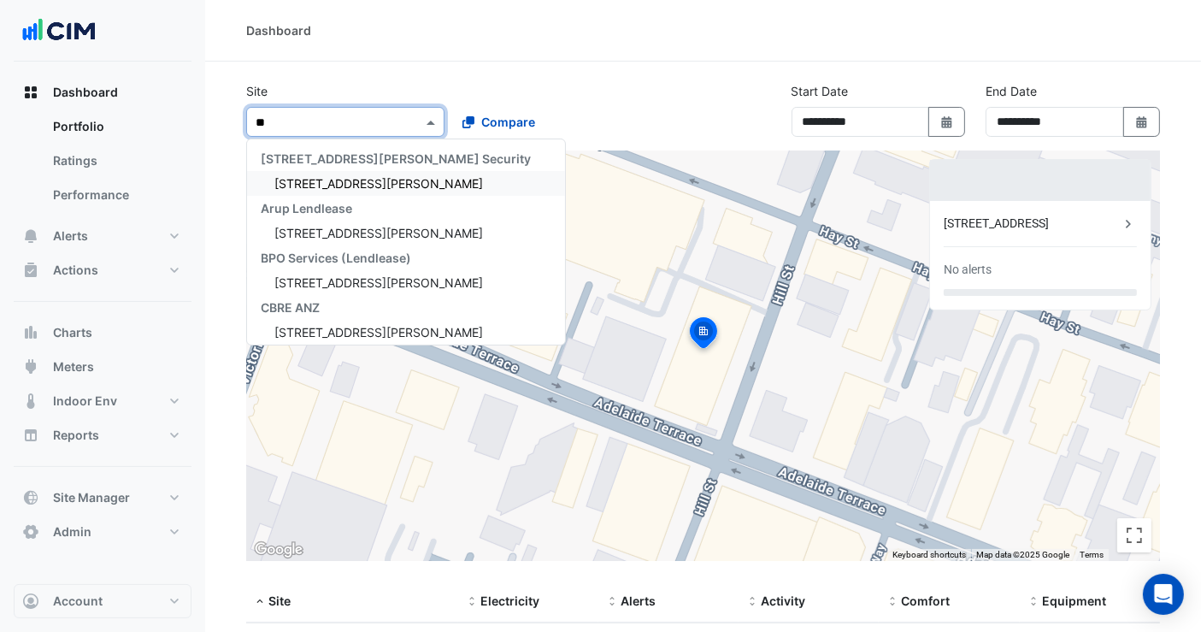
type input "***"
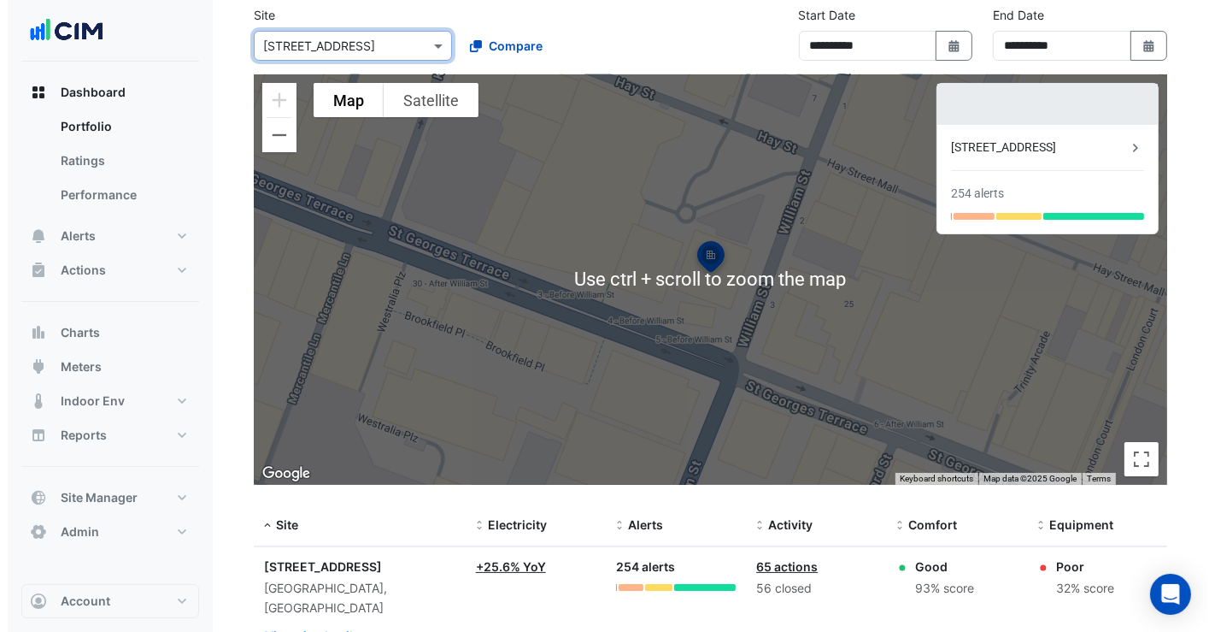
scroll to position [132, 0]
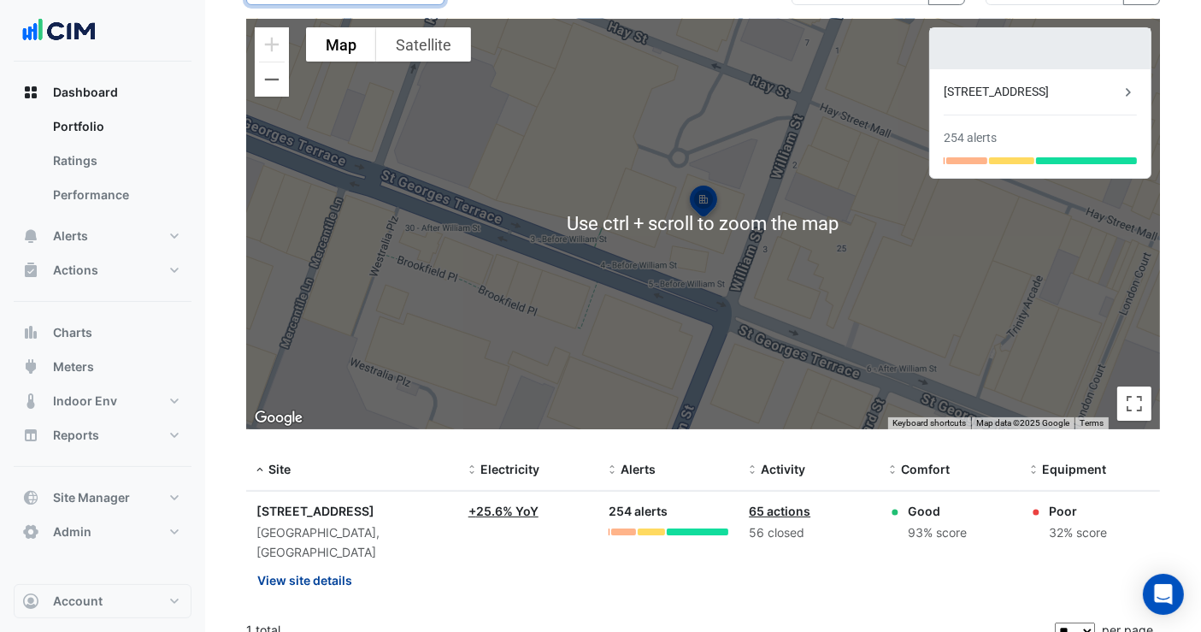
click at [346, 565] on button "View site details" at bounding box center [304, 580] width 97 height 30
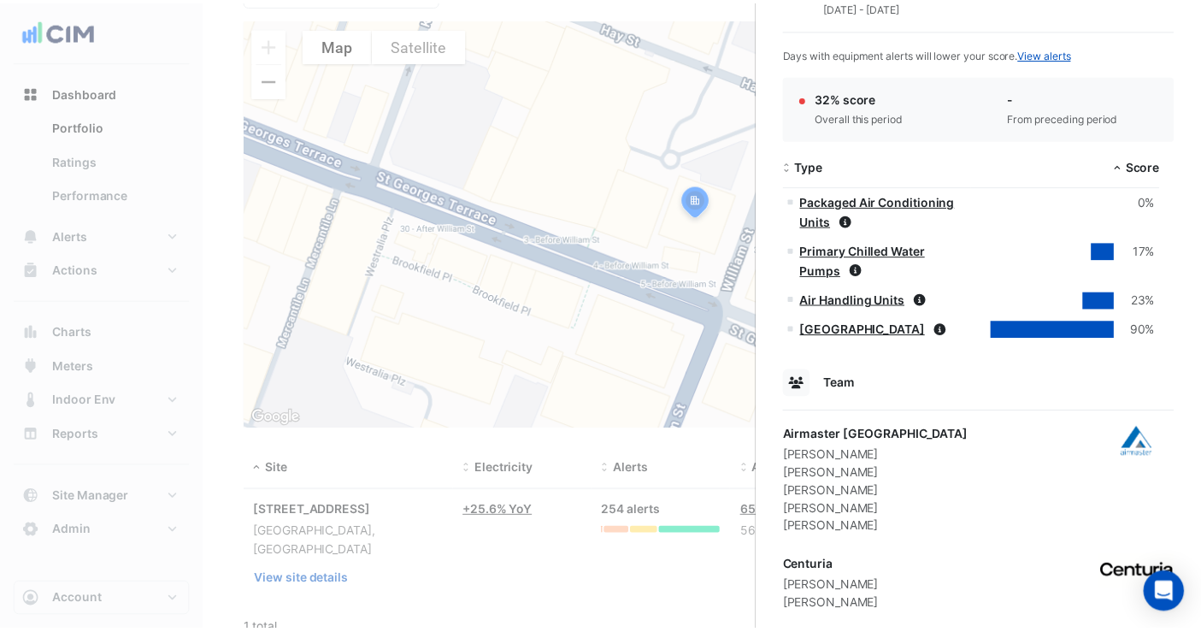
scroll to position [1686, 0]
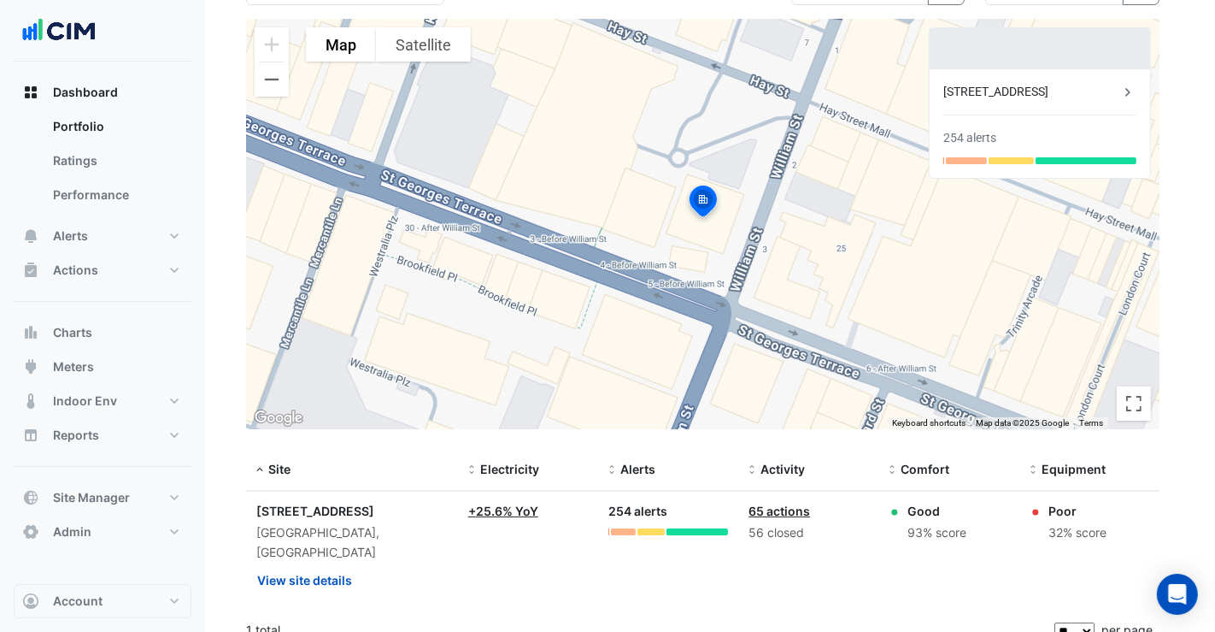
click at [373, 298] on ngb-offcanvas-backdrop at bounding box center [607, 316] width 1215 height 632
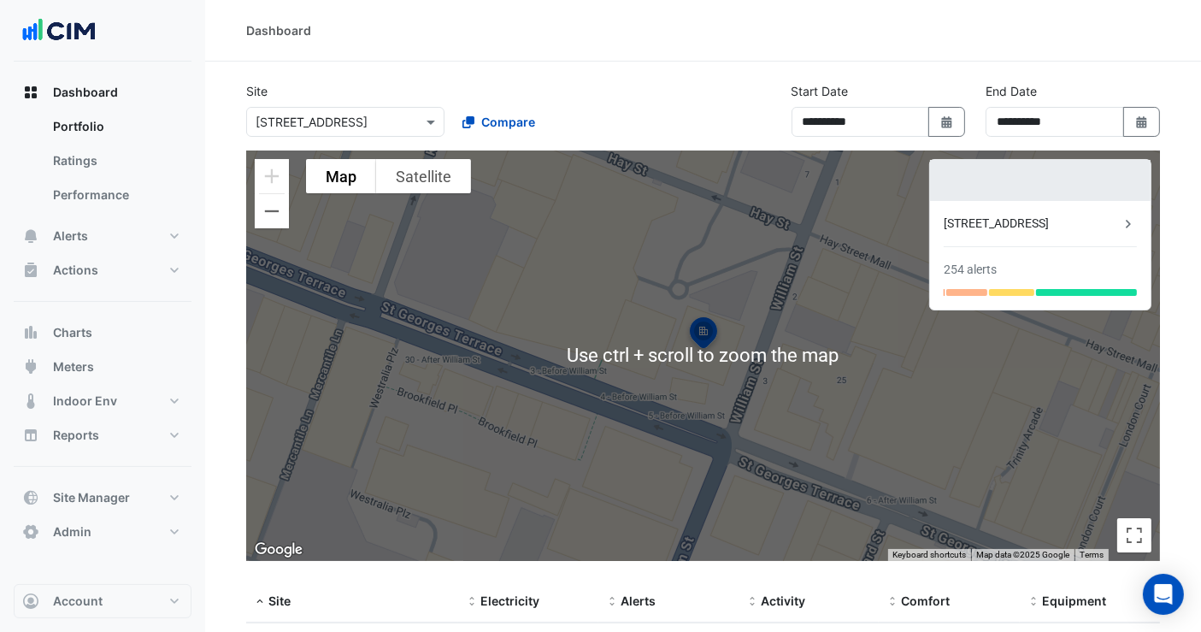
click at [346, 111] on div "Select a Site × 140 St Georges Terrace Compare" at bounding box center [448, 118] width 410 height 37
click at [346, 114] on input "text" at bounding box center [328, 123] width 145 height 18
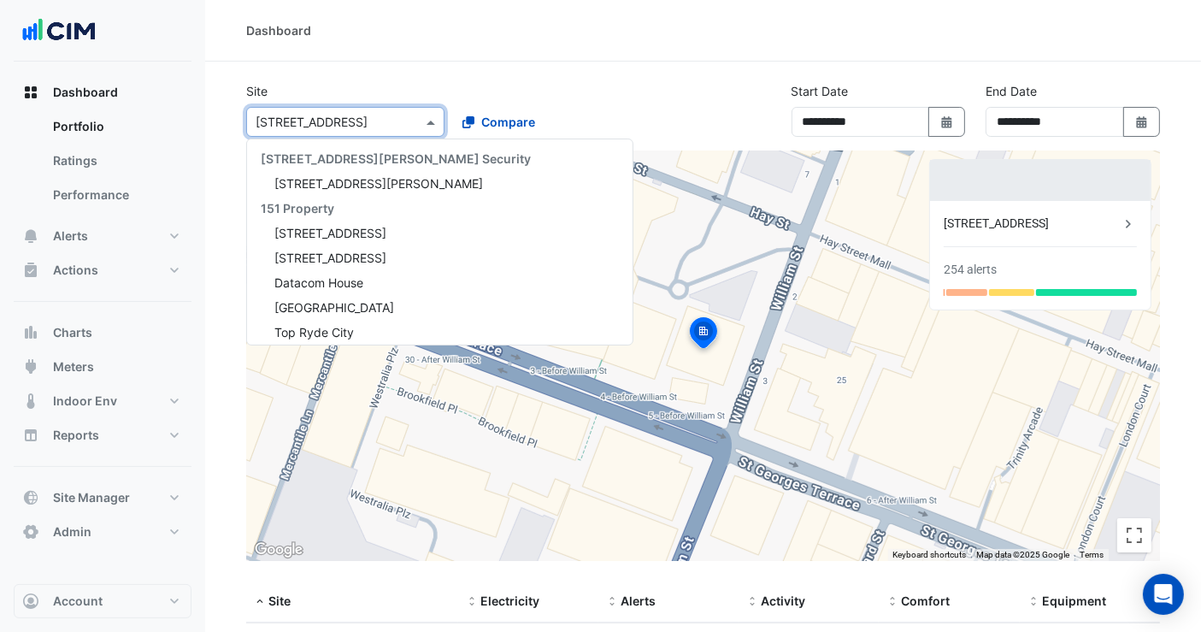
scroll to position [8308, 0]
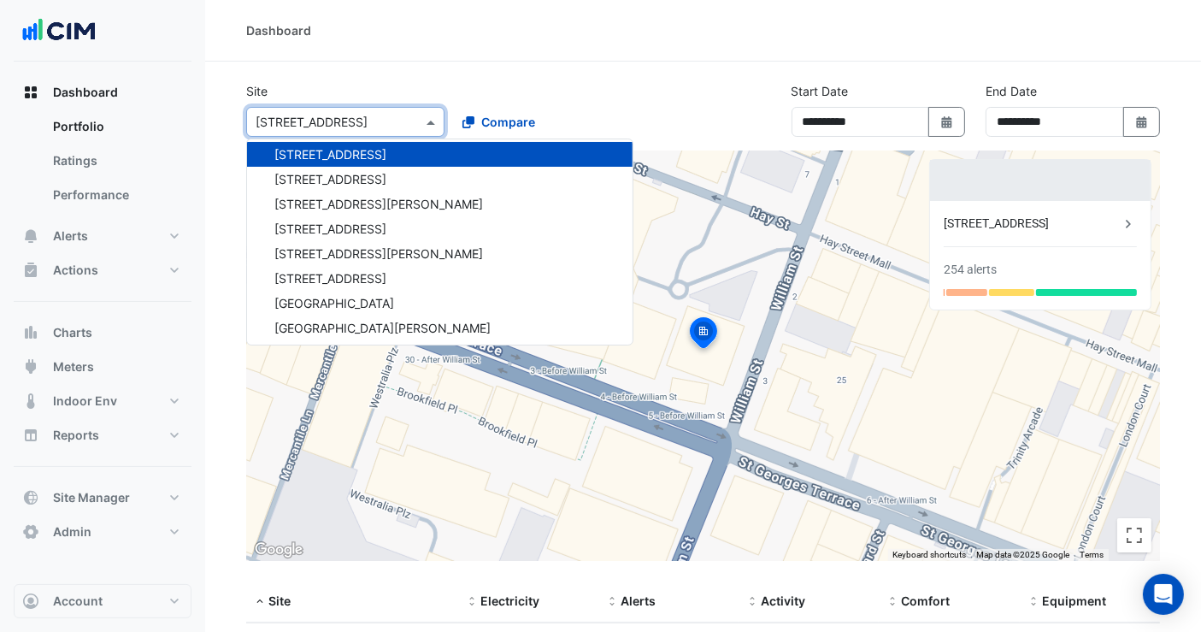
click at [345, 114] on input "text" at bounding box center [328, 123] width 145 height 18
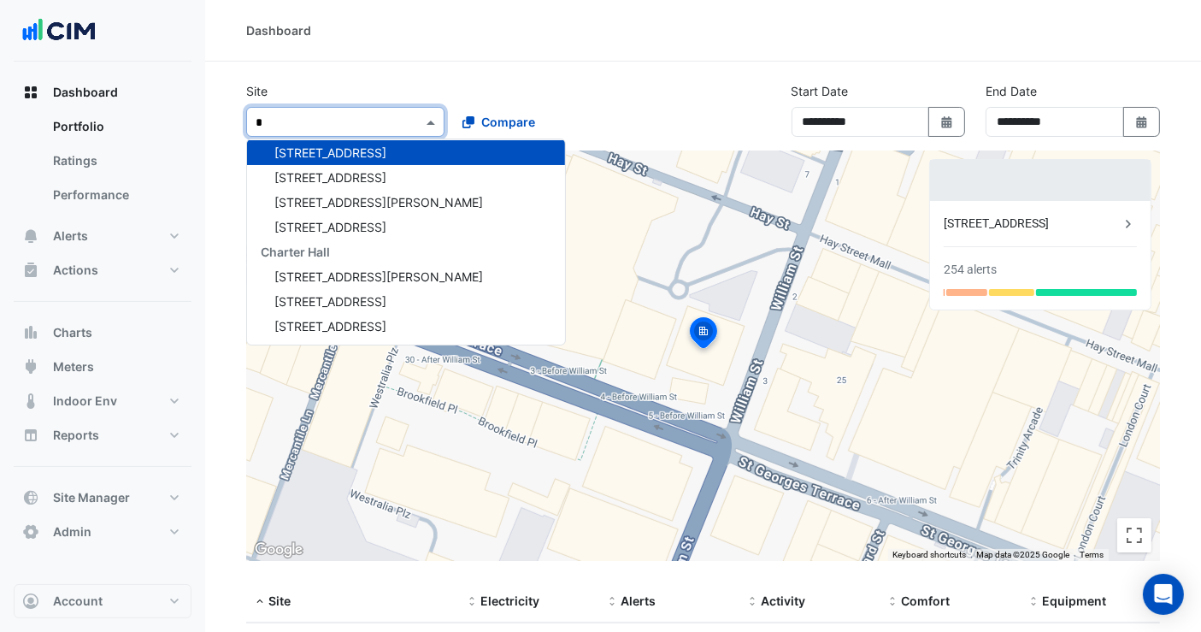
type input "**"
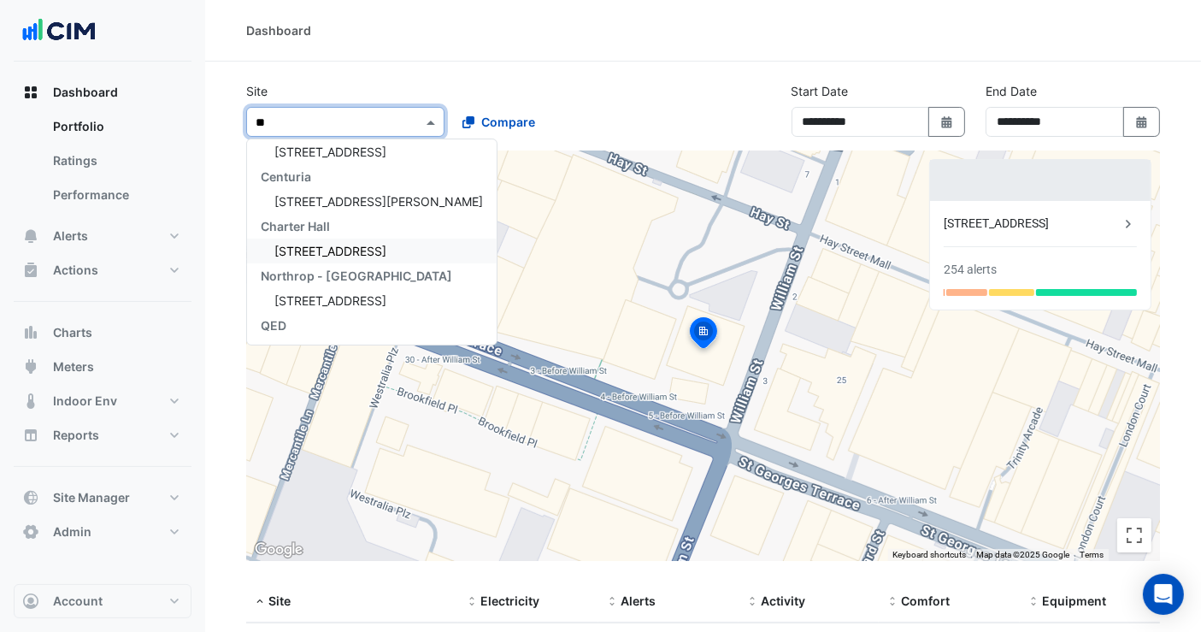
scroll to position [0, 0]
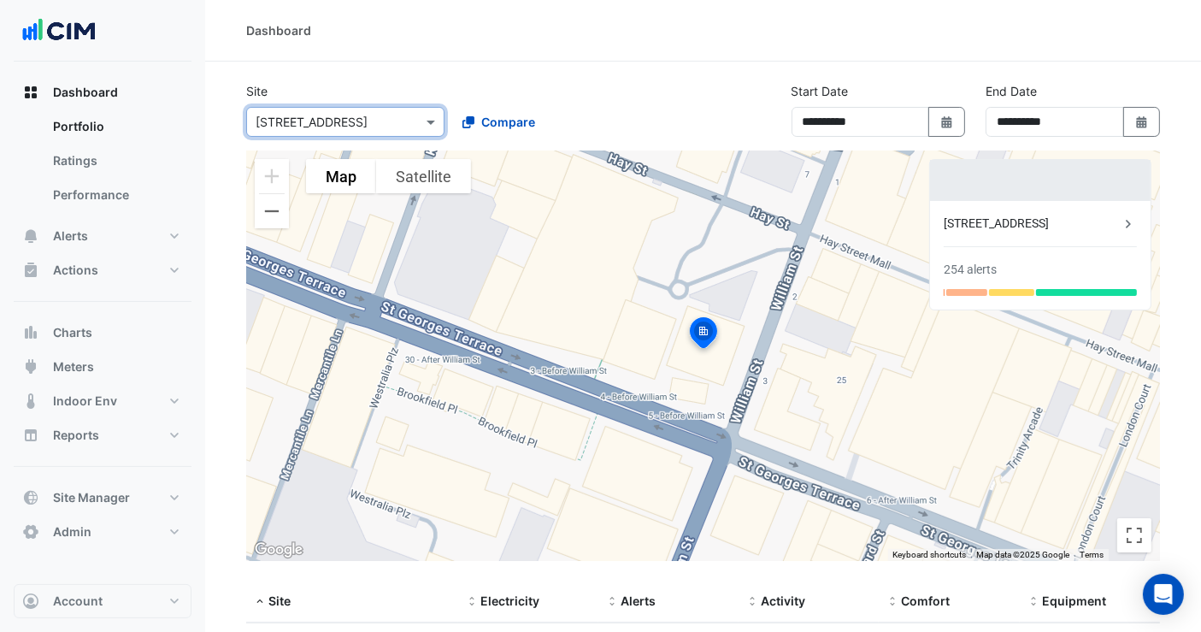
click at [328, 123] on input "text" at bounding box center [328, 123] width 145 height 18
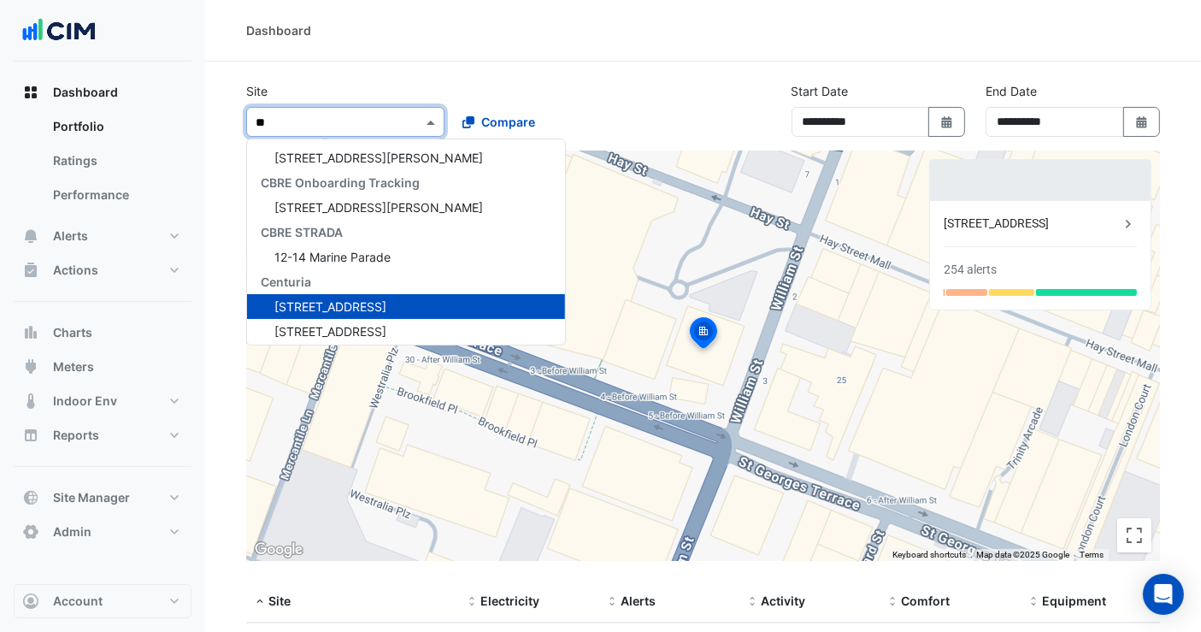
type input "***"
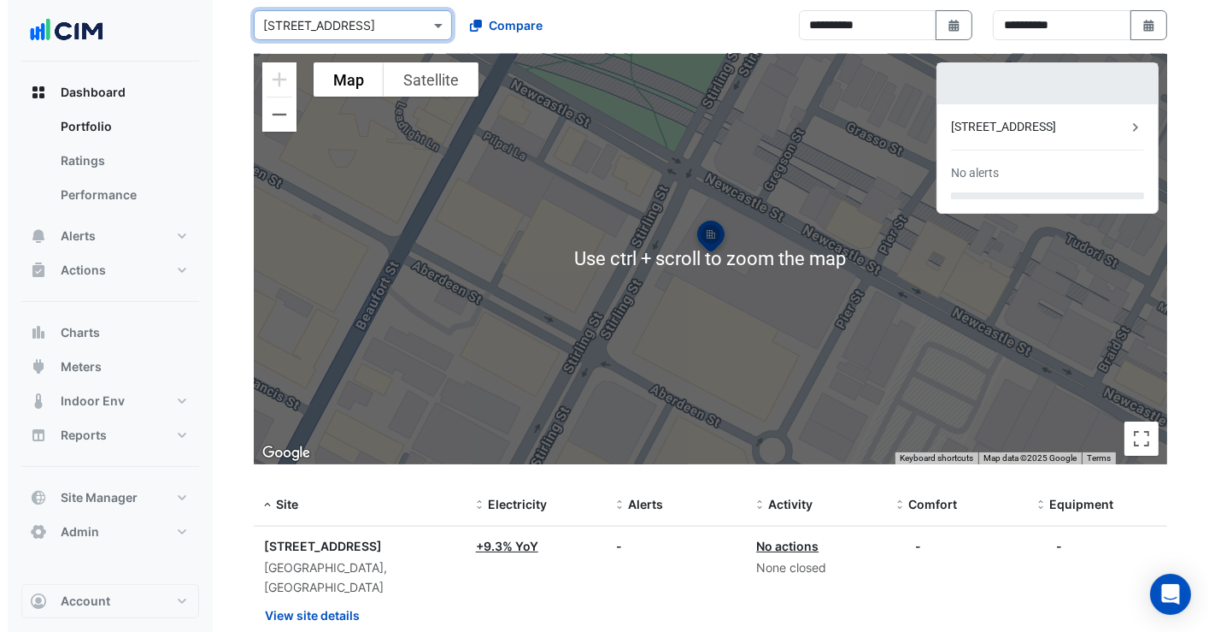
scroll to position [132, 0]
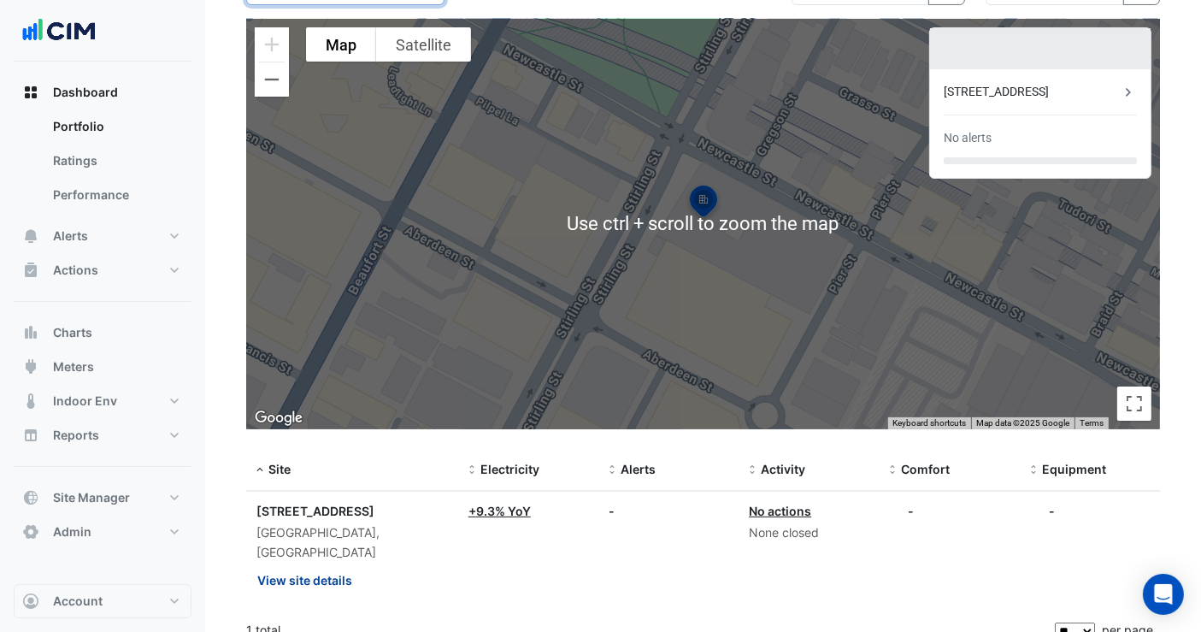
click at [339, 565] on button "View site details" at bounding box center [304, 580] width 97 height 30
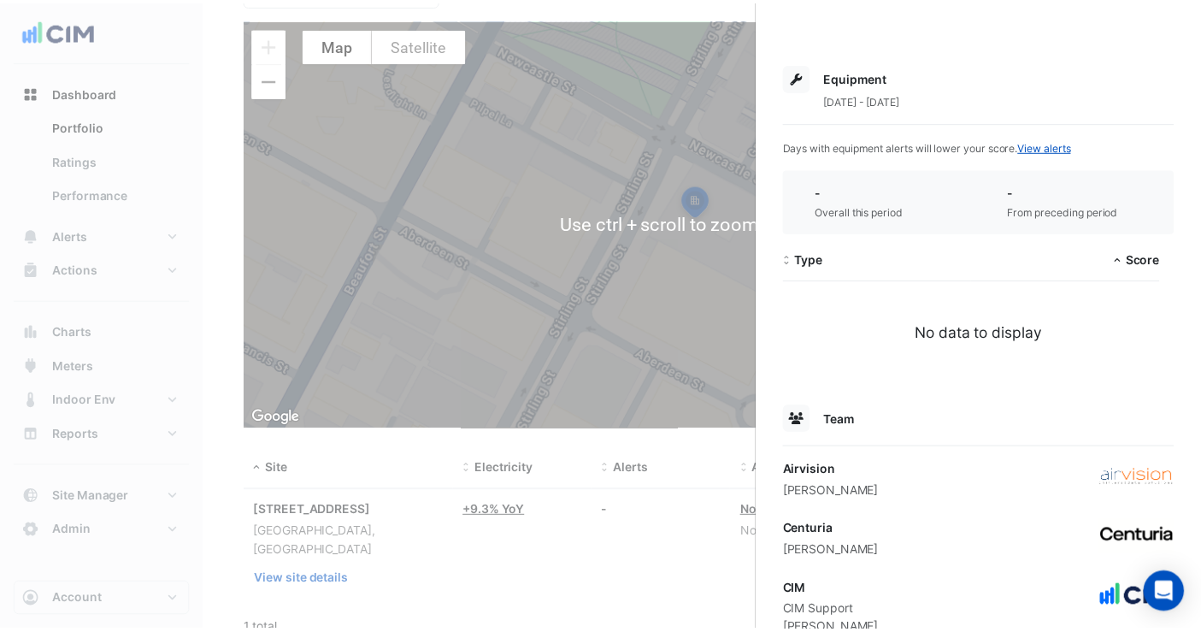
scroll to position [818, 0]
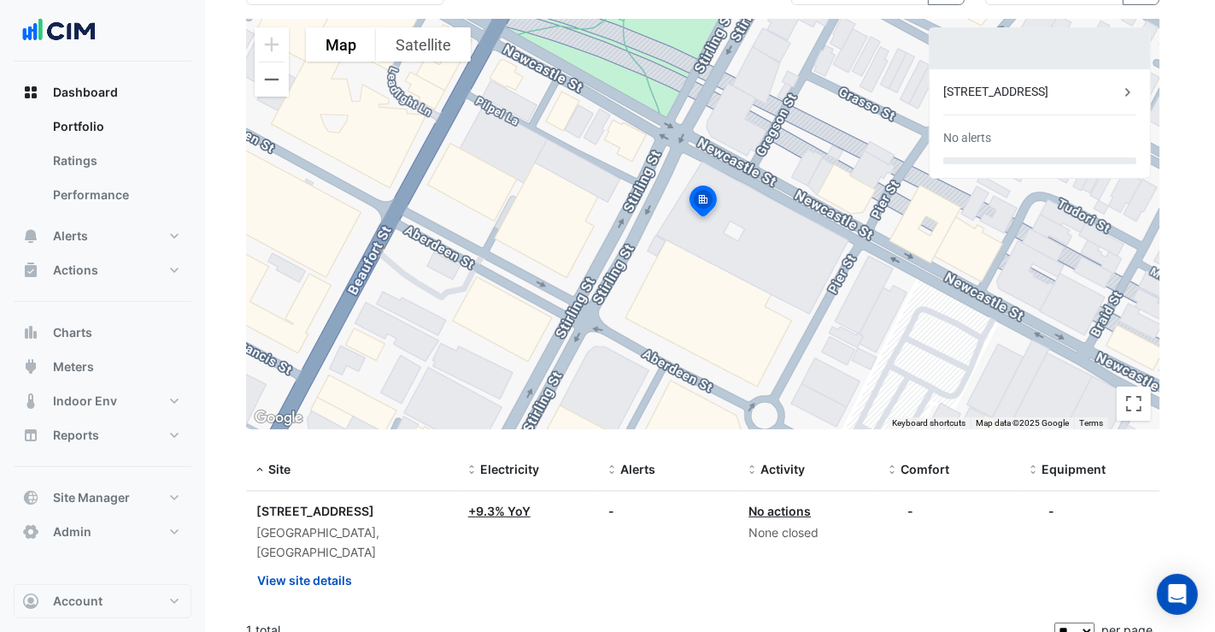
click at [691, 282] on ngb-offcanvas-backdrop at bounding box center [607, 316] width 1215 height 632
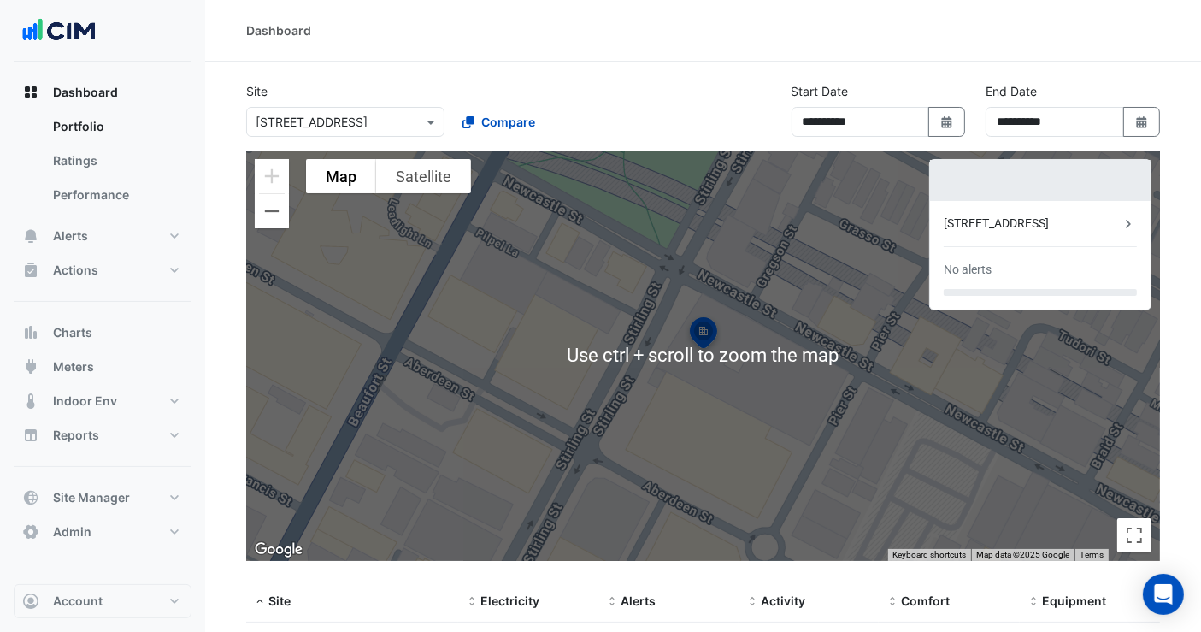
click at [375, 118] on input "text" at bounding box center [328, 123] width 145 height 18
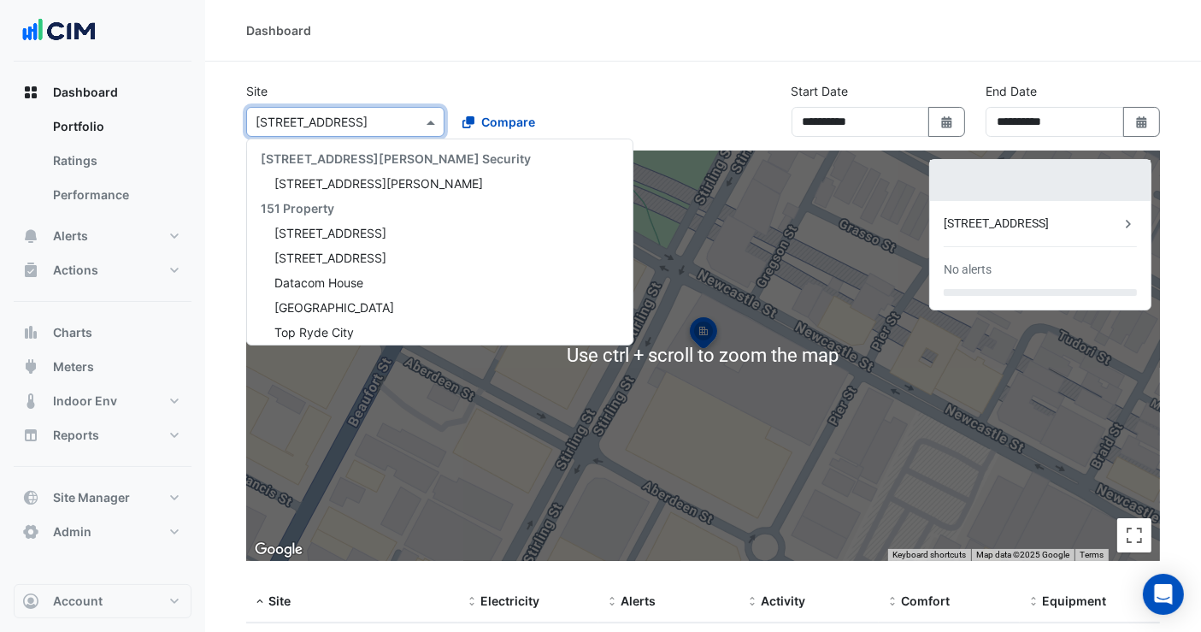
scroll to position [8333, 0]
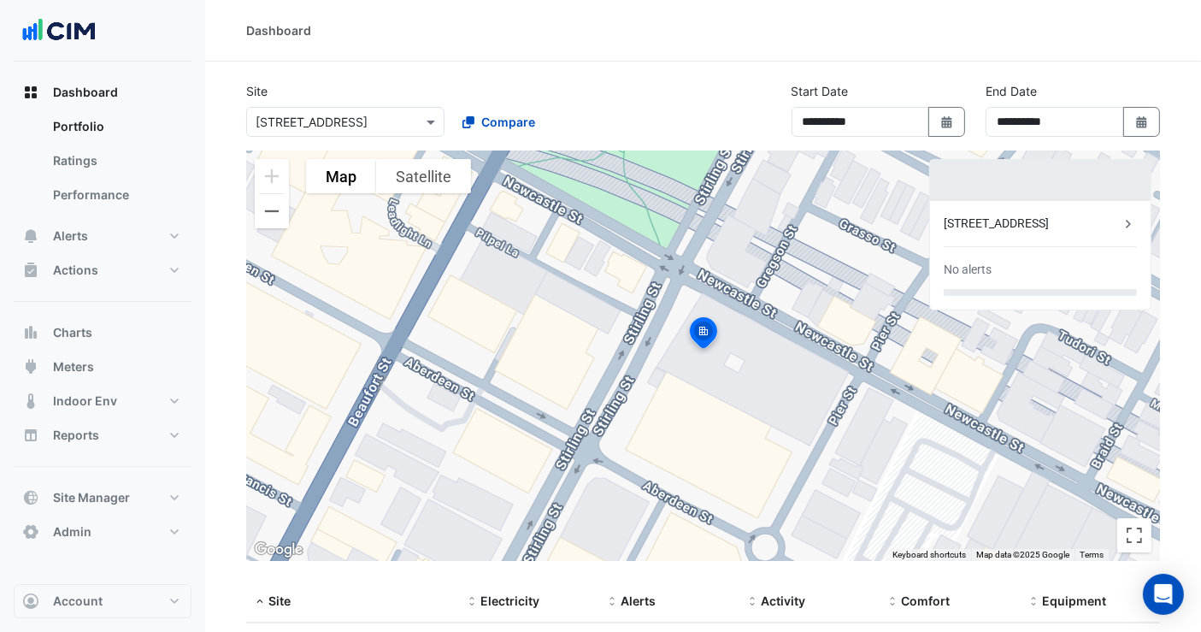
click at [342, 121] on input "text" at bounding box center [328, 123] width 145 height 18
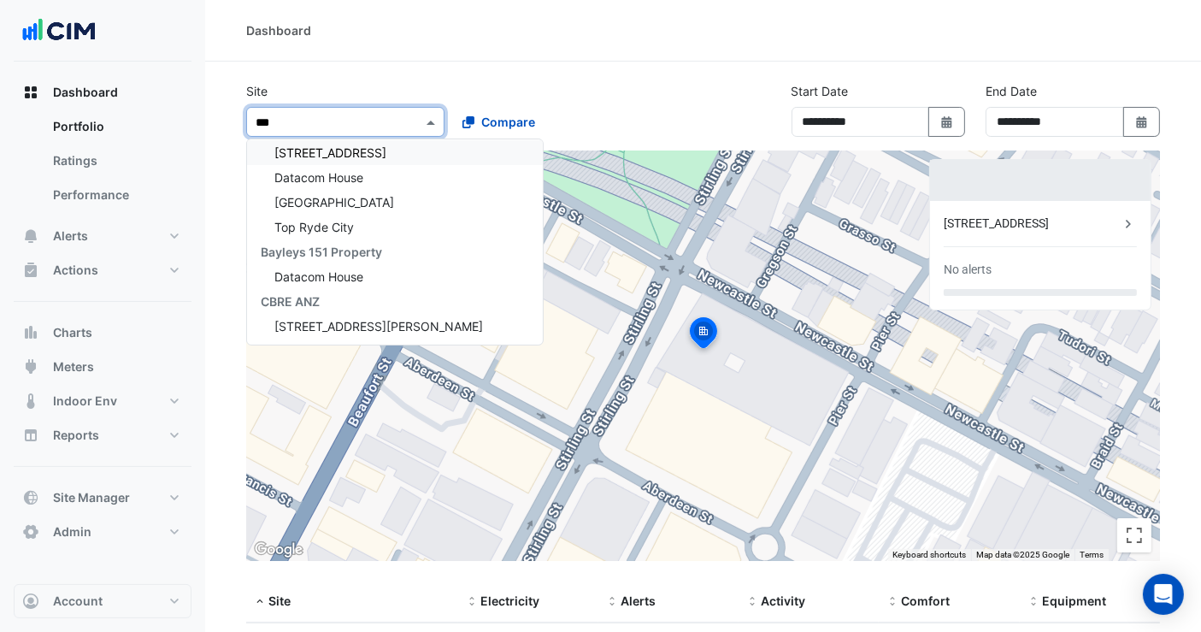
scroll to position [0, 0]
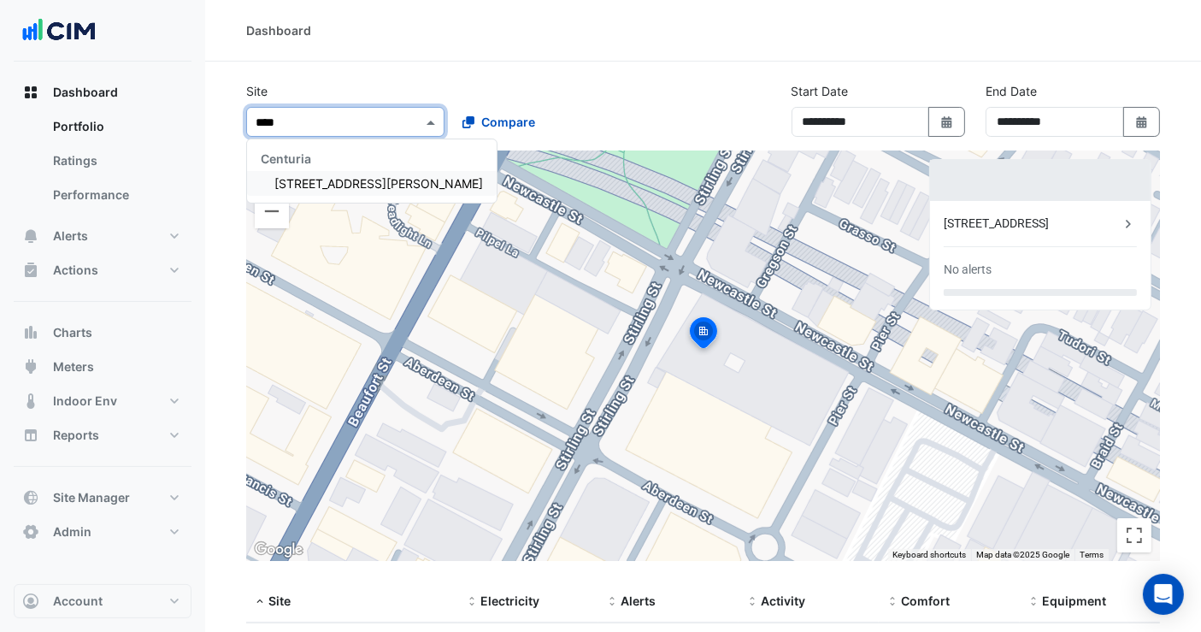
type input "*****"
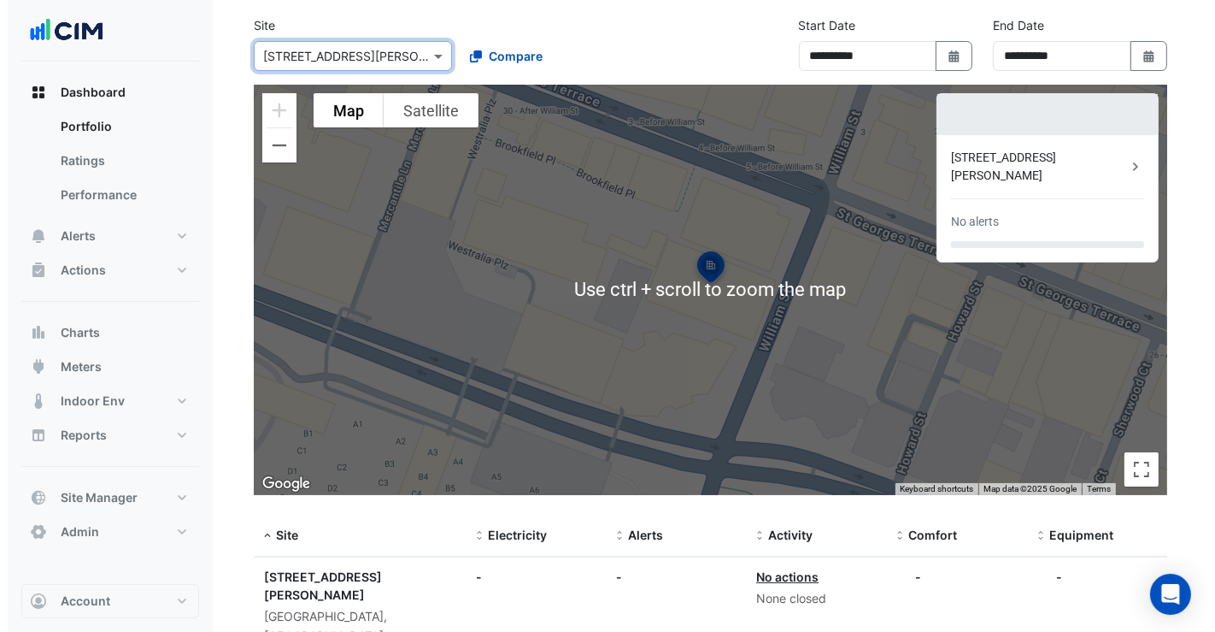
scroll to position [132, 0]
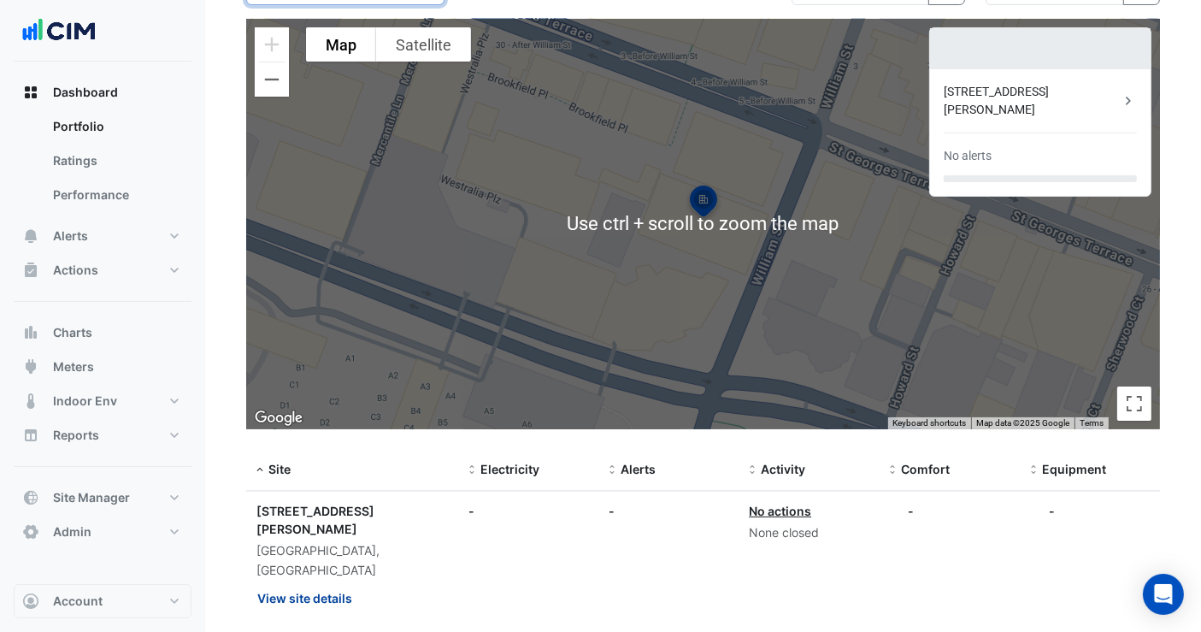
click at [351, 583] on button "View site details" at bounding box center [304, 598] width 97 height 30
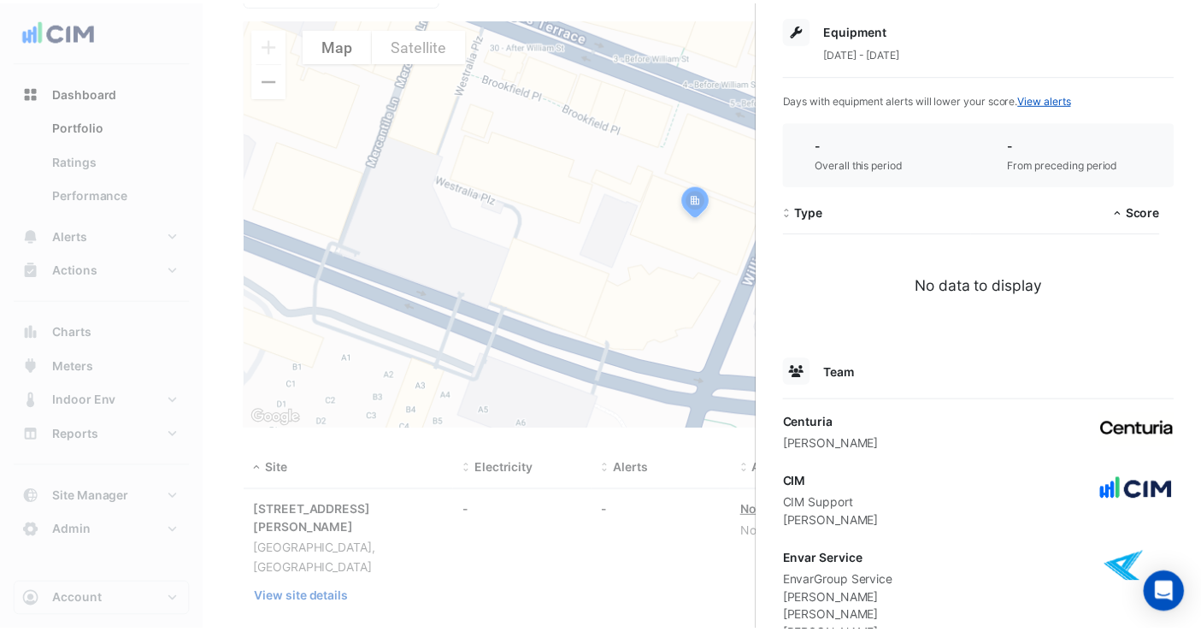
scroll to position [580, 0]
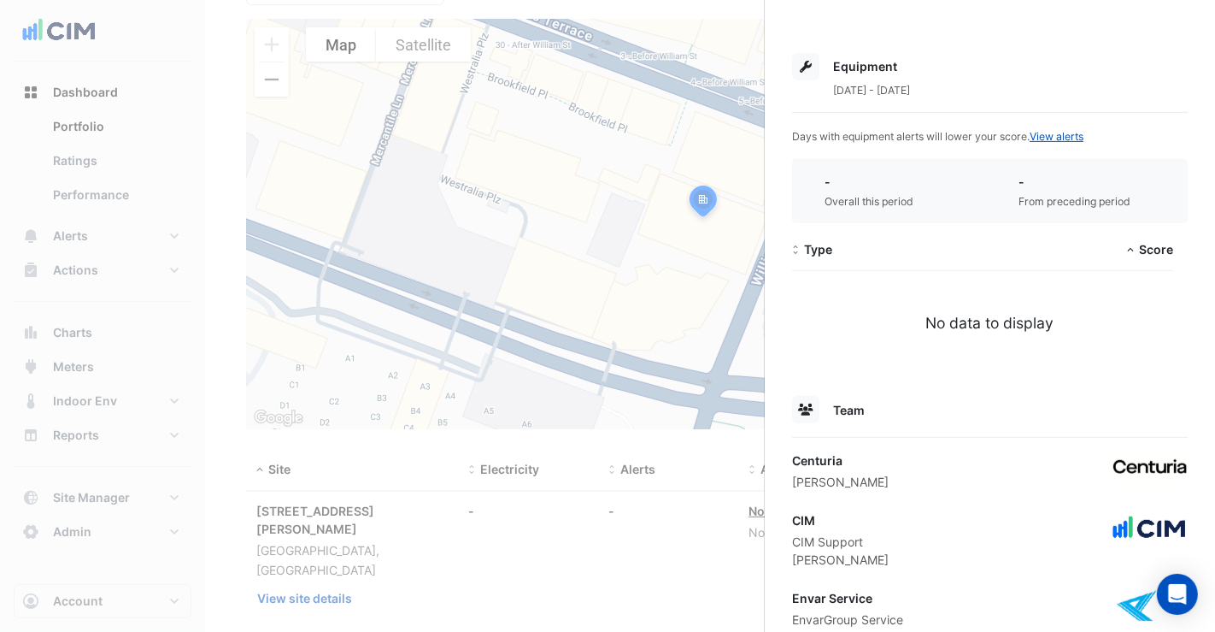
click at [356, 473] on ngb-offcanvas-backdrop at bounding box center [607, 316] width 1215 height 632
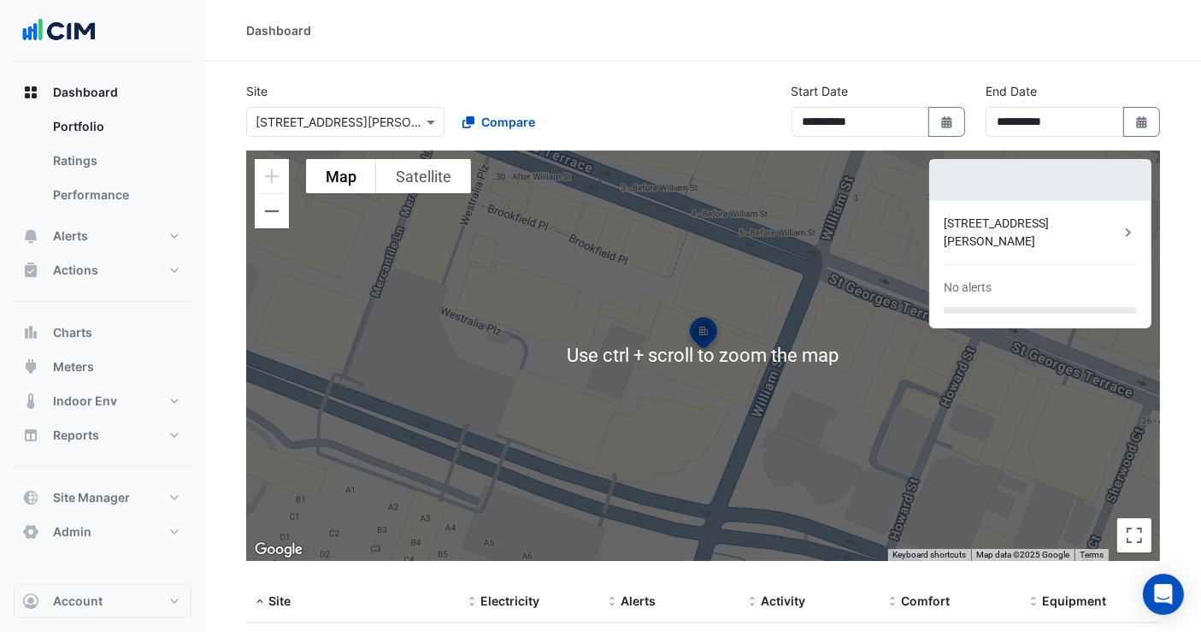
click at [420, 116] on div at bounding box center [345, 122] width 197 height 20
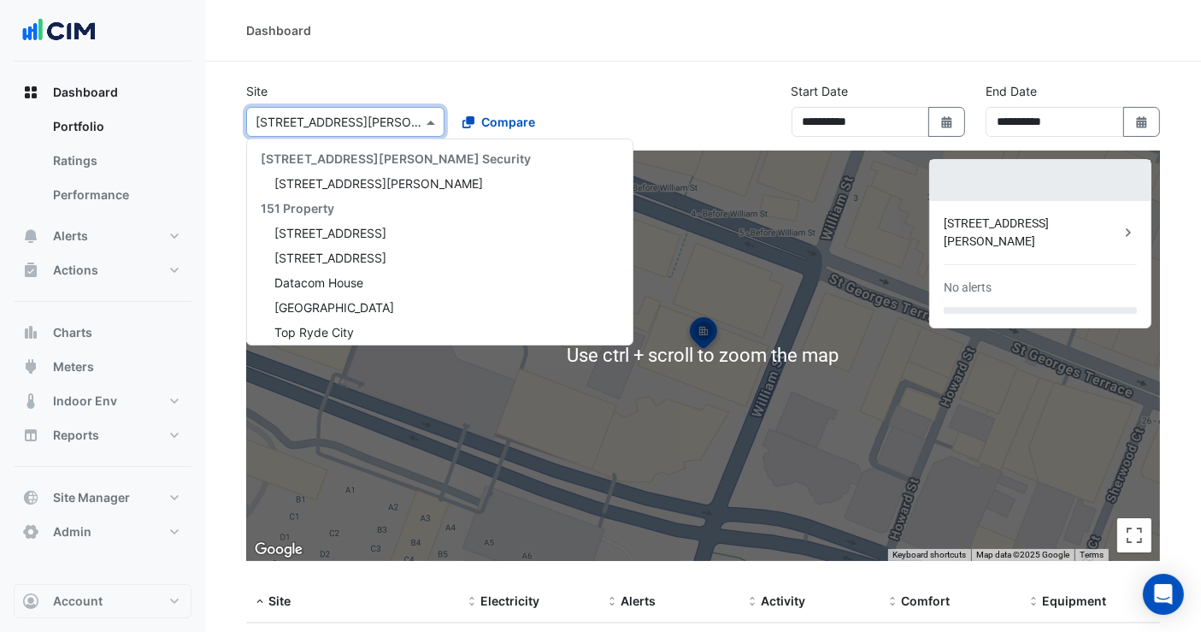
scroll to position [8359, 0]
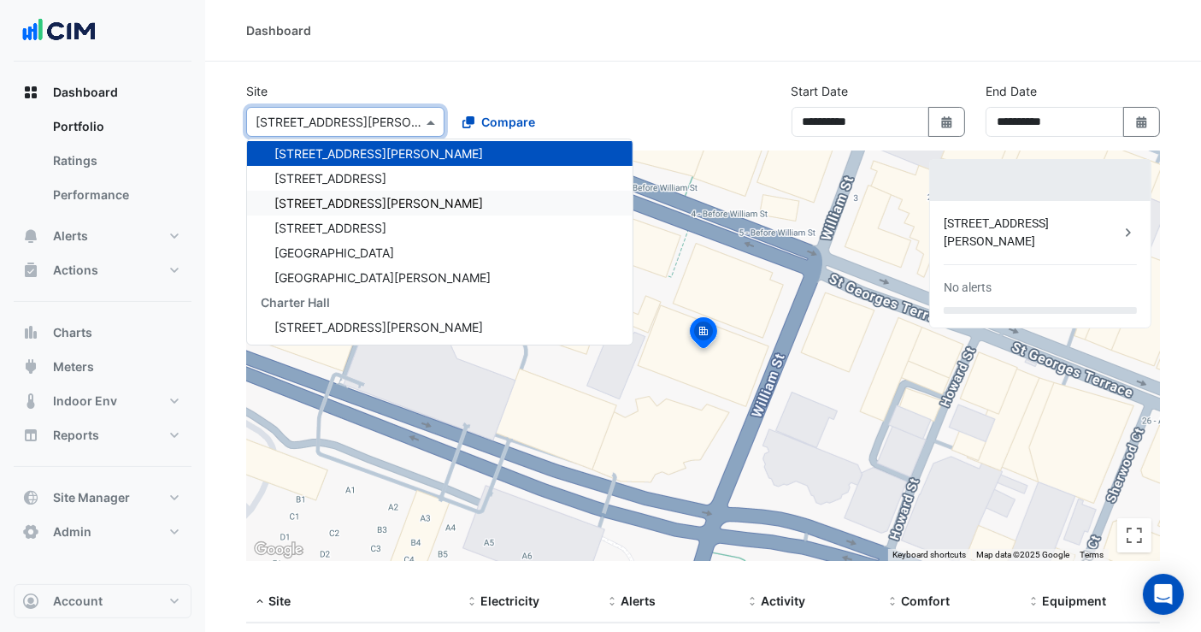
click at [378, 206] on div "45 Francis Street" at bounding box center [439, 203] width 385 height 25
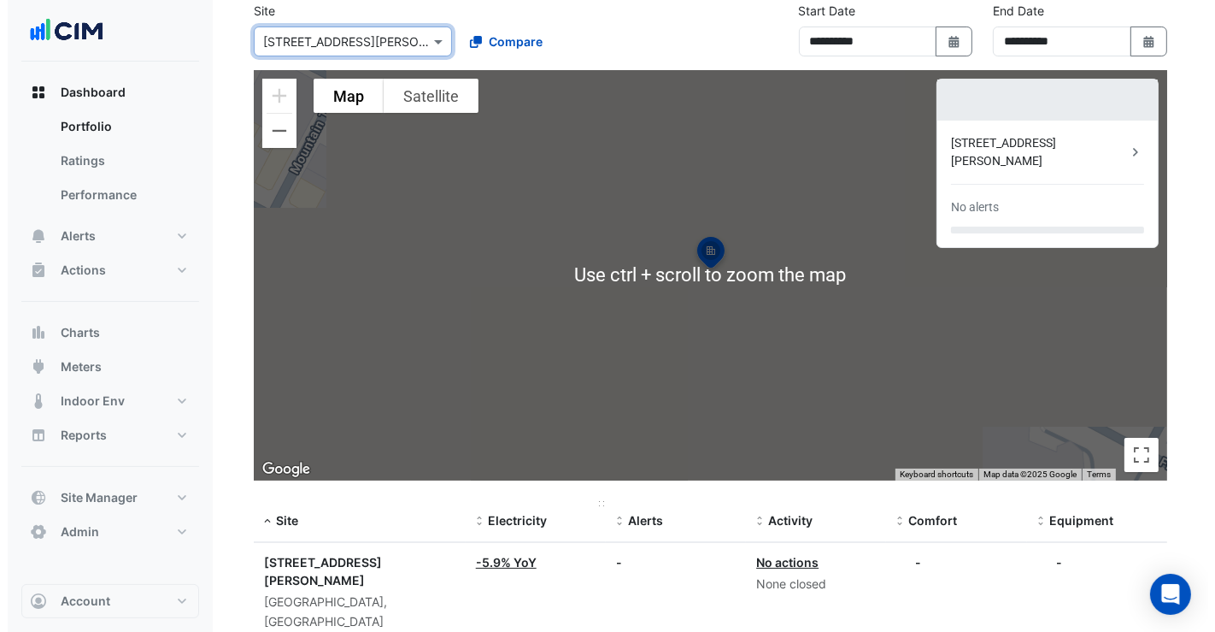
scroll to position [132, 0]
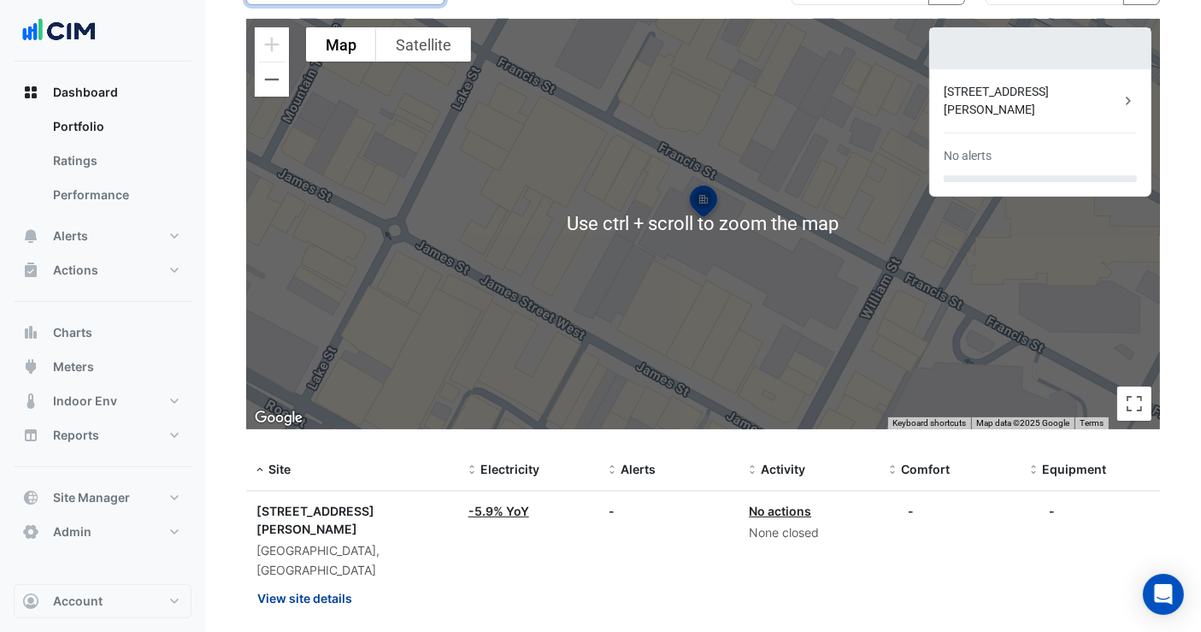
click at [351, 583] on button "View site details" at bounding box center [304, 598] width 97 height 30
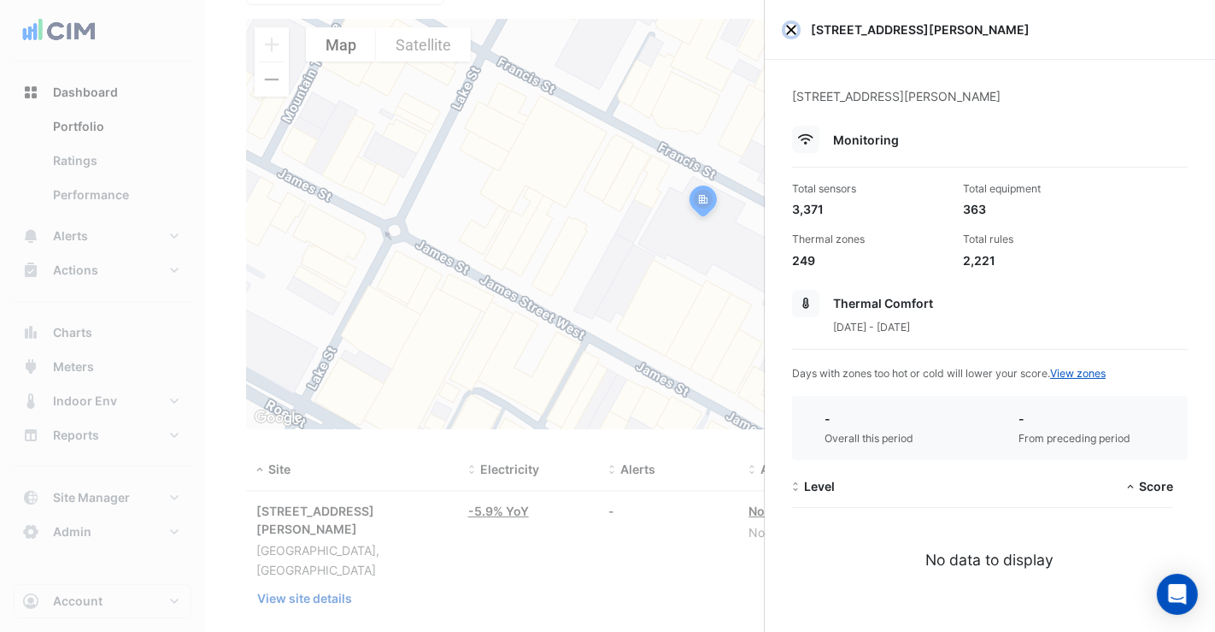
click at [791, 30] on button "Close" at bounding box center [792, 30] width 12 height 12
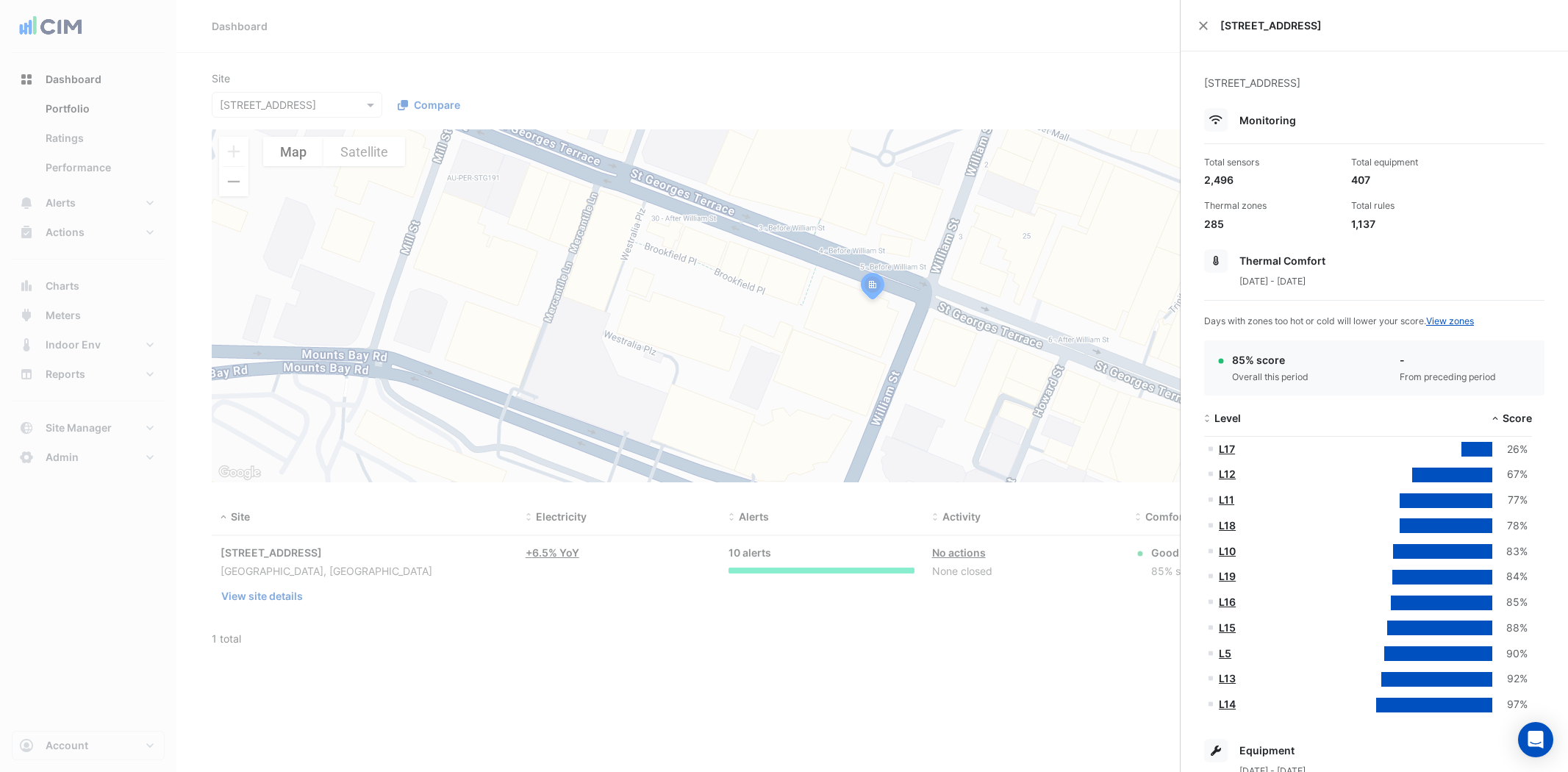
select select "**"
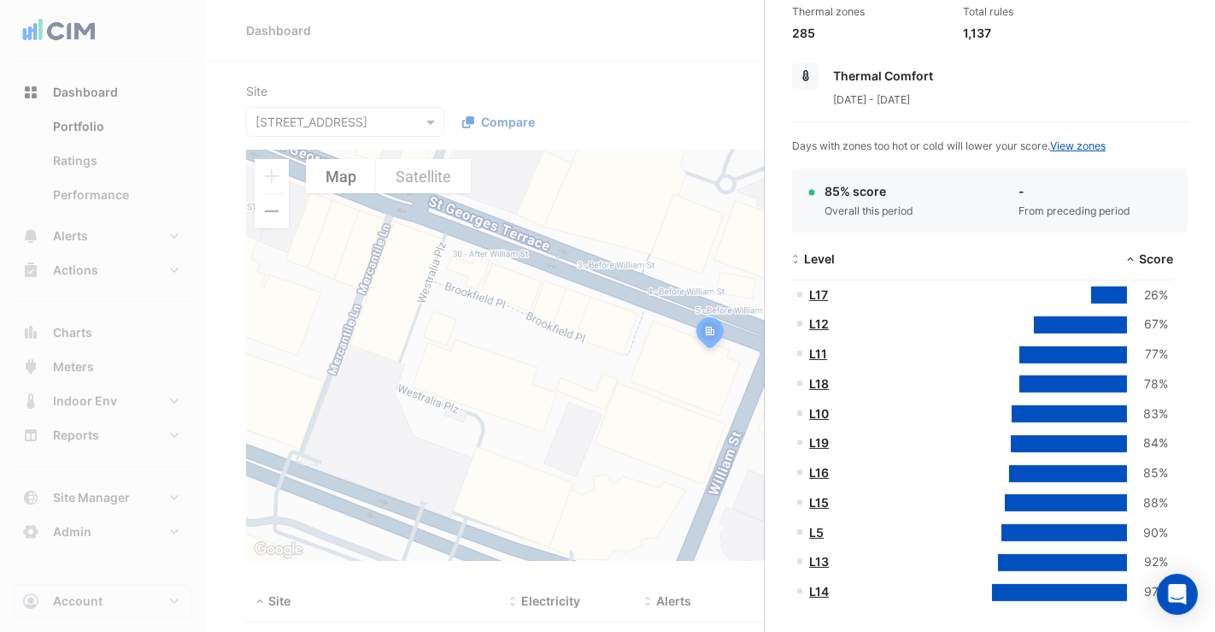
scroll to position [227, 0]
